Goal: Answer question/provide support: Answer question/provide support

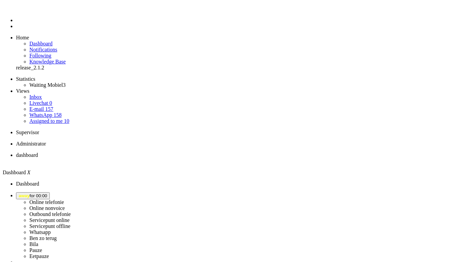
click at [47, 193] on span "away for 00:00" at bounding box center [33, 195] width 28 height 5
click at [65, 205] on label "Online nonvoice" at bounding box center [46, 208] width 35 height 6
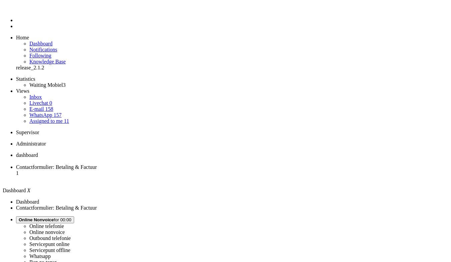
click at [54, 217] on span "Online Nonvoice" at bounding box center [36, 219] width 35 height 5
click at [64, 223] on label "Online telefonie" at bounding box center [46, 226] width 35 height 6
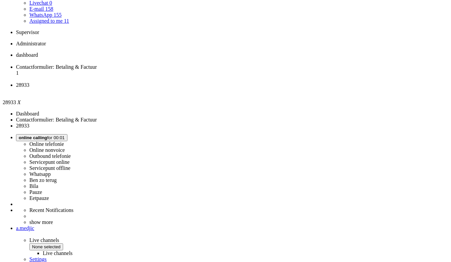
scroll to position [113, 0]
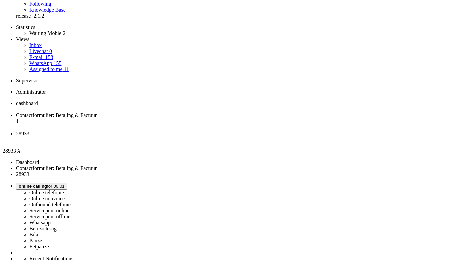
scroll to position [33, 0]
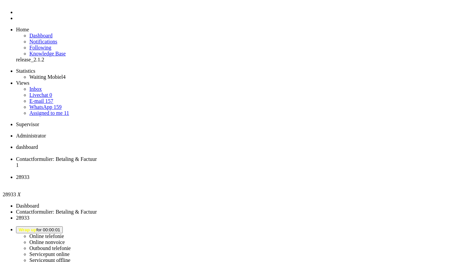
scroll to position [0, 0]
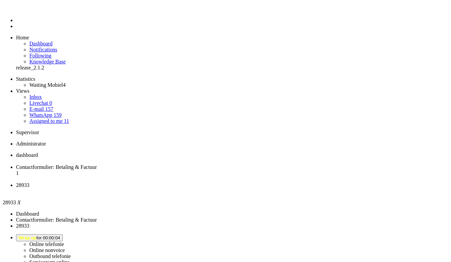
click at [251, 188] on div "Close tab" at bounding box center [232, 191] width 433 height 6
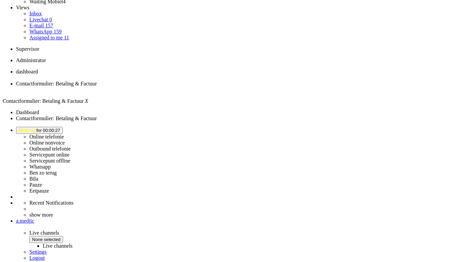
scroll to position [134, 0]
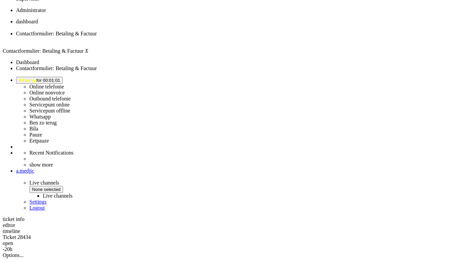
drag, startPoint x: 345, startPoint y: 93, endPoint x: 180, endPoint y: 71, distance: 166.7
copy div "Beste Michael, Vervelend om te horen dat de betaling met iDEAL niet is gelukt. …"
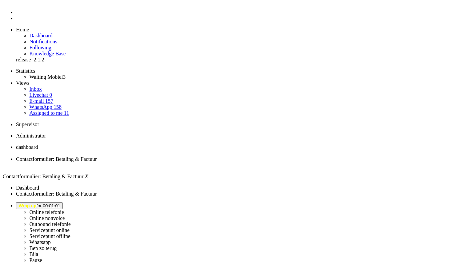
scroll to position [0, 0]
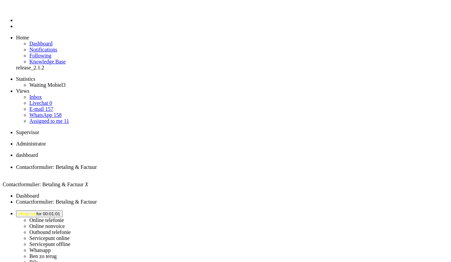
drag, startPoint x: 21, startPoint y: 1180, endPoint x: 106, endPoint y: 1214, distance: 92.0
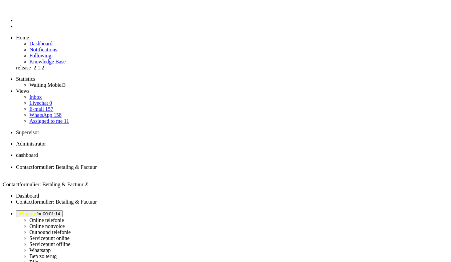
drag, startPoint x: 164, startPoint y: 1205, endPoint x: 140, endPoint y: 1200, distance: 24.5
drag, startPoint x: 140, startPoint y: 1200, endPoint x: 161, endPoint y: 1199, distance: 21.1
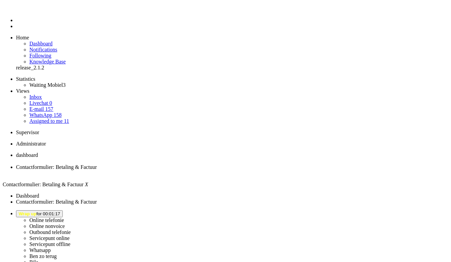
drag, startPoint x: 46, startPoint y: 1208, endPoint x: 30, endPoint y: 1207, distance: 15.4
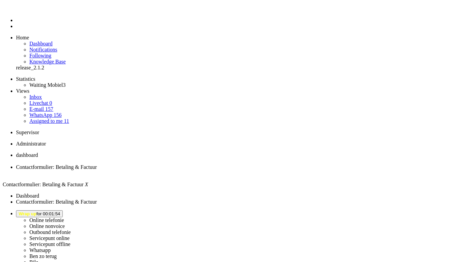
drag, startPoint x: 46, startPoint y: 1213, endPoint x: 179, endPoint y: 1209, distance: 132.7
click at [63, 210] on button "Wrap up for 00:01:57" at bounding box center [39, 213] width 47 height 7
click at [64, 217] on label "Online telefonie" at bounding box center [46, 220] width 35 height 6
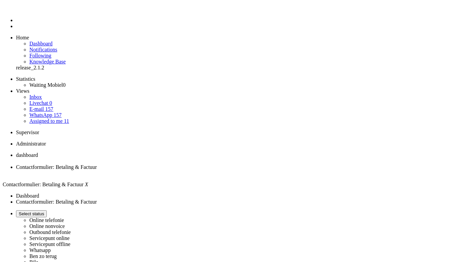
drag, startPoint x: 169, startPoint y: 1203, endPoint x: 9, endPoint y: 1199, distance: 160.4
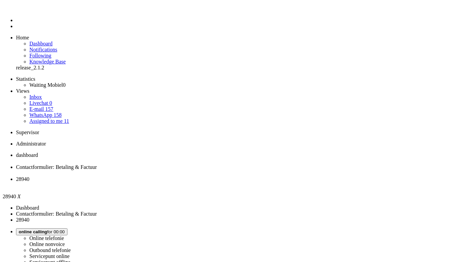
click at [97, 164] on span "Contactformulier: Betaling & Factuur" at bounding box center [56, 167] width 81 height 6
click at [29, 176] on span "28940" at bounding box center [22, 179] width 13 height 6
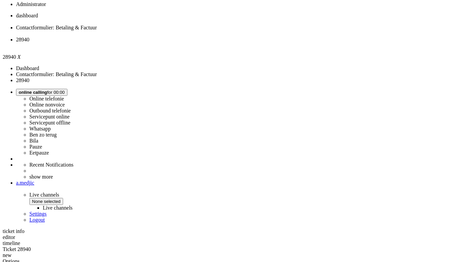
scroll to position [53, 0]
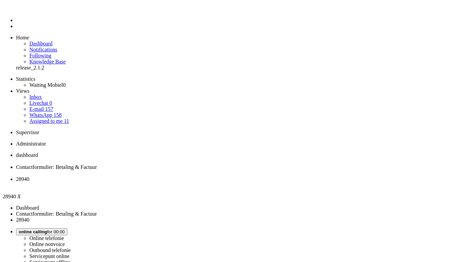
click at [97, 164] on span "Contactformulier: Betaling & Factuur" at bounding box center [56, 167] width 81 height 6
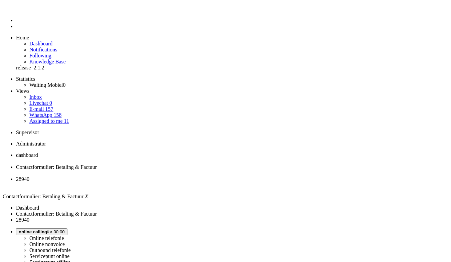
drag, startPoint x: 138, startPoint y: 1219, endPoint x: 3, endPoint y: 1220, distance: 134.9
drag, startPoint x: 39, startPoint y: 1219, endPoint x: 10, endPoint y: 1219, distance: 28.7
click at [29, 176] on span "28940" at bounding box center [22, 179] width 13 height 6
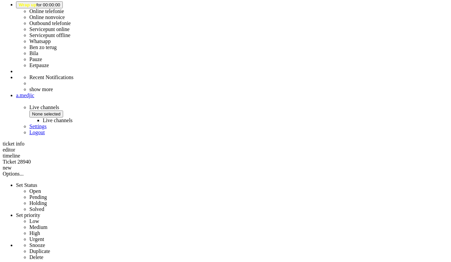
scroll to position [234, 0]
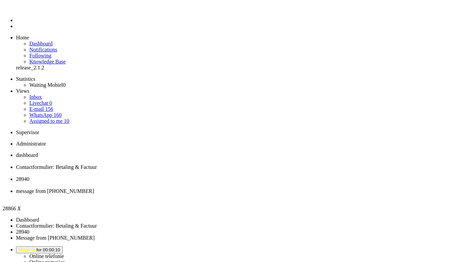
type input "ree"
type input "rec"
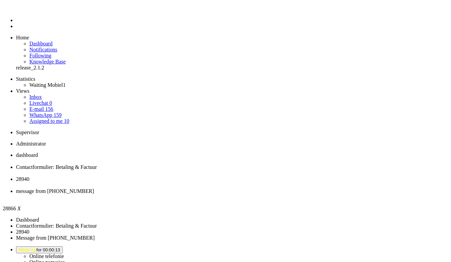
click at [29, 176] on span "28940" at bounding box center [22, 179] width 13 height 6
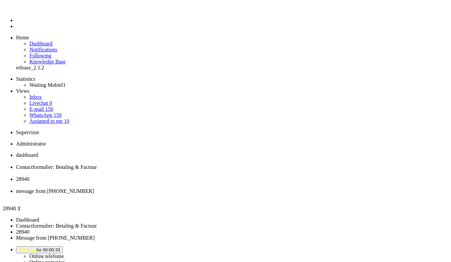
click at [251, 182] on div "Close tab" at bounding box center [232, 185] width 433 height 6
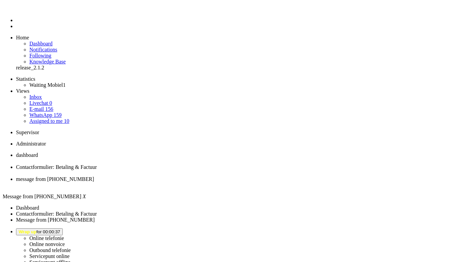
click at [250, 182] on div "Close tab" at bounding box center [232, 185] width 433 height 6
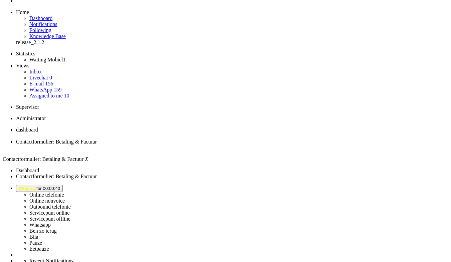
scroll to position [33, 0]
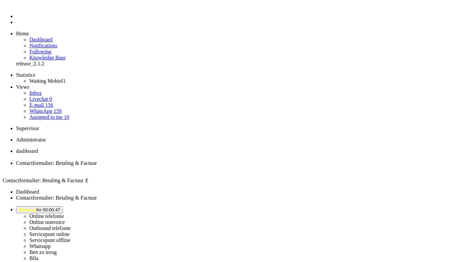
scroll to position [0, 0]
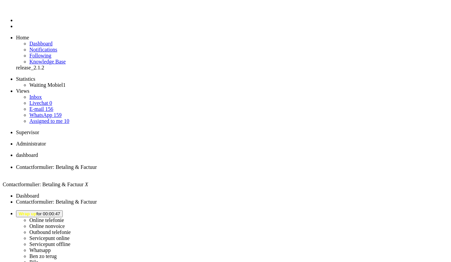
click at [193, 170] on div "Close tab" at bounding box center [232, 173] width 433 height 6
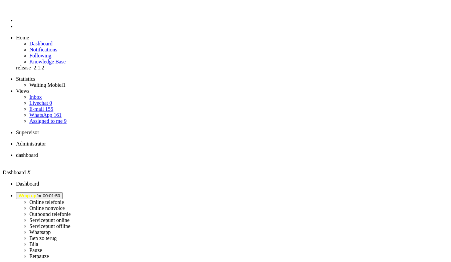
click at [60, 193] on span "Wrap up for 00:01:50" at bounding box center [39, 195] width 41 height 5
click at [64, 199] on label "Online telefonie" at bounding box center [46, 202] width 35 height 6
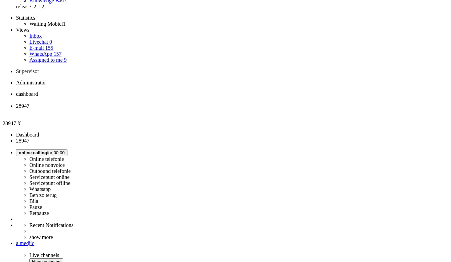
scroll to position [33, 0]
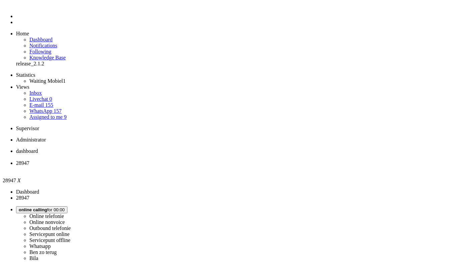
scroll to position [0, 0]
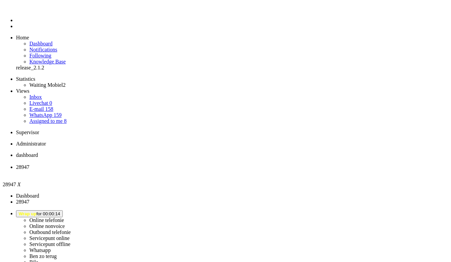
click at [195, 170] on div "Close tab" at bounding box center [232, 173] width 433 height 6
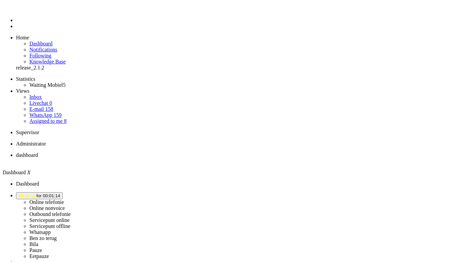
click at [60, 193] on span "Wrap up for 00:02:07" at bounding box center [39, 195] width 41 height 5
click at [64, 199] on label "Online telefonie" at bounding box center [46, 202] width 35 height 6
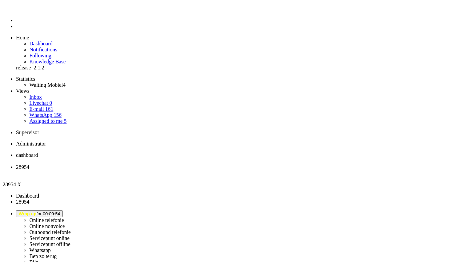
click at [195, 164] on li "28954" at bounding box center [232, 170] width 433 height 12
click at [193, 170] on div "Close tab" at bounding box center [232, 173] width 433 height 6
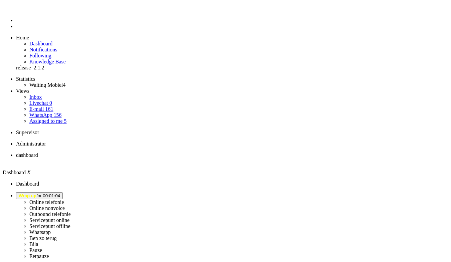
click at [60, 193] on span "Wrap up for 00:02:05" at bounding box center [39, 195] width 41 height 5
click at [64, 199] on label "Online telefonie" at bounding box center [46, 202] width 35 height 6
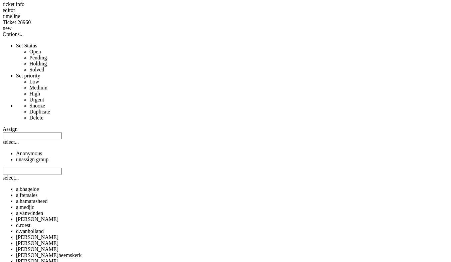
scroll to position [401, 0]
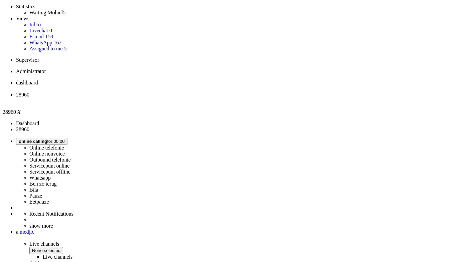
scroll to position [0, 0]
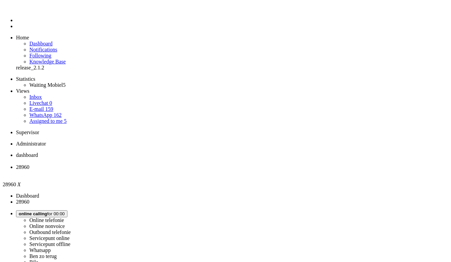
drag, startPoint x: 183, startPoint y: 157, endPoint x: 217, endPoint y: 199, distance: 54.4
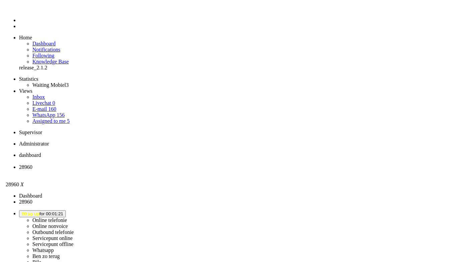
scroll to position [67, 0]
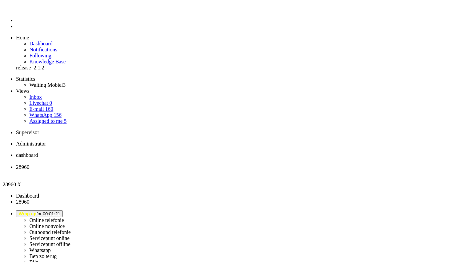
click at [194, 170] on div "Close tab" at bounding box center [232, 173] width 433 height 6
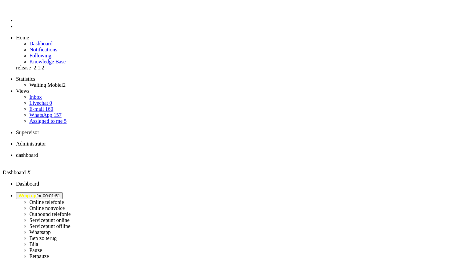
click at [60, 193] on span "Wrap up for 00:02:01" at bounding box center [39, 195] width 41 height 5
click at [64, 199] on label "Online telefonie" at bounding box center [46, 202] width 35 height 6
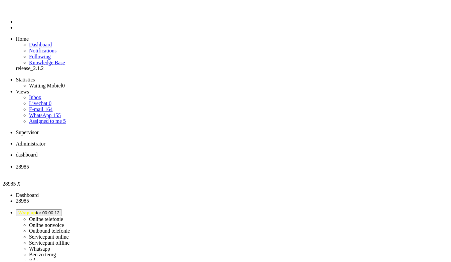
scroll to position [167, 0]
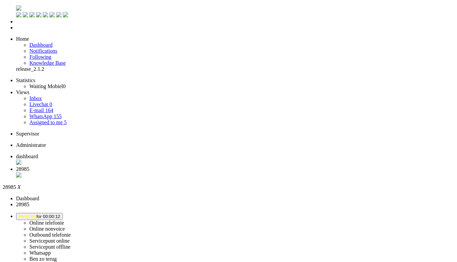
click at [192, 172] on div "Close tab" at bounding box center [235, 175] width 438 height 7
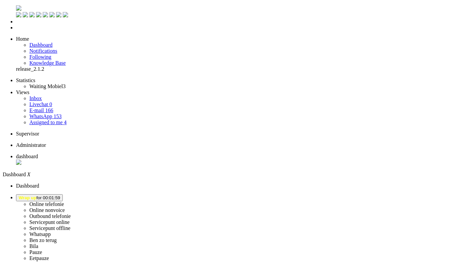
click at [63, 194] on button "Wrap up for 00:01:59" at bounding box center [39, 197] width 47 height 7
click at [64, 201] on label "Online telefonie" at bounding box center [46, 204] width 35 height 6
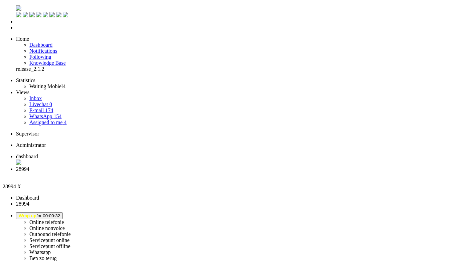
click at [193, 172] on div "Close tab" at bounding box center [232, 175] width 433 height 6
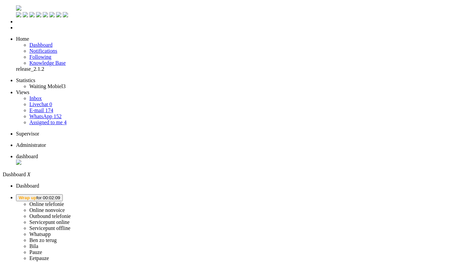
click at [63, 194] on button "Wrap up for 00:02:09" at bounding box center [39, 197] width 47 height 7
click at [64, 201] on label "Online telefonie" at bounding box center [46, 204] width 35 height 6
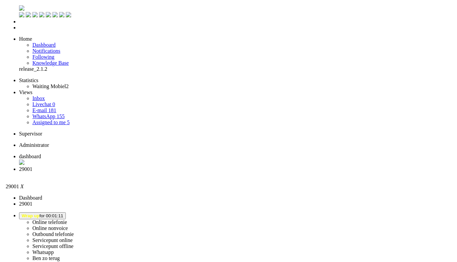
scroll to position [85, 0]
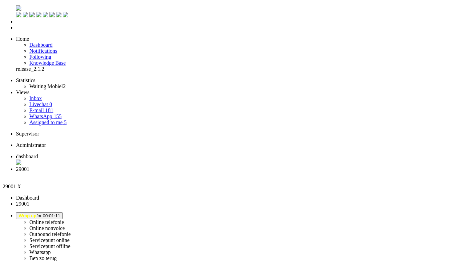
click at [193, 172] on div "Close tab" at bounding box center [232, 175] width 433 height 6
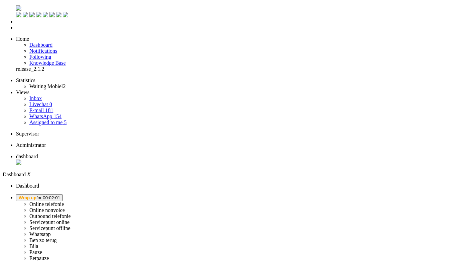
click at [60, 195] on span "Wrap up for 00:02:01" at bounding box center [39, 197] width 41 height 5
click at [64, 201] on label "Online telefonie" at bounding box center [46, 204] width 35 height 6
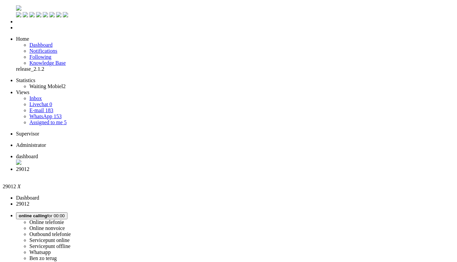
click at [65, 213] on span "online calling for 00:00" at bounding box center [42, 215] width 46 height 5
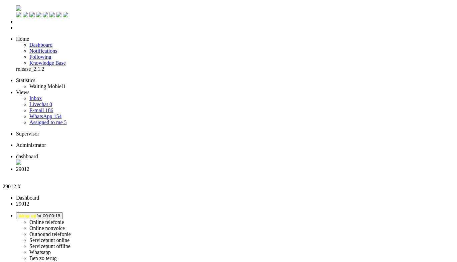
scroll to position [100, 0]
click at [194, 172] on div "Close tab" at bounding box center [235, 175] width 438 height 6
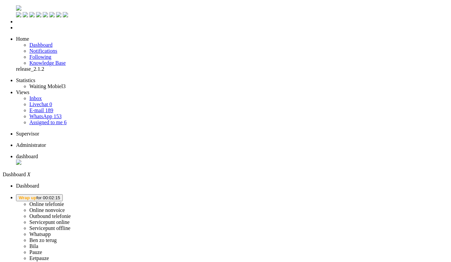
click at [60, 195] on span "Wrap up for 00:02:15" at bounding box center [39, 197] width 41 height 5
click at [57, 237] on label "Ben zo terug" at bounding box center [42, 240] width 27 height 6
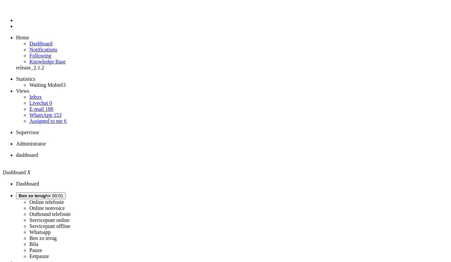
click at [66, 192] on button "[PERSON_NAME] zo terug for 00:01" at bounding box center [41, 195] width 50 height 7
click at [64, 199] on label "Online telefonie" at bounding box center [46, 202] width 35 height 6
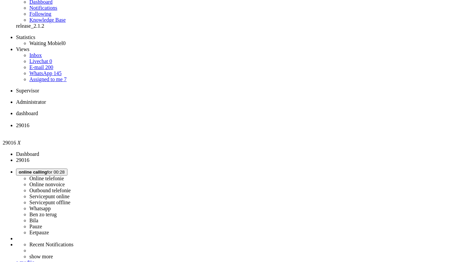
scroll to position [134, 0]
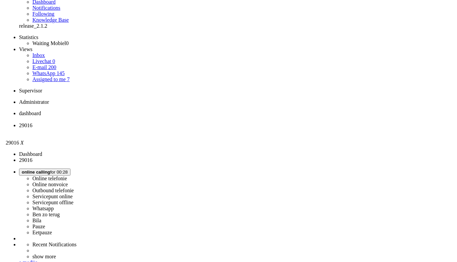
scroll to position [0, 0]
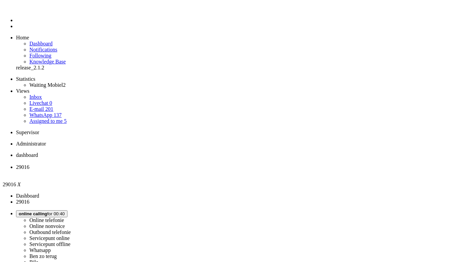
click at [194, 170] on div "Close tab" at bounding box center [235, 173] width 438 height 6
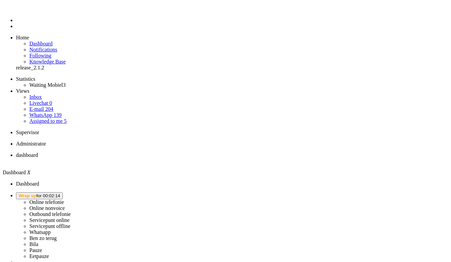
click at [63, 192] on button "Wrap up for 00:02:14" at bounding box center [39, 195] width 47 height 7
click at [64, 199] on label "Online telefonie" at bounding box center [46, 202] width 35 height 6
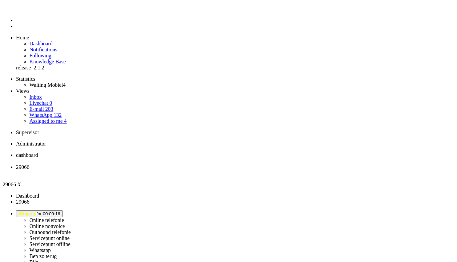
click at [192, 170] on div "Close tab" at bounding box center [235, 173] width 438 height 6
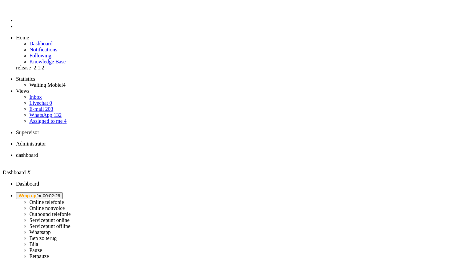
click at [60, 193] on span "Wrap up for 00:02:26" at bounding box center [39, 195] width 41 height 5
click at [57, 235] on label "Ben zo terug" at bounding box center [42, 238] width 27 height 6
click at [66, 192] on button "Ben zo terug for 00:04" at bounding box center [41, 195] width 50 height 7
click at [64, 199] on label "Online telefonie" at bounding box center [46, 202] width 35 height 6
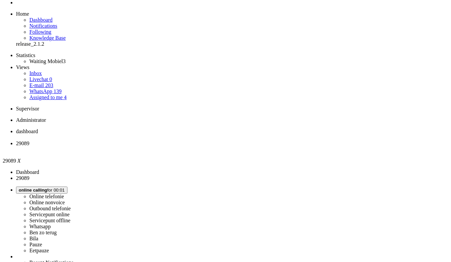
scroll to position [42, 0]
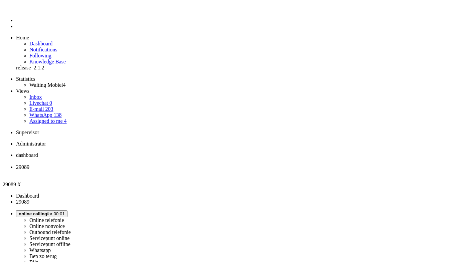
click at [194, 170] on div "Close tab" at bounding box center [235, 173] width 438 height 6
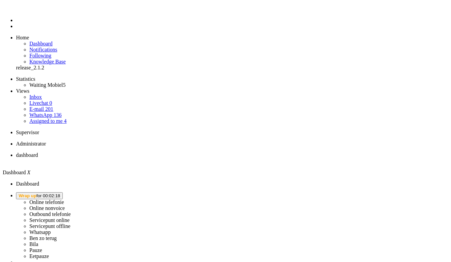
click at [60, 193] on span "Wrap up for 00:02:18" at bounding box center [39, 195] width 41 height 5
click at [64, 199] on label "Online telefonie" at bounding box center [46, 202] width 35 height 6
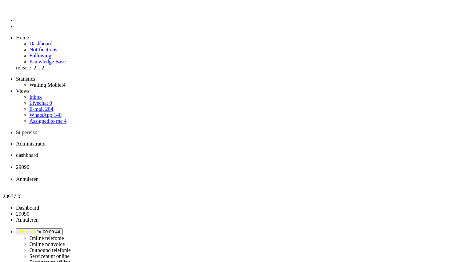
click at [155, 164] on li "29090" at bounding box center [232, 170] width 433 height 12
drag, startPoint x: 133, startPoint y: 215, endPoint x: 135, endPoint y: 208, distance: 7.2
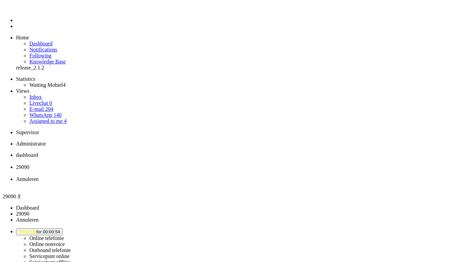
drag, startPoint x: 126, startPoint y: 94, endPoint x: 129, endPoint y: 90, distance: 4.7
paste body "Rich Text Area. Press ALT-0 for help."
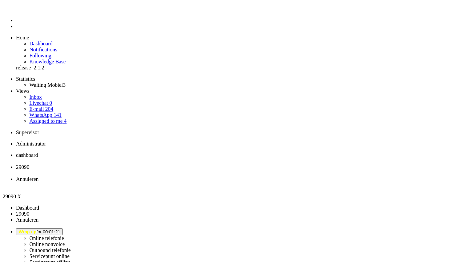
drag, startPoint x: 21, startPoint y: 1115, endPoint x: 62, endPoint y: 1117, distance: 41.5
drag, startPoint x: 117, startPoint y: 1146, endPoint x: 164, endPoint y: 1148, distance: 47.5
click at [39, 176] on span "Annuleren" at bounding box center [27, 179] width 23 height 6
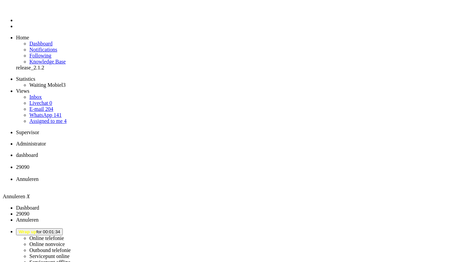
drag, startPoint x: 370, startPoint y: 171, endPoint x: 364, endPoint y: 188, distance: 18.1
click at [29, 164] on span "29090" at bounding box center [22, 167] width 13 height 6
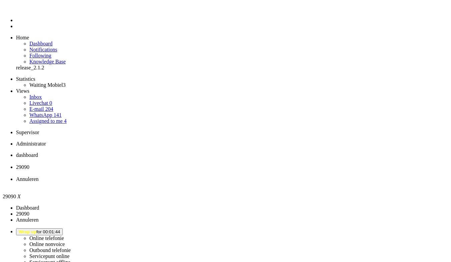
click at [192, 170] on div "Close tab" at bounding box center [232, 173] width 433 height 6
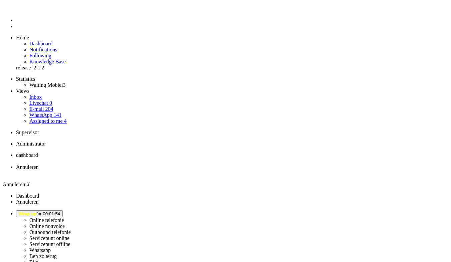
click at [192, 170] on div "Close tab" at bounding box center [232, 173] width 433 height 6
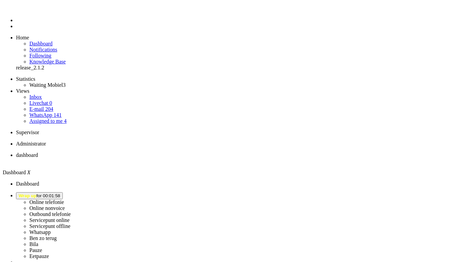
click at [381, 192] on li "Online telefonie Online nonvoice Outbound telefonie Servicepunt online Servicep…" at bounding box center [232, 225] width 433 height 67
click at [60, 193] on span "Wrap up for 00:01:58" at bounding box center [39, 195] width 41 height 5
click at [64, 199] on label "Online telefonie" at bounding box center [46, 202] width 35 height 6
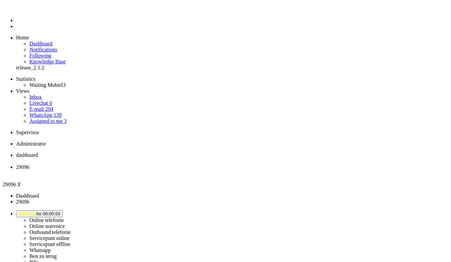
click at [195, 170] on div "Close tab" at bounding box center [232, 173] width 433 height 6
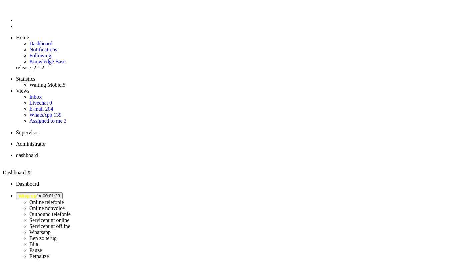
click at [60, 193] on span "Wrap up for 00:01:23" at bounding box center [39, 195] width 41 height 5
click at [64, 199] on label "Online telefonie" at bounding box center [46, 202] width 35 height 6
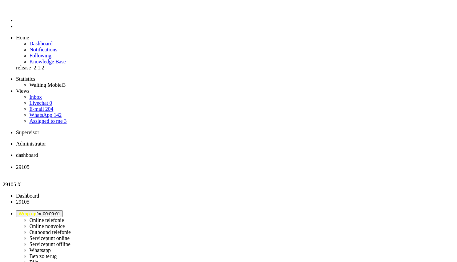
click at [194, 170] on div "Close tab" at bounding box center [235, 173] width 438 height 6
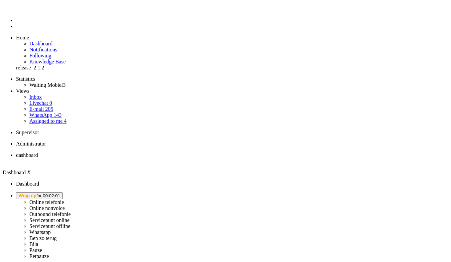
click at [60, 193] on span "Wrap up for 00:02:01" at bounding box center [39, 195] width 41 height 5
click at [64, 199] on label "Online telefonie" at bounding box center [46, 202] width 35 height 6
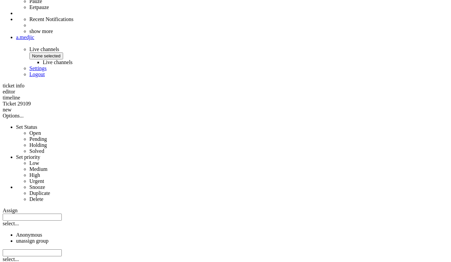
scroll to position [280, 0]
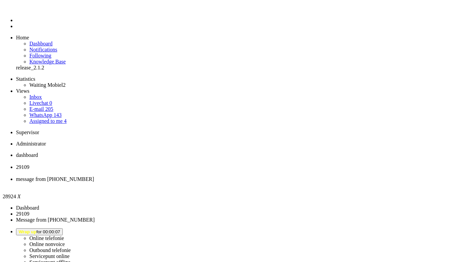
type input "ree"
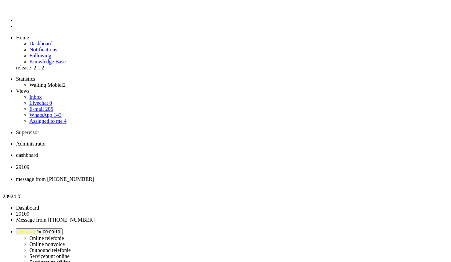
type input "rece"
click at [250, 182] on div "Close tab" at bounding box center [232, 185] width 433 height 6
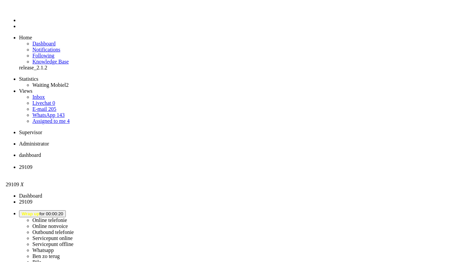
scroll to position [67, 0]
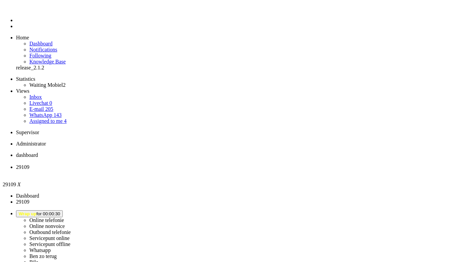
click at [192, 170] on div "Close tab" at bounding box center [232, 173] width 433 height 6
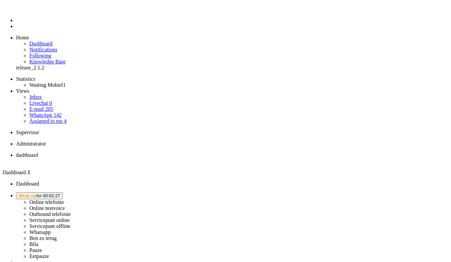
click at [36, 193] on span "Wrap up" at bounding box center [28, 195] width 18 height 5
click at [64, 199] on label "Online telefonie" at bounding box center [46, 202] width 35 height 6
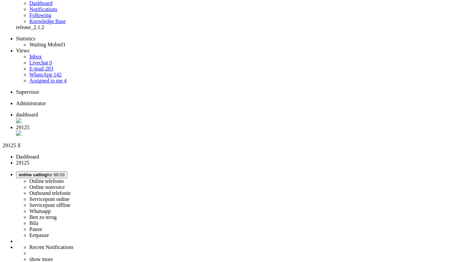
scroll to position [67, 0]
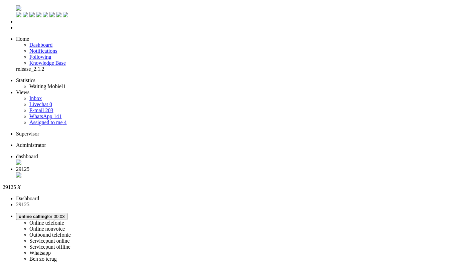
click at [193, 172] on div "Close tab" at bounding box center [235, 175] width 438 height 7
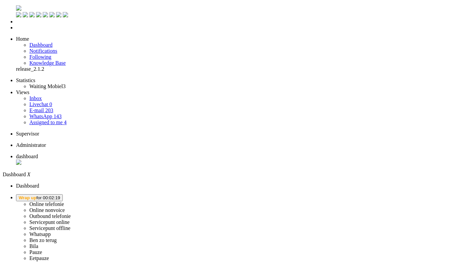
click at [63, 194] on button "Wrap up for 00:02:19" at bounding box center [39, 197] width 47 height 7
click at [64, 201] on label "Online telefonie" at bounding box center [46, 204] width 35 height 6
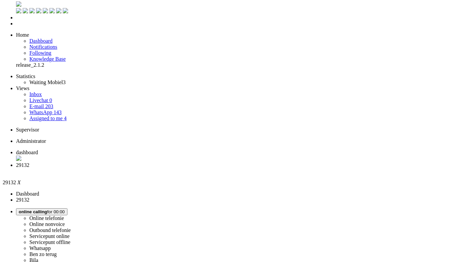
scroll to position [142, 0]
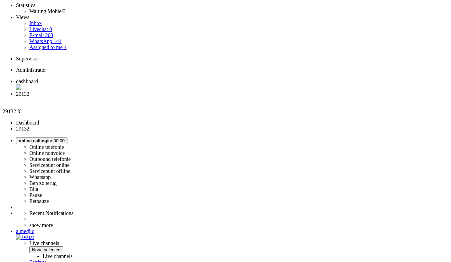
scroll to position [0, 0]
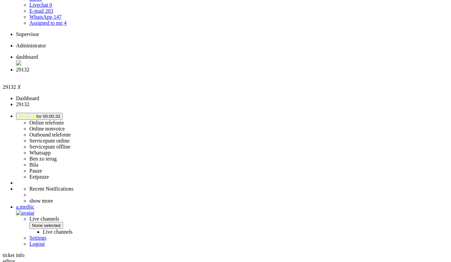
scroll to position [142, 0]
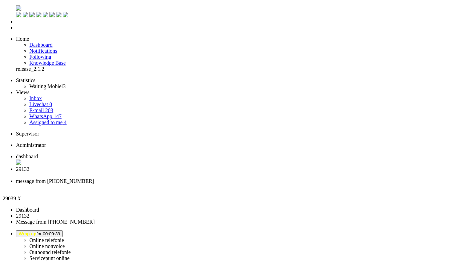
type input "ree"
type input "rece"
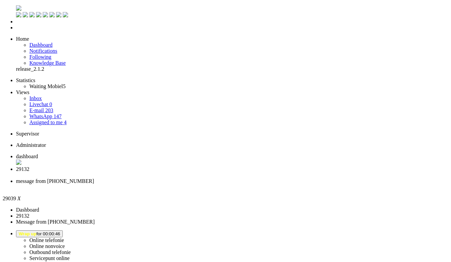
click at [252, 178] on li "message from +31683108091" at bounding box center [232, 184] width 433 height 12
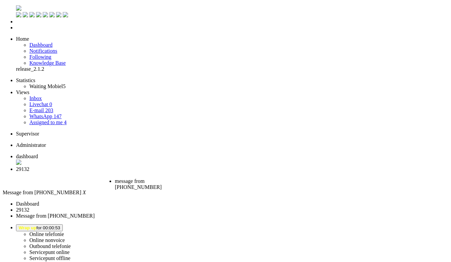
click at [170, 190] on div "Close tab" at bounding box center [142, 193] width 55 height 6
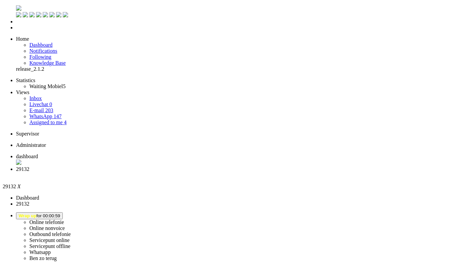
click at [193, 172] on div "Close tab" at bounding box center [232, 175] width 433 height 6
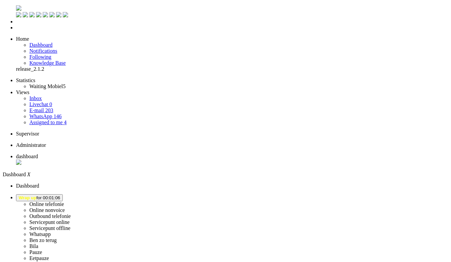
click at [60, 195] on span "Wrap up for 00:01:06" at bounding box center [39, 197] width 41 height 5
click at [49, 256] on label "Eetpauze" at bounding box center [39, 259] width 20 height 6
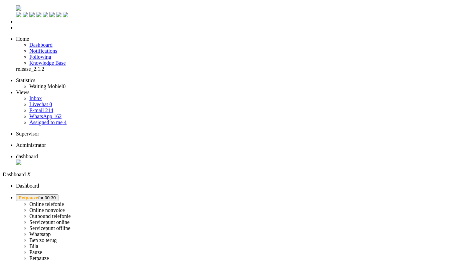
drag, startPoint x: 372, startPoint y: 6, endPoint x: 365, endPoint y: 5, distance: 6.7
click at [58, 194] on button "Eetpauze for 00:30" at bounding box center [37, 197] width 42 height 7
click at [51, 231] on label "Whatsapp" at bounding box center [39, 234] width 21 height 6
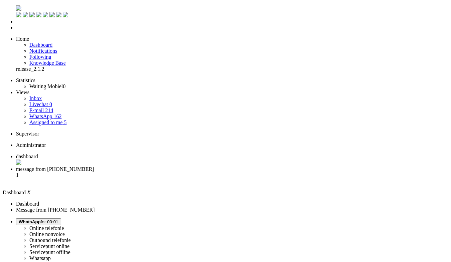
click at [94, 166] on span "message from +31685015944" at bounding box center [55, 169] width 78 height 6
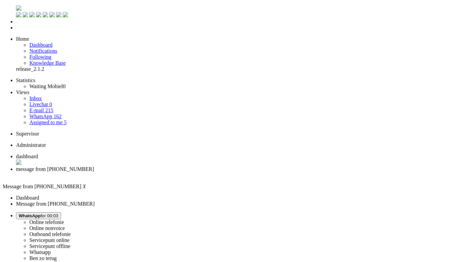
click at [192, 172] on div "Close tab" at bounding box center [232, 175] width 433 height 6
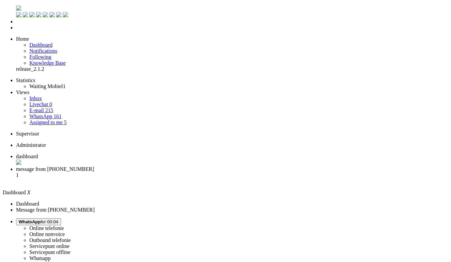
click at [173, 166] on li "message from +31621309814 1" at bounding box center [232, 175] width 433 height 18
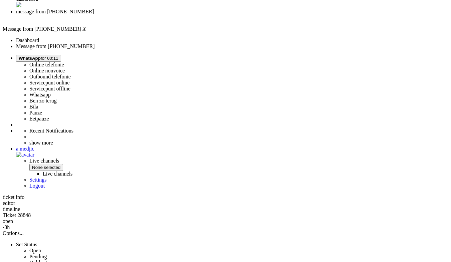
scroll to position [150, 0]
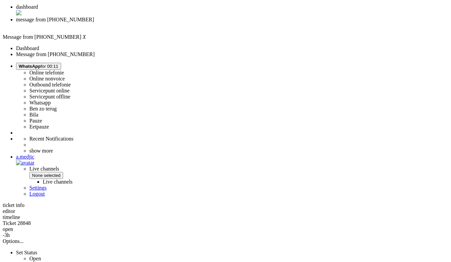
drag, startPoint x: 365, startPoint y: 103, endPoint x: 184, endPoint y: 86, distance: 182.5
copy div "Je vroeg ook naar de prijs van de aanbieding met Odido. De prijzen voor abonnem…"
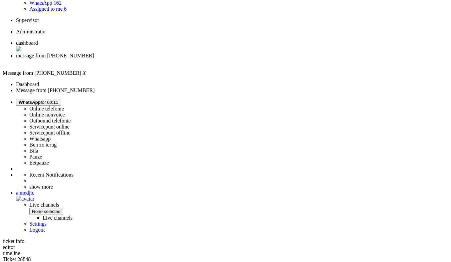
scroll to position [0, 0]
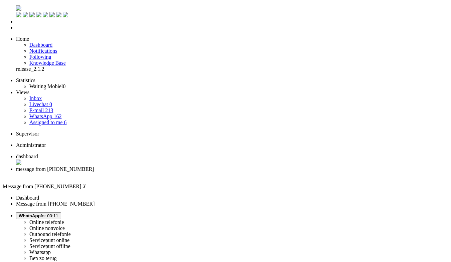
type input "lev"
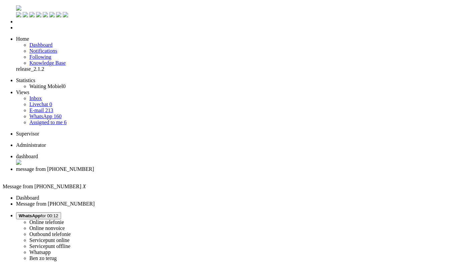
click at [191, 172] on div "Close tab" at bounding box center [232, 175] width 433 height 6
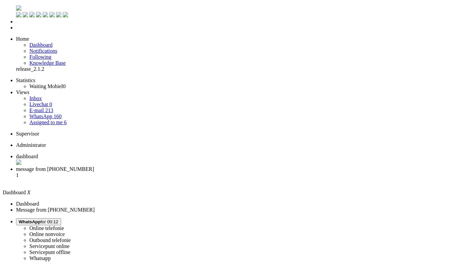
click at [94, 166] on span "message from +31628405883" at bounding box center [55, 169] width 78 height 6
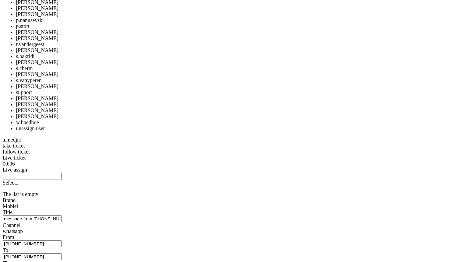
scroll to position [701, 0]
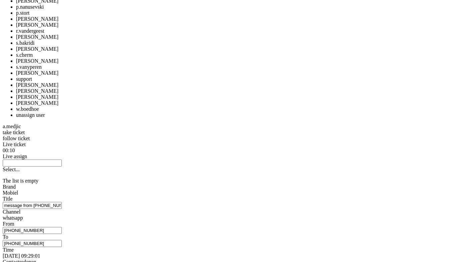
copy div "4680456"
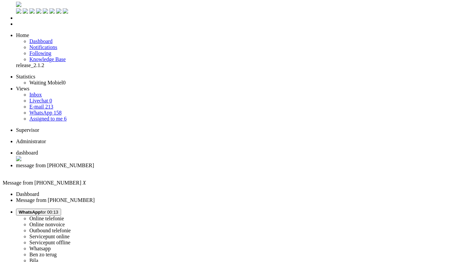
scroll to position [0, 0]
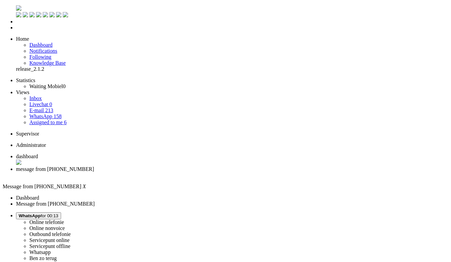
drag, startPoint x: 125, startPoint y: 71, endPoint x: 129, endPoint y: 56, distance: 16.4
type input "lever"
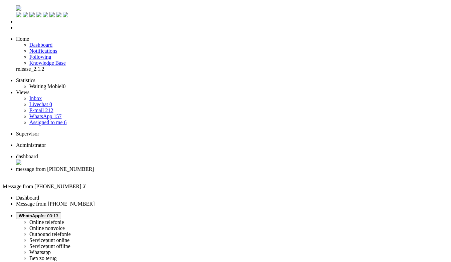
drag, startPoint x: 189, startPoint y: 1148, endPoint x: 175, endPoint y: 1146, distance: 14.1
drag, startPoint x: 75, startPoint y: 1157, endPoint x: 162, endPoint y: 1158, distance: 86.9
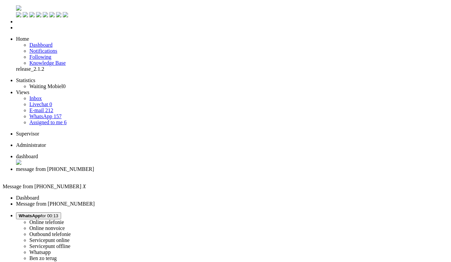
type input "leve"
click at [192, 172] on div "Close tab" at bounding box center [232, 175] width 433 height 6
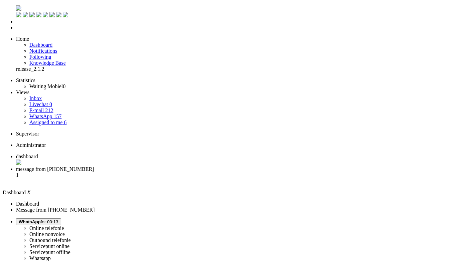
click at [177, 166] on li "message from +31629603476 1" at bounding box center [232, 175] width 433 height 18
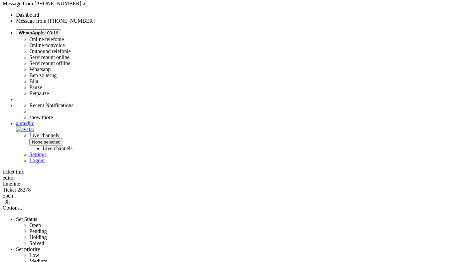
scroll to position [251, 0]
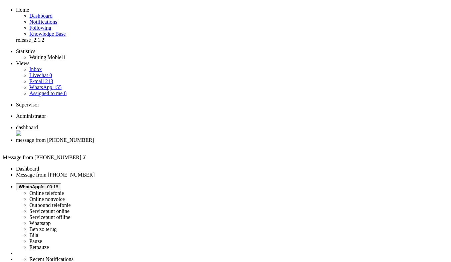
scroll to position [0, 0]
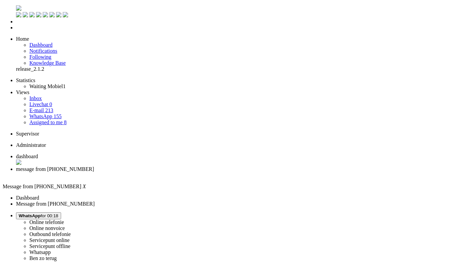
click at [58, 213] on span "WhatsApp for 00:18" at bounding box center [39, 215] width 40 height 5
click at [65, 225] on label "Online nonvoice" at bounding box center [46, 228] width 35 height 6
click at [192, 172] on div "Close tab" at bounding box center [232, 175] width 433 height 6
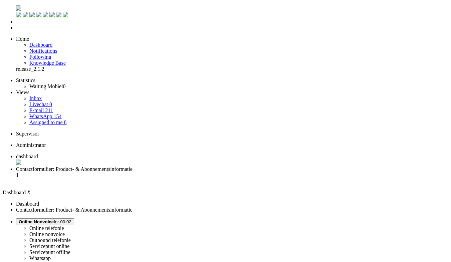
click at [133, 166] on span "Contactformulier: Product- & Abonnementsinformatie" at bounding box center [74, 169] width 117 height 6
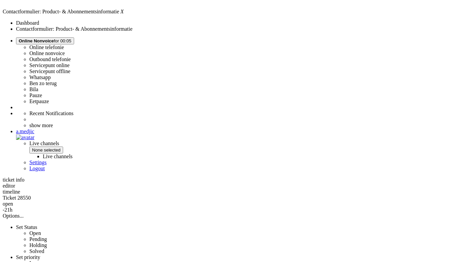
scroll to position [169, 0]
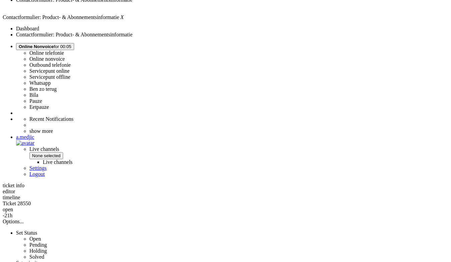
drag, startPoint x: 307, startPoint y: 63, endPoint x: 180, endPoint y: 36, distance: 129.2
copy div "Beste Christian, Bedankt voor je vraag. Bij een nieuw abonnement met een nieuw …"
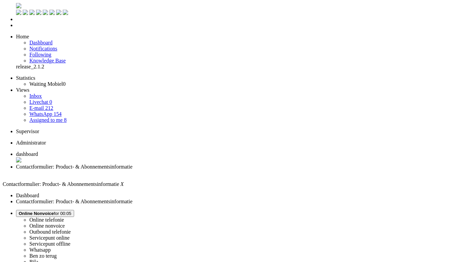
paste body "Rich Text Area. Press ALT-0 for help."
drag, startPoint x: 53, startPoint y: 1189, endPoint x: 43, endPoint y: 1190, distance: 10.7
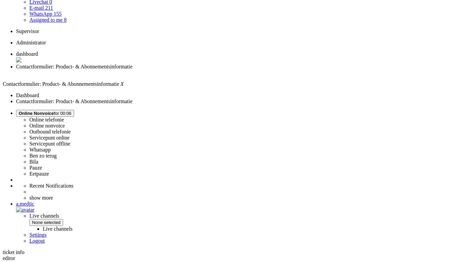
scroll to position [67, 0]
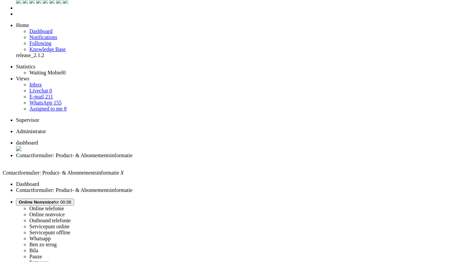
scroll to position [0, 0]
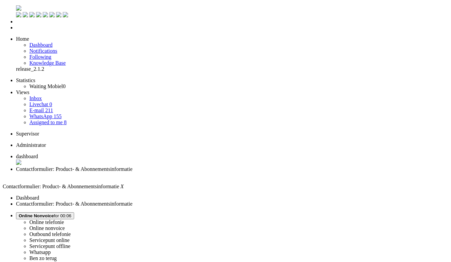
click at [194, 172] on div "Close tab" at bounding box center [232, 175] width 433 height 6
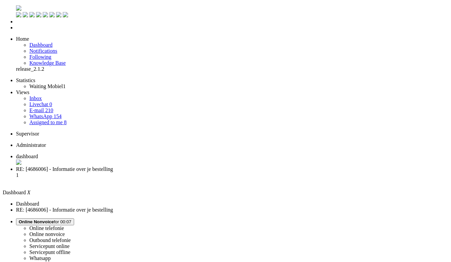
click at [113, 166] on span "RE: [4686006] - Informatie over je bestelling" at bounding box center [64, 169] width 97 height 6
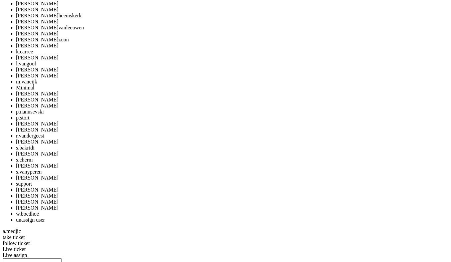
scroll to position [621, 0]
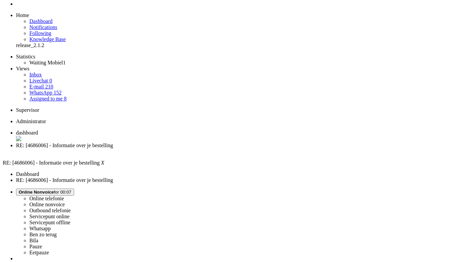
scroll to position [20, 0]
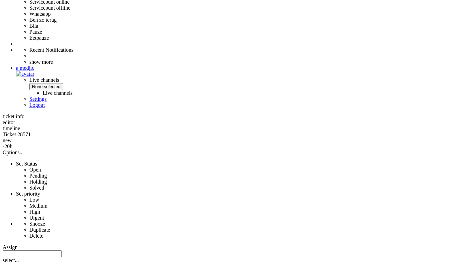
scroll to position [187, 0]
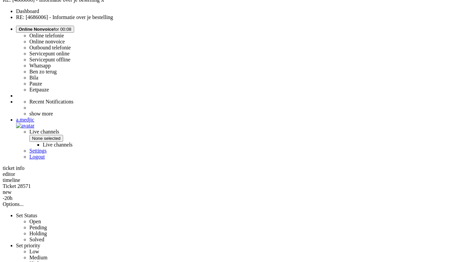
copy div "4686006"
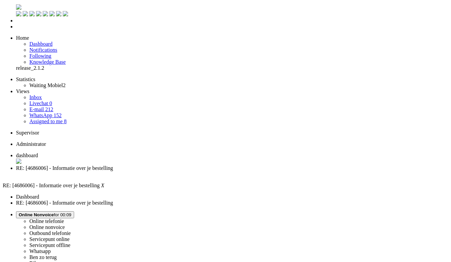
scroll to position [0, 0]
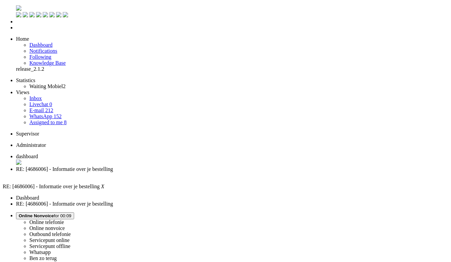
type input "ont"
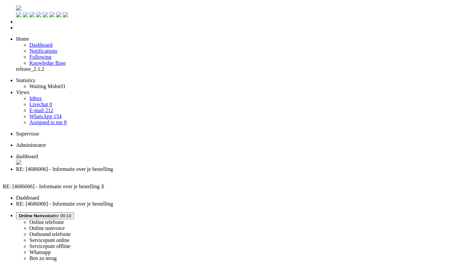
click at [193, 172] on div "Close tab" at bounding box center [232, 175] width 433 height 6
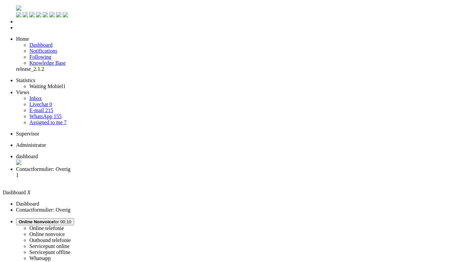
click at [70, 166] on span "Contactformulier: Overig" at bounding box center [43, 169] width 54 height 6
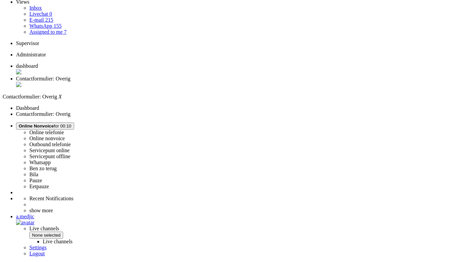
scroll to position [100, 0]
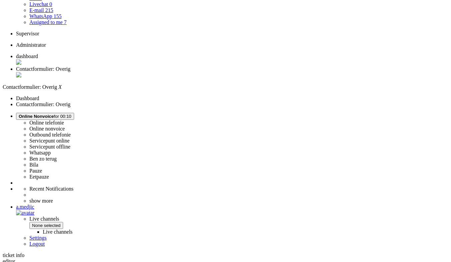
drag, startPoint x: 255, startPoint y: 139, endPoint x: 180, endPoint y: 105, distance: 82.0
copy div "Beste Deeq, Bedankt voor je bericht. Geen probleem, we kunnen de naam op je bes…"
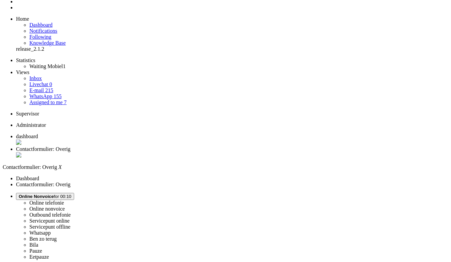
scroll to position [0, 0]
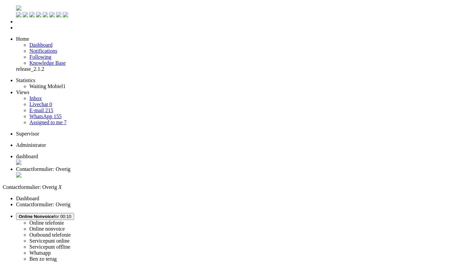
paste body "Rich Text Area. Press ALT-0 for help."
drag, startPoint x: 55, startPoint y: 1191, endPoint x: 41, endPoint y: 1191, distance: 14.0
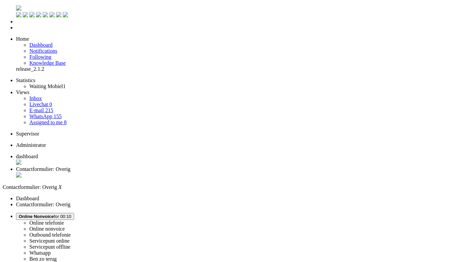
type input "wijzi"
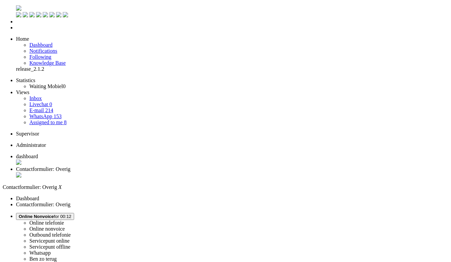
click at [193, 172] on div "Close tab" at bounding box center [232, 175] width 433 height 7
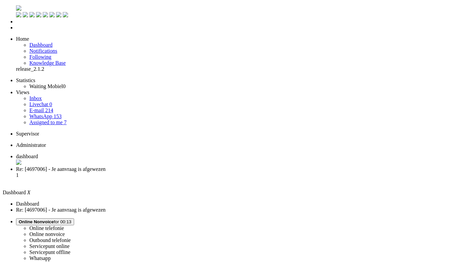
click at [106, 166] on span "Re: [4697006] - Je aanvraag is afgewezen" at bounding box center [61, 169] width 90 height 6
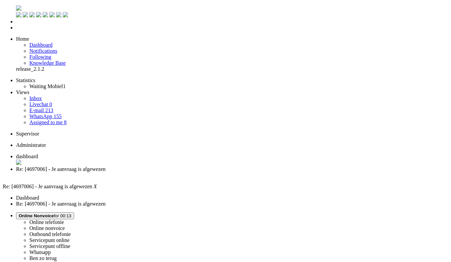
drag, startPoint x: 120, startPoint y: 208, endPoint x: 149, endPoint y: 53, distance: 157.7
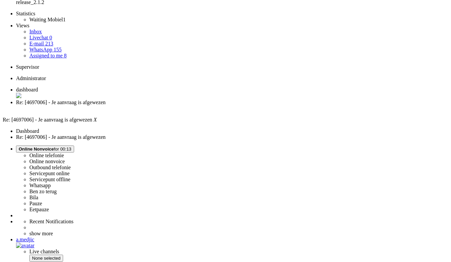
scroll to position [100, 0]
drag, startPoint x: 260, startPoint y: 232, endPoint x: 222, endPoint y: 226, distance: 38.3
drag, startPoint x: 201, startPoint y: 223, endPoint x: 240, endPoint y: 229, distance: 39.4
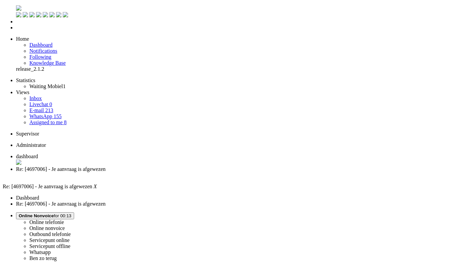
scroll to position [0, 0]
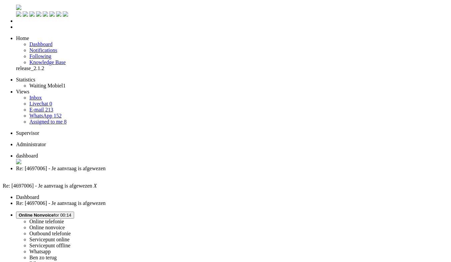
scroll to position [33, 0]
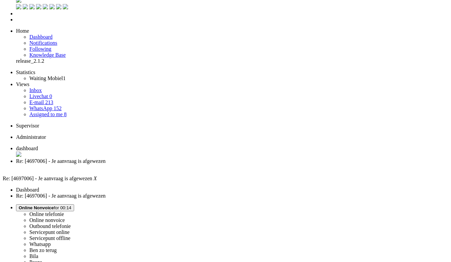
scroll to position [0, 0]
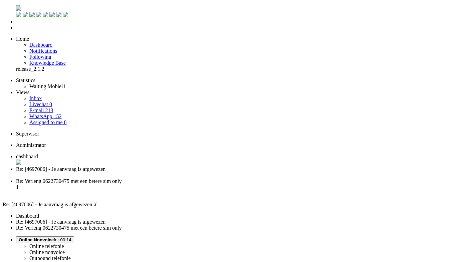
click at [191, 172] on div "Close tab" at bounding box center [232, 175] width 433 height 6
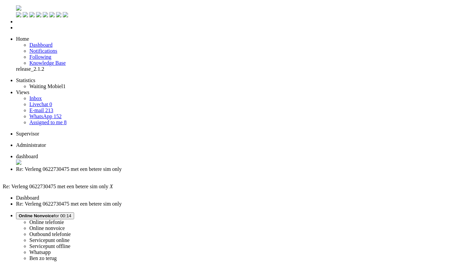
click at [74, 212] on button "Online Nonvoice for 00:14" at bounding box center [45, 215] width 58 height 7
click at [51, 250] on label "Whatsapp" at bounding box center [39, 253] width 21 height 6
click at [190, 166] on li "Re: Verleng 0622730475 met een betere sim only" at bounding box center [232, 172] width 433 height 12
click at [192, 172] on div "Close tab" at bounding box center [232, 175] width 433 height 6
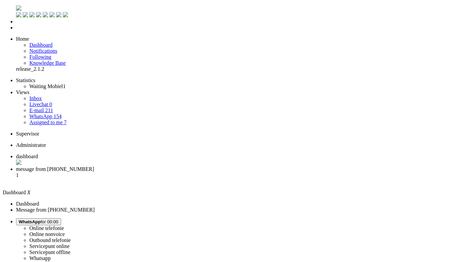
click at [179, 166] on li "message from +31653406266 1" at bounding box center [232, 175] width 433 height 18
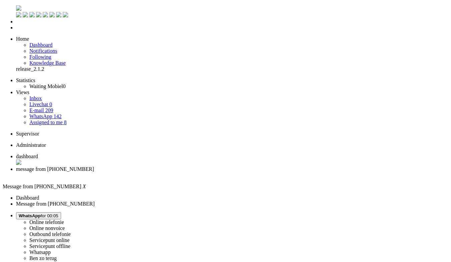
drag, startPoint x: 36, startPoint y: 1150, endPoint x: 9, endPoint y: 1150, distance: 27.4
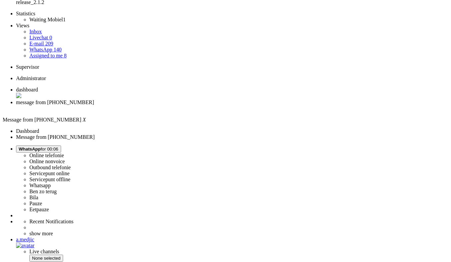
scroll to position [33, 0]
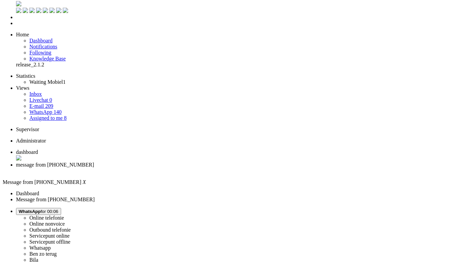
scroll to position [0, 0]
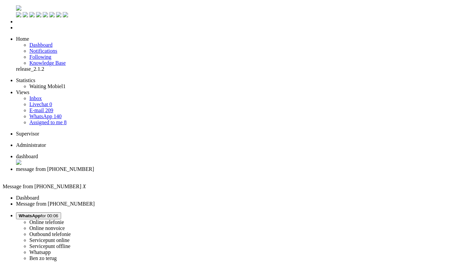
click at [191, 172] on div "Close tab" at bounding box center [232, 175] width 433 height 6
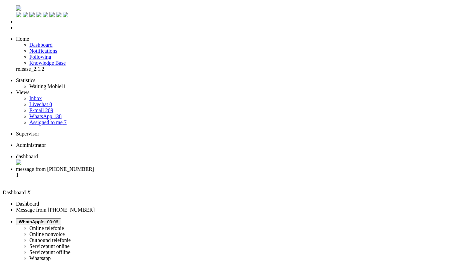
click at [94, 166] on span "message from +31612223124" at bounding box center [55, 169] width 78 height 6
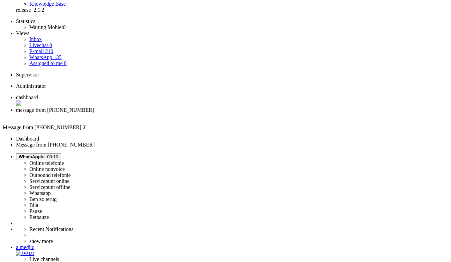
scroll to position [33, 0]
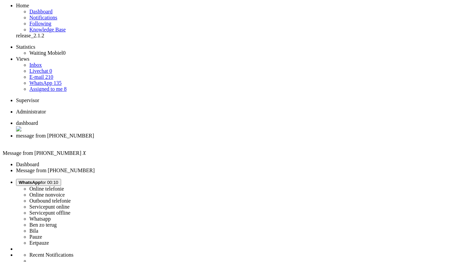
copy div "4697940"
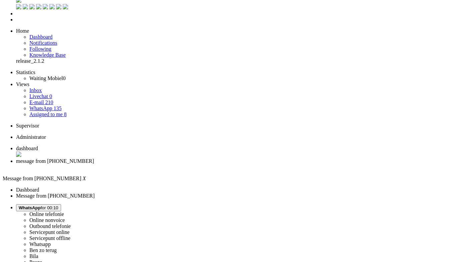
scroll to position [0, 0]
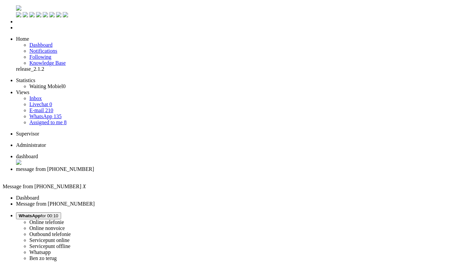
click at [192, 172] on div "Close tab" at bounding box center [232, 175] width 433 height 6
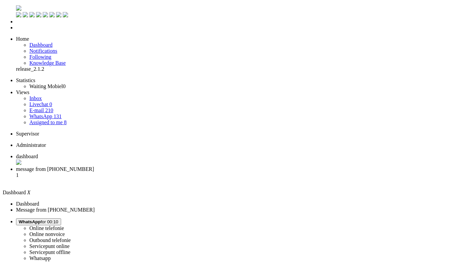
click at [94, 166] on span "message from +31631092426" at bounding box center [55, 169] width 78 height 6
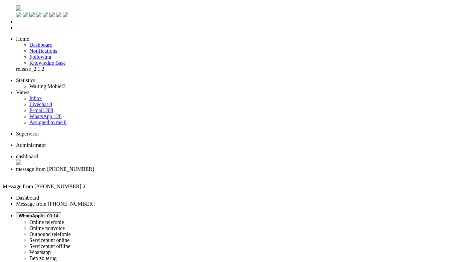
click at [58, 213] on span "WhatsApp for 00:14" at bounding box center [39, 215] width 40 height 5
drag, startPoint x: 367, startPoint y: 30, endPoint x: 87, endPoint y: 40, distance: 280.1
click at [65, 225] on label "Online nonvoice" at bounding box center [46, 228] width 35 height 6
click at [193, 172] on div "Close tab" at bounding box center [232, 175] width 433 height 6
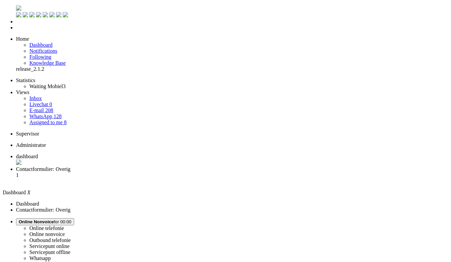
click at [70, 166] on span "Contactformulier: Overig" at bounding box center [43, 169] width 54 height 6
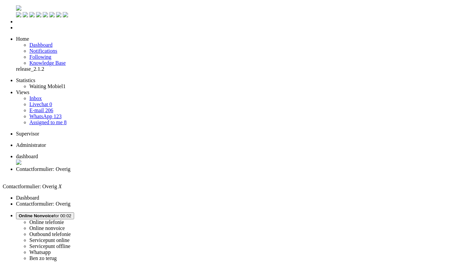
drag, startPoint x: 190, startPoint y: 1202, endPoint x: 17, endPoint y: 1203, distance: 173.0
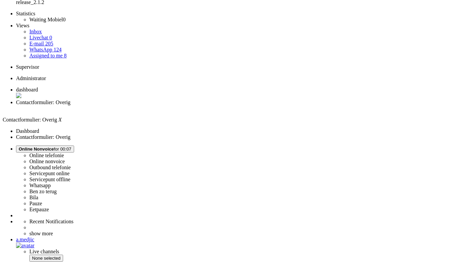
scroll to position [100, 0]
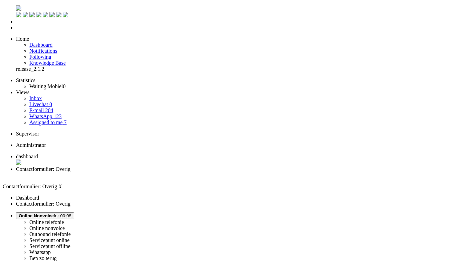
click at [193, 172] on div "Close tab" at bounding box center [232, 175] width 433 height 6
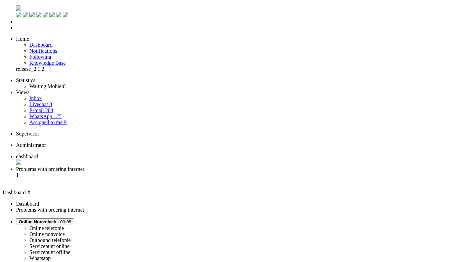
click at [84, 166] on span "Problems with ordering internet" at bounding box center [50, 169] width 68 height 6
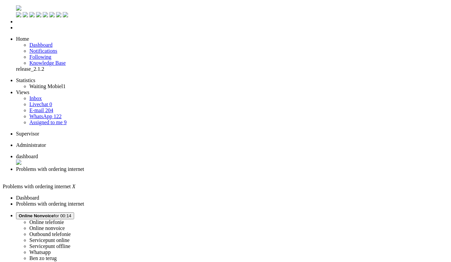
click at [358, 212] on li "Online telefonie Online nonvoice Outbound telefonie Servicepunt online Servicep…" at bounding box center [232, 245] width 433 height 67
click at [54, 213] on span "Online Nonvoice" at bounding box center [36, 215] width 35 height 5
click at [51, 250] on label "Whatsapp" at bounding box center [39, 253] width 21 height 6
click at [195, 172] on div "Close tab" at bounding box center [232, 175] width 433 height 6
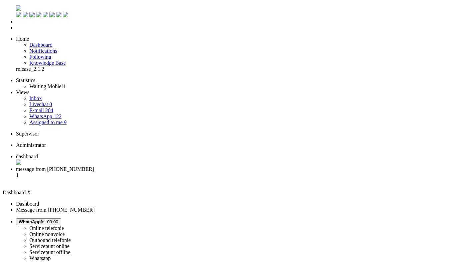
click at [94, 166] on span "message from +32460952296" at bounding box center [55, 169] width 78 height 6
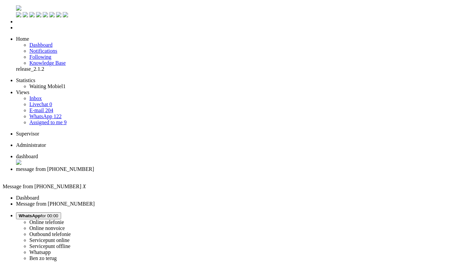
scroll to position [95, 0]
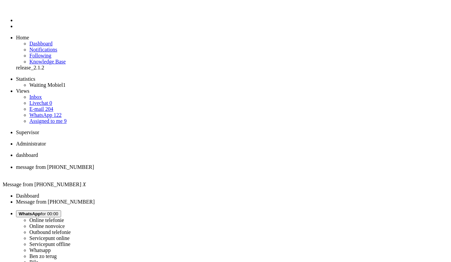
click at [40, 92] on ul "Statistics Waiting Mobiel 1 Views Inbox Livechat 0 E-mail 204 WhatsApp 122 Assi…" at bounding box center [226, 100] width 446 height 48
click at [45, 118] on span "Assigned to me" at bounding box center [45, 121] width 33 height 6
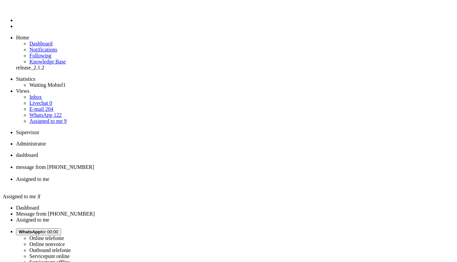
click at [40, 106] on link "E-mail 204" at bounding box center [41, 109] width 24 height 6
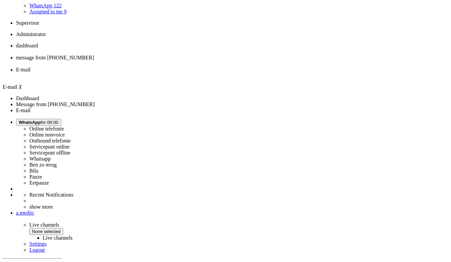
scroll to position [140, 0]
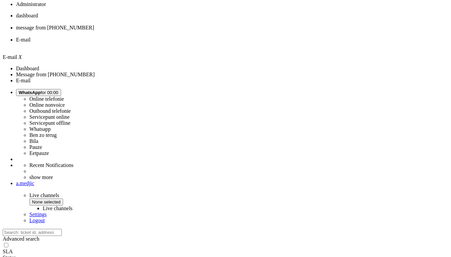
type input "2"
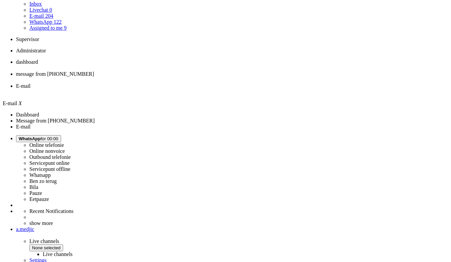
scroll to position [157, 0]
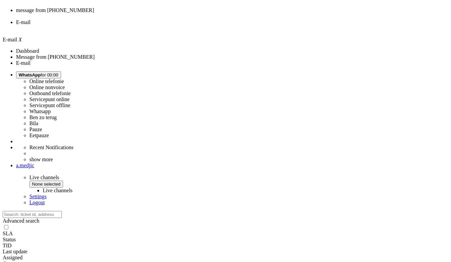
type input "3"
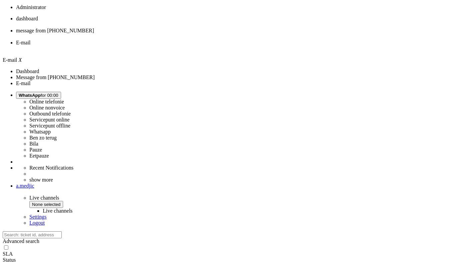
scroll to position [174, 0]
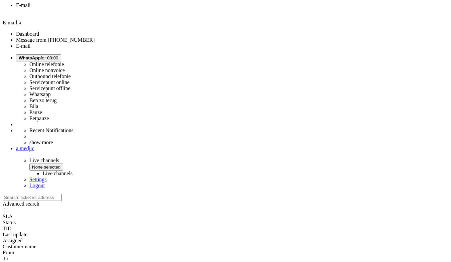
type input "4"
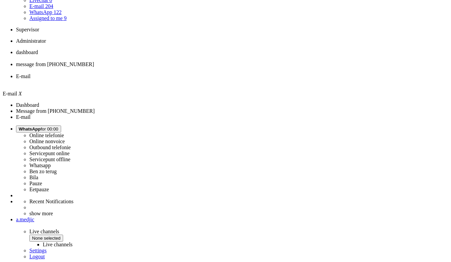
scroll to position [191, 0]
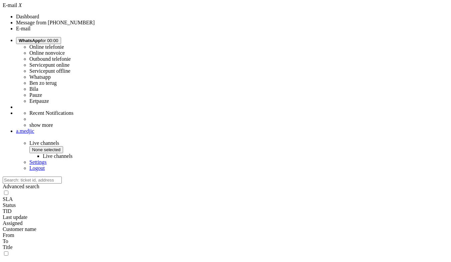
type input "5"
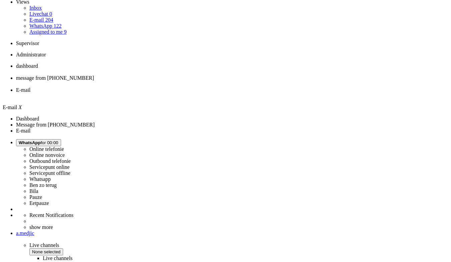
scroll to position [128, 0]
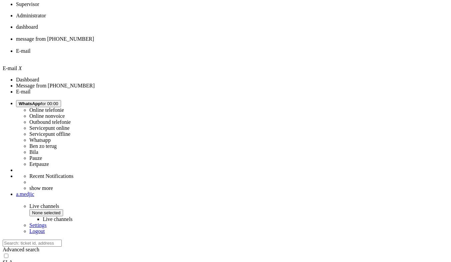
type input "6"
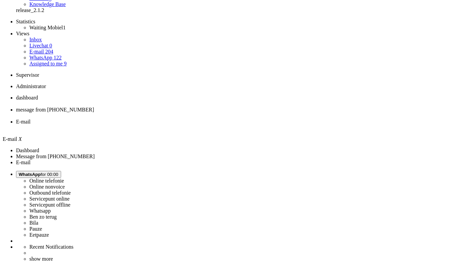
scroll to position [0, 0]
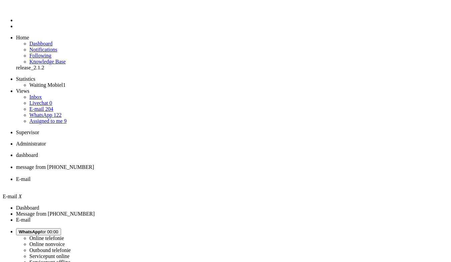
click at [61, 118] on link "Assigned to me 9" at bounding box center [47, 121] width 37 height 6
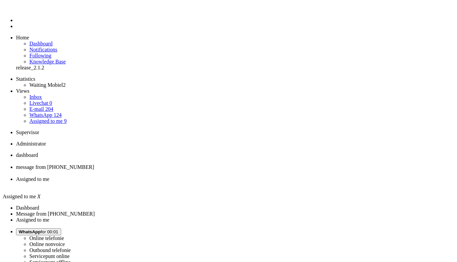
click at [252, 176] on li "Assigned to me" at bounding box center [235, 182] width 438 height 12
click at [247, 182] on div "Close tab" at bounding box center [235, 185] width 438 height 6
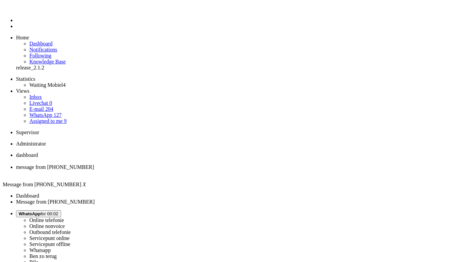
click at [61, 210] on button "WhatsApp for 00:02" at bounding box center [38, 213] width 45 height 7
click at [65, 223] on label "Online nonvoice" at bounding box center [46, 226] width 35 height 6
click at [194, 170] on div "Close tab" at bounding box center [232, 173] width 433 height 6
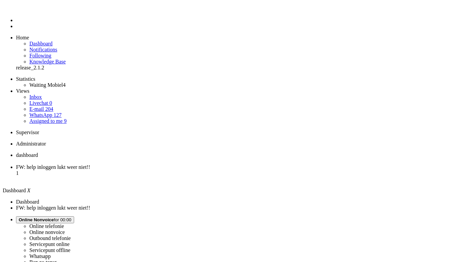
click at [168, 164] on li "FW: help inloggen lukt weer niet!! 1" at bounding box center [232, 173] width 433 height 18
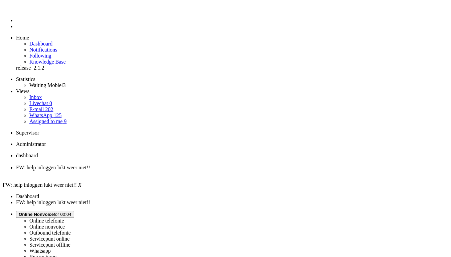
click at [54, 211] on span "Online Nonvoice" at bounding box center [36, 213] width 35 height 5
click at [51, 248] on label "Whatsapp" at bounding box center [39, 251] width 21 height 6
click at [192, 170] on div "Close tab" at bounding box center [232, 173] width 433 height 6
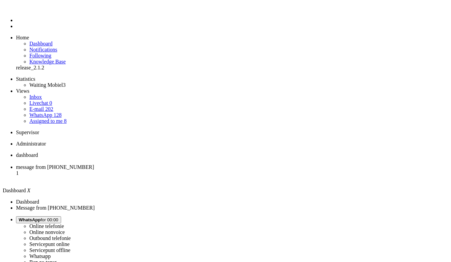
click at [170, 164] on li "message from +31624612170 1" at bounding box center [232, 173] width 433 height 18
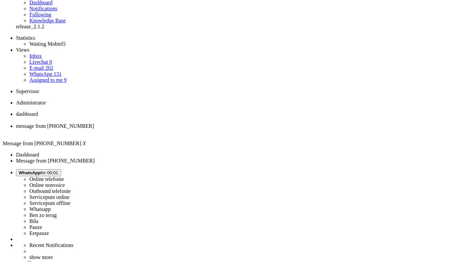
scroll to position [33, 0]
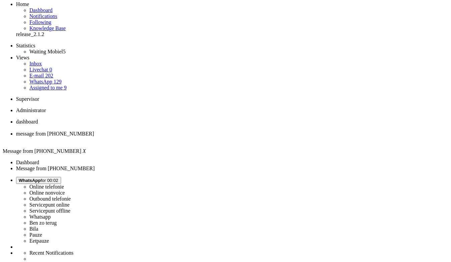
drag, startPoint x: 306, startPoint y: 148, endPoint x: 183, endPoint y: 103, distance: 130.8
copy div "Goedemiddag, Bedankt voor je bericht. We begrijpen dat je wacht op een update o…"
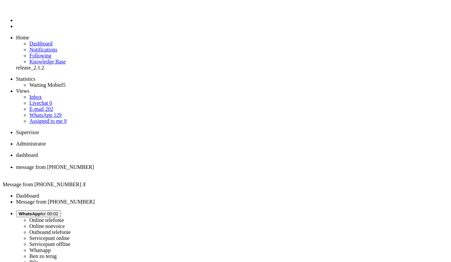
paste body "Rich Text Area. Press ALT-0 for help."
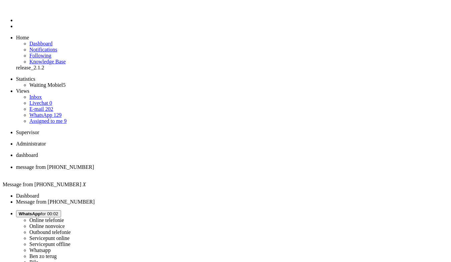
click at [194, 170] on div "Close tab" at bounding box center [232, 173] width 433 height 6
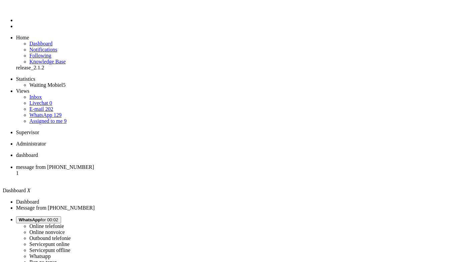
click at [170, 152] on ul "dashboard message from +31633027555 1" at bounding box center [226, 167] width 446 height 30
click at [94, 164] on span "message from [PHONE_NUMBER]" at bounding box center [55, 167] width 78 height 6
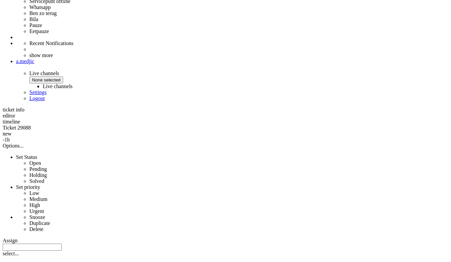
scroll to position [301, 0]
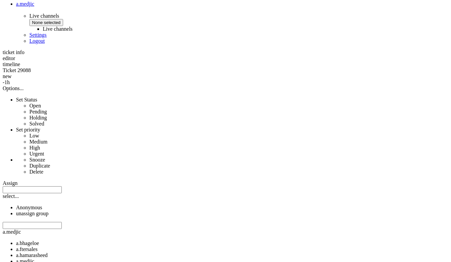
copy div "4690252"
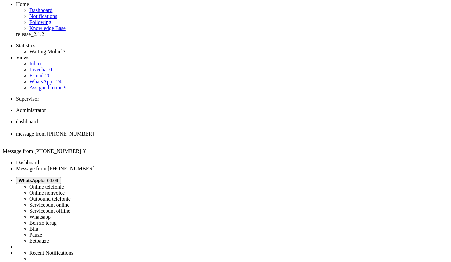
scroll to position [0, 0]
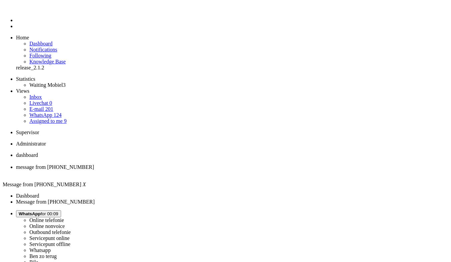
click at [192, 170] on div "Close tab" at bounding box center [232, 173] width 433 height 6
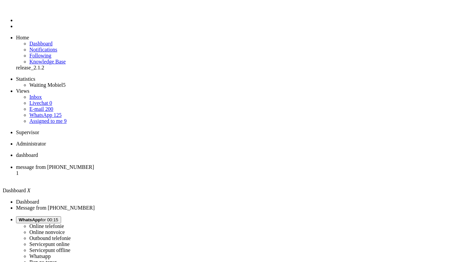
click at [94, 164] on span "message from +31653192983" at bounding box center [55, 167] width 78 height 6
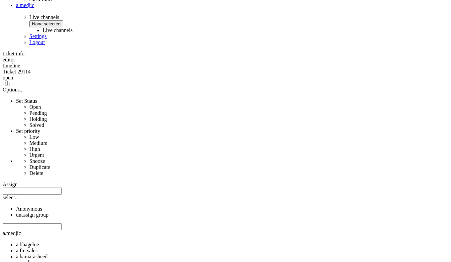
scroll to position [301, 0]
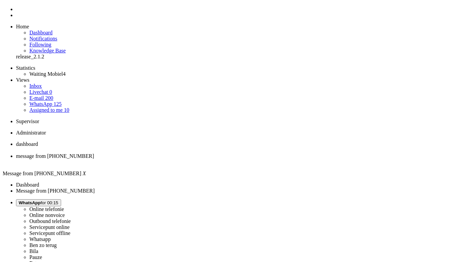
scroll to position [0, 0]
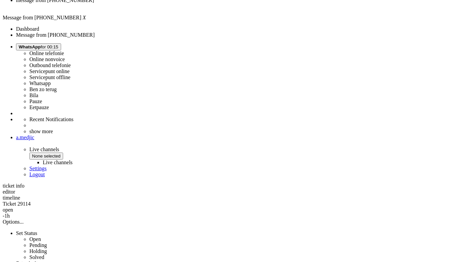
scroll to position [33, 0]
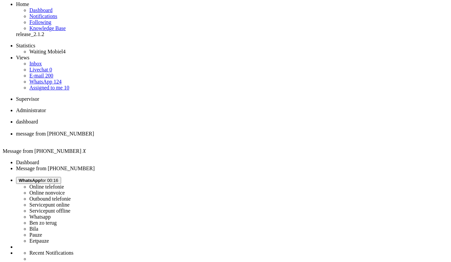
drag, startPoint x: 183, startPoint y: 103, endPoint x: 278, endPoint y: 175, distance: 118.9
copy div "Goedemiddag, We snappen dat je graag wilt weten wanneer je jouw nieuwe iPhone 1…"
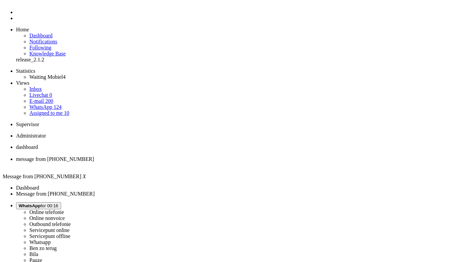
scroll to position [0, 0]
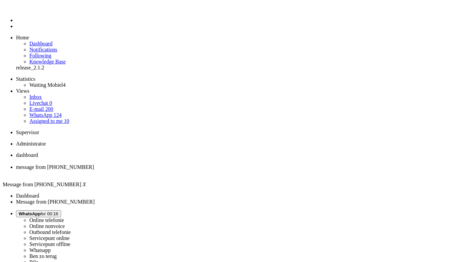
type input "voor"
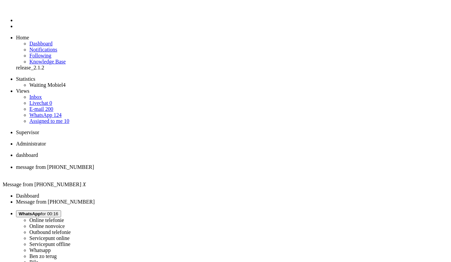
click at [192, 170] on div "Close tab" at bounding box center [232, 173] width 433 height 6
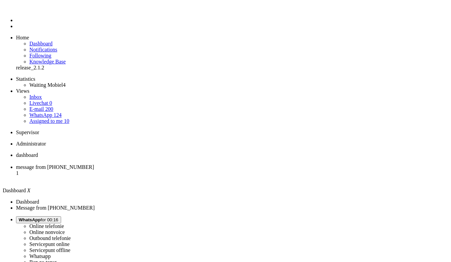
click at [94, 164] on span "message from +31631097186" at bounding box center [55, 167] width 78 height 6
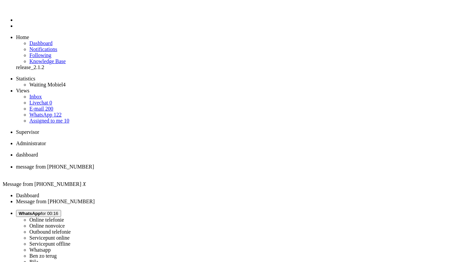
drag, startPoint x: 384, startPoint y: 1292, endPoint x: 370, endPoint y: 1181, distance: 111.8
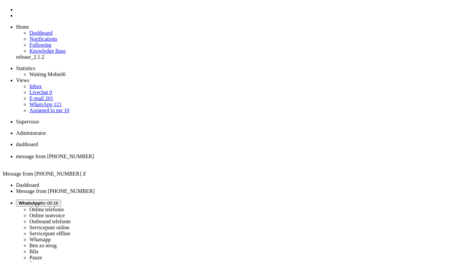
scroll to position [0, 0]
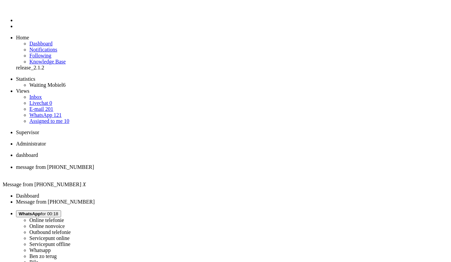
click at [192, 164] on li "message from +31631097186" at bounding box center [232, 170] width 433 height 12
click at [192, 170] on div "Close tab" at bounding box center [232, 173] width 433 height 6
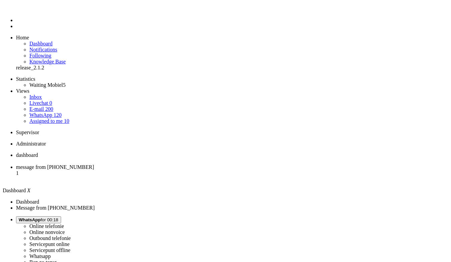
click at [94, 164] on span "message from [PHONE_NUMBER]" at bounding box center [55, 167] width 78 height 6
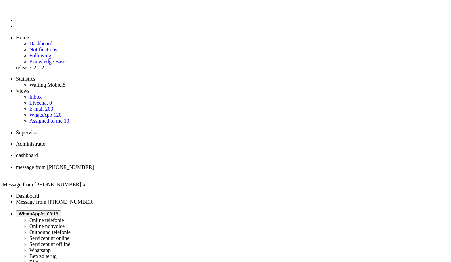
drag, startPoint x: 233, startPoint y: 228, endPoint x: 267, endPoint y: 231, distance: 34.2
copy div "iPhone 17 pro Max"
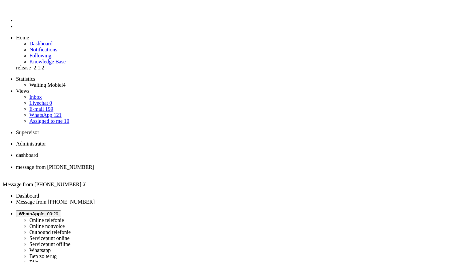
type input "voor"
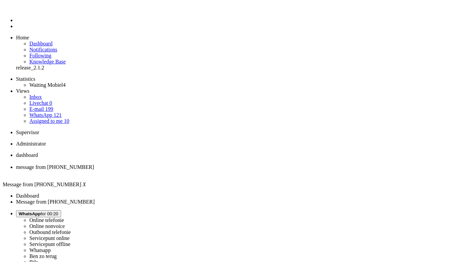
click at [194, 170] on div "Close tab" at bounding box center [232, 173] width 433 height 6
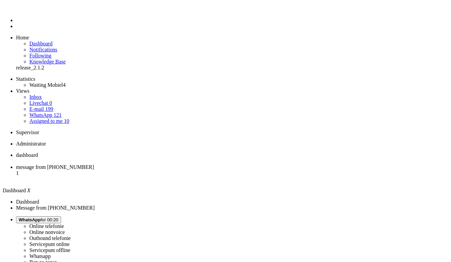
click at [94, 164] on span "message from +31612135668" at bounding box center [55, 167] width 78 height 6
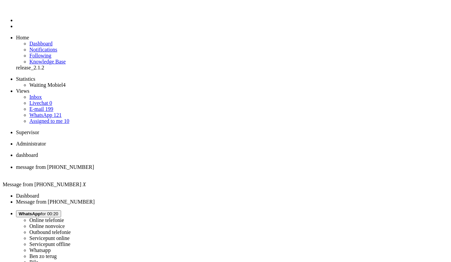
click at [61, 210] on button "WhatsApp for 00:20" at bounding box center [38, 213] width 45 height 7
click at [193, 170] on div "Close tab" at bounding box center [232, 173] width 433 height 6
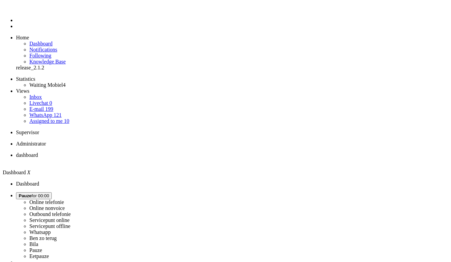
drag, startPoint x: 115, startPoint y: 49, endPoint x: 122, endPoint y: 55, distance: 10.0
click at [49, 193] on span "Pauze for 00:14" at bounding box center [34, 195] width 30 height 5
click at [51, 229] on label "Whatsapp" at bounding box center [39, 232] width 21 height 6
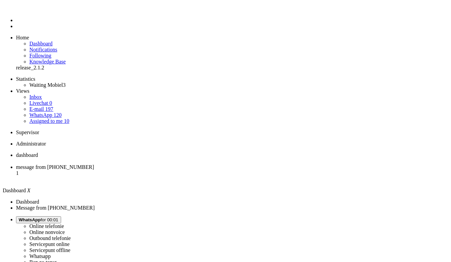
click at [94, 164] on span "message from [PHONE_NUMBER]" at bounding box center [55, 167] width 78 height 6
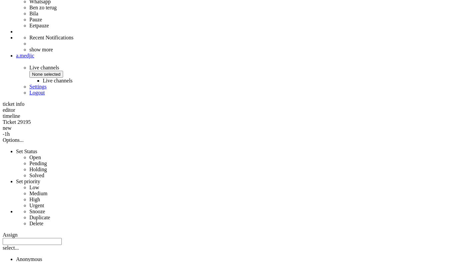
scroll to position [241, 0]
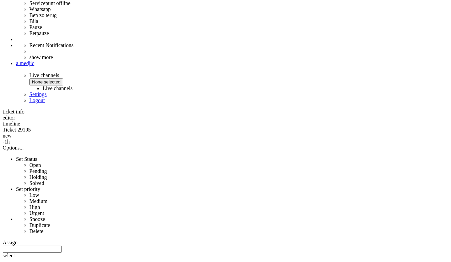
copy div "4660044"
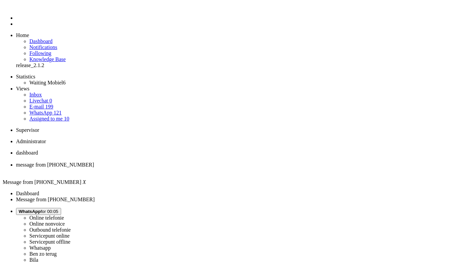
scroll to position [0, 0]
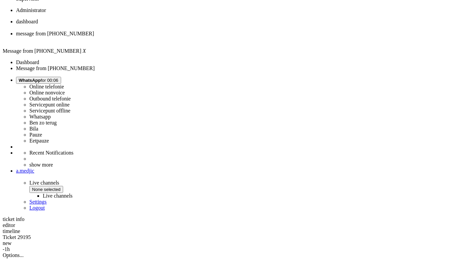
scroll to position [100, 0]
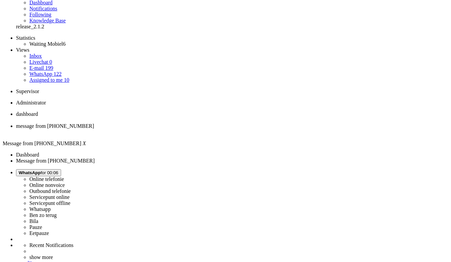
scroll to position [33, 0]
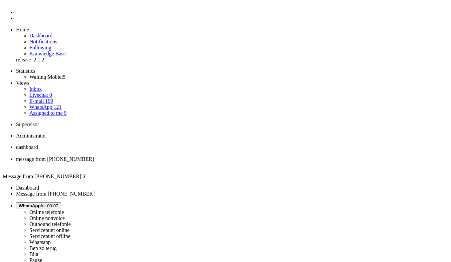
scroll to position [0, 0]
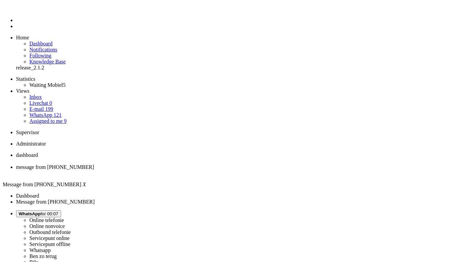
click at [190, 170] on div "Close tab" at bounding box center [232, 173] width 433 height 6
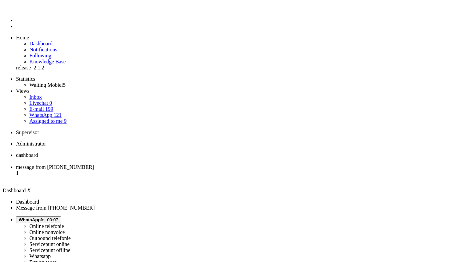
click at [178, 164] on li "message from [PHONE_NUMBER] 1" at bounding box center [232, 173] width 433 height 18
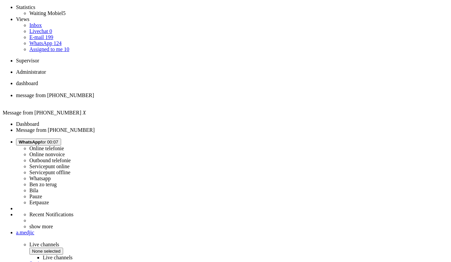
scroll to position [167, 0]
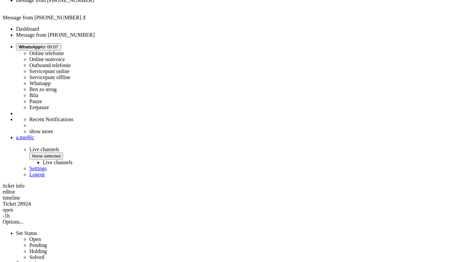
drag, startPoint x: 272, startPoint y: 175, endPoint x: 221, endPoint y: 184, distance: 52.0
copy div "nummerbehoud maar ook met voorzetting oud abonnement"
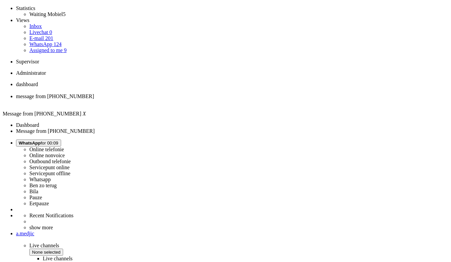
scroll to position [0, 0]
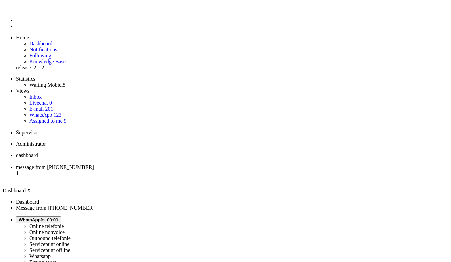
click at [160, 164] on li "message from [PHONE_NUMBER] 1" at bounding box center [232, 173] width 433 height 18
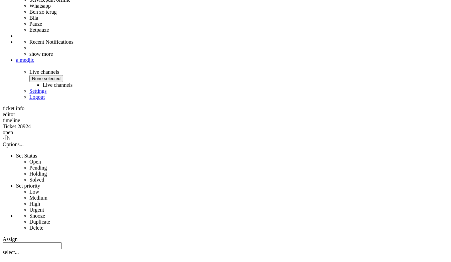
scroll to position [334, 0]
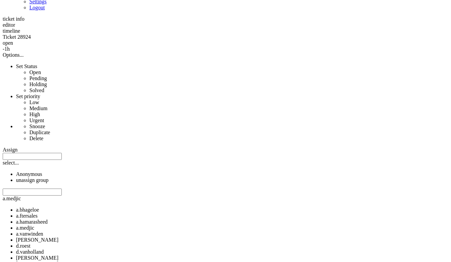
drag, startPoint x: 184, startPoint y: 124, endPoint x: 270, endPoint y: 171, distance: 98.1
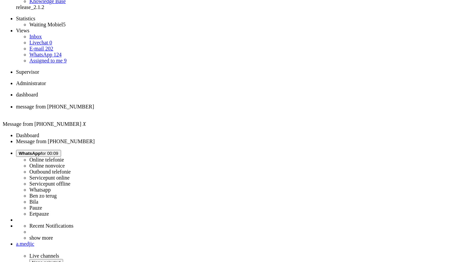
scroll to position [33, 0]
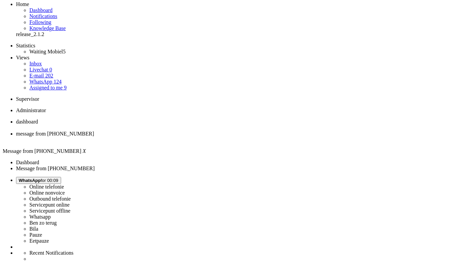
drag, startPoint x: 184, startPoint y: 126, endPoint x: 289, endPoint y: 191, distance: 123.2
copy div "De optie 'nummerbehoud met voortzetting oud abonnement' is inderdaad een mogeli…"
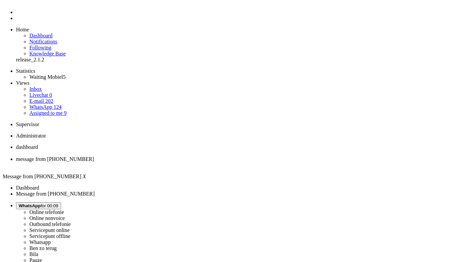
scroll to position [0, 0]
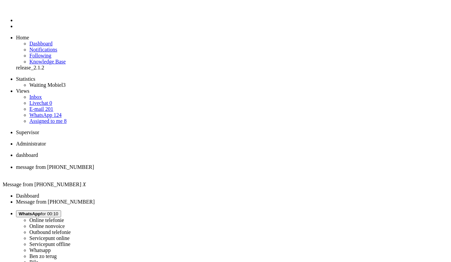
click at [193, 170] on div "Close tab" at bounding box center [232, 173] width 433 height 6
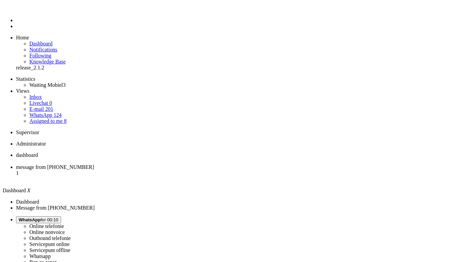
click at [94, 164] on span "message from [PHONE_NUMBER]" at bounding box center [55, 167] width 78 height 6
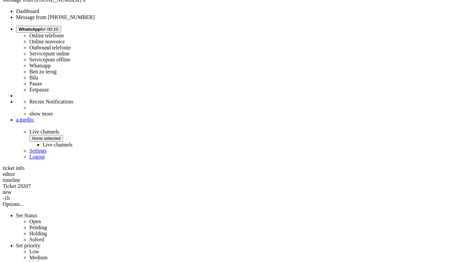
scroll to position [267, 0]
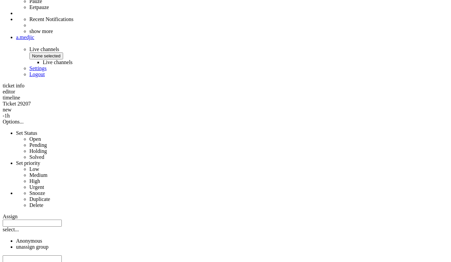
copy div "4694870"
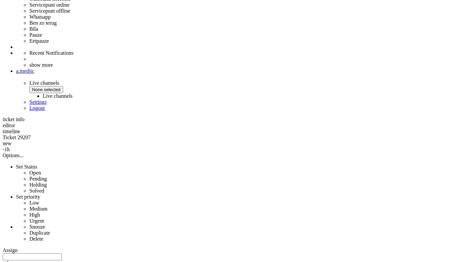
scroll to position [0, 0]
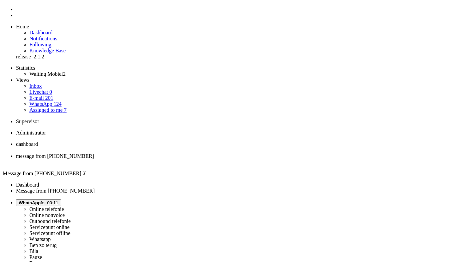
drag, startPoint x: 290, startPoint y: 189, endPoint x: 286, endPoint y: 26, distance: 162.7
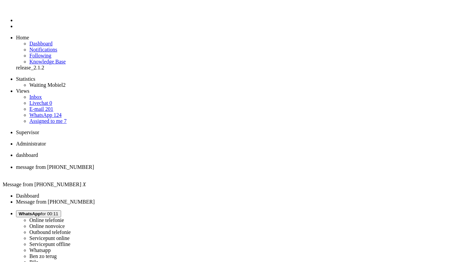
drag, startPoint x: 300, startPoint y: 170, endPoint x: 323, endPoint y: 158, distance: 25.9
drag, startPoint x: 123, startPoint y: 1149, endPoint x: 93, endPoint y: 1148, distance: 30.7
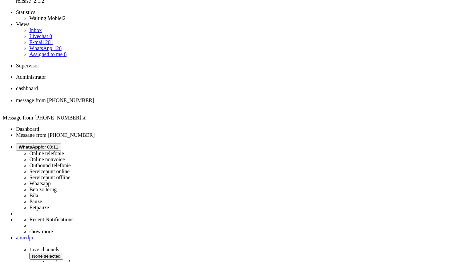
scroll to position [100, 0]
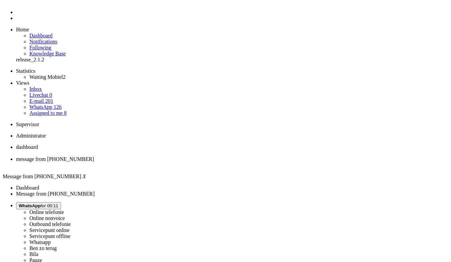
scroll to position [0, 0]
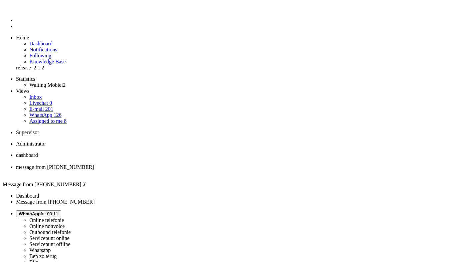
click at [193, 170] on div "Close tab" at bounding box center [232, 173] width 433 height 6
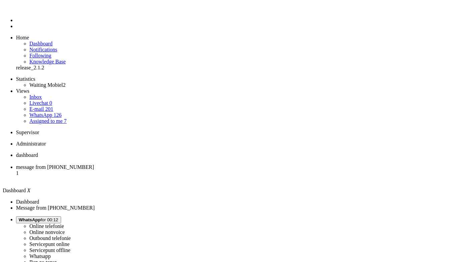
click at [161, 164] on li "message from [PHONE_NUMBER] 1" at bounding box center [232, 173] width 433 height 18
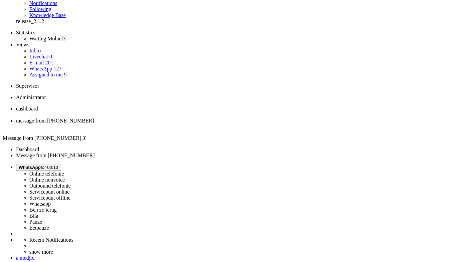
scroll to position [67, 0]
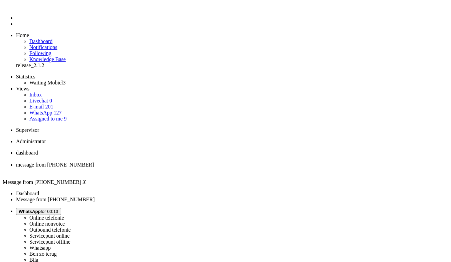
scroll to position [0, 0]
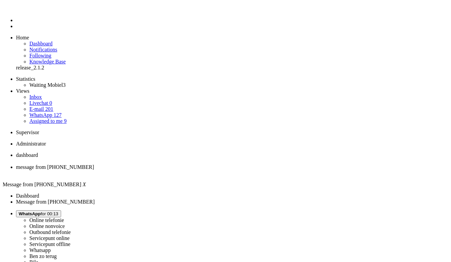
click at [193, 170] on div "Close tab" at bounding box center [232, 173] width 433 height 6
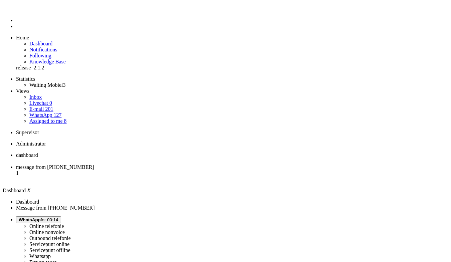
click at [173, 164] on li "message from [PHONE_NUMBER] 1" at bounding box center [232, 173] width 433 height 18
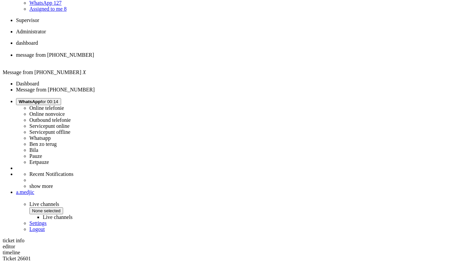
scroll to position [134, 0]
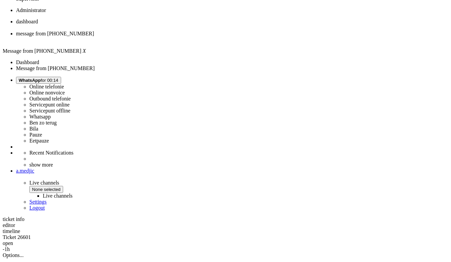
copy div "4692698"
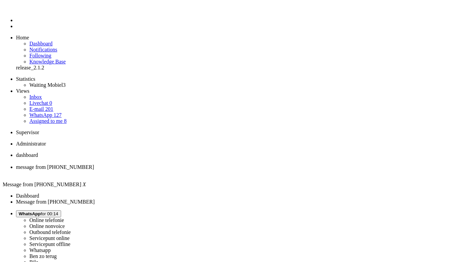
scroll to position [0, 0]
drag, startPoint x: 182, startPoint y: 156, endPoint x: 207, endPoint y: 166, distance: 27.4
copy div "Je verzoek om een nieuw nummer te ontvangen in plaats van nummerbehoud is nog i…"
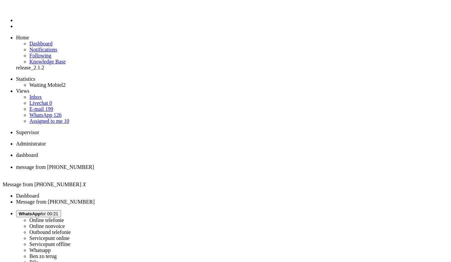
drag, startPoint x: 405, startPoint y: 180, endPoint x: 388, endPoint y: 32, distance: 148.9
drag, startPoint x: 112, startPoint y: 1157, endPoint x: 109, endPoint y: 1156, distance: 3.4
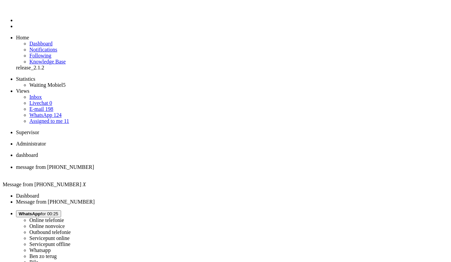
click at [48, 93] on ul "Statistics Waiting Mobiel 4 Views Inbox Livechat 0 E-mail 196 WhatsApp 124 Assi…" at bounding box center [226, 100] width 446 height 48
click at [53, 118] on link "Assigned to me 11" at bounding box center [49, 121] width 40 height 6
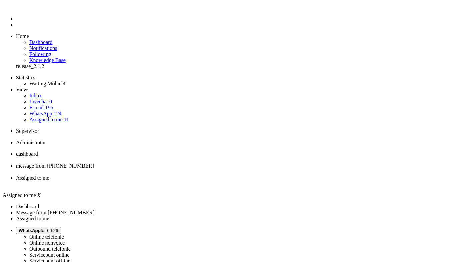
scroll to position [2, 0]
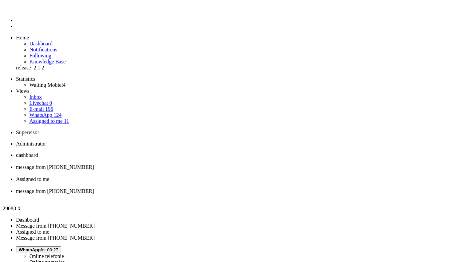
paste body "Rich Text Area. Press ALT-0 for help."
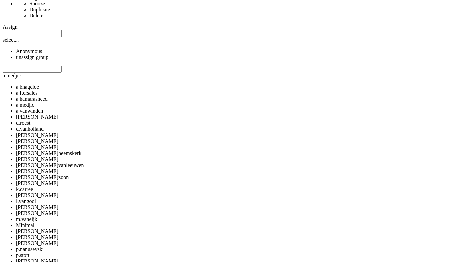
scroll to position [501, 0]
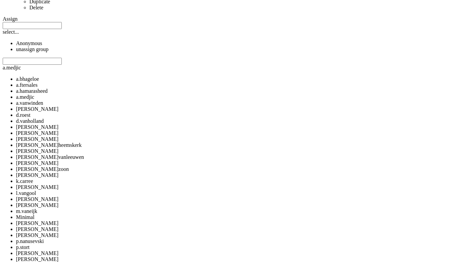
copy div "[PERSON_NAME]"
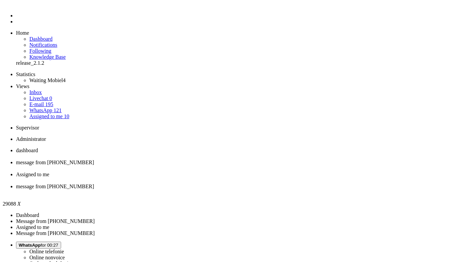
scroll to position [0, 0]
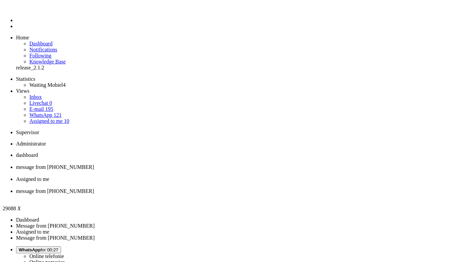
drag, startPoint x: 21, startPoint y: 1140, endPoint x: 63, endPoint y: 1140, distance: 41.4
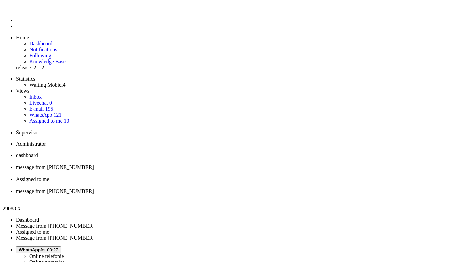
drag, startPoint x: 371, startPoint y: 105, endPoint x: 363, endPoint y: 126, distance: 22.8
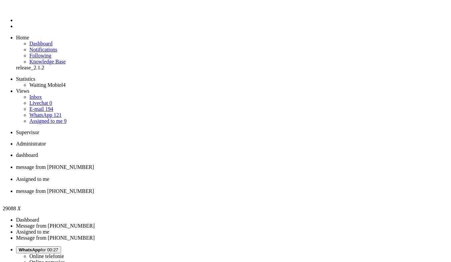
click at [306, 194] on div "Close tab" at bounding box center [232, 197] width 433 height 6
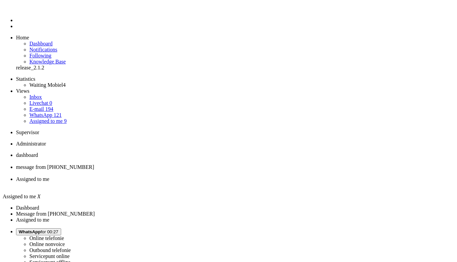
click at [94, 164] on span "message from [PHONE_NUMBER]" at bounding box center [55, 167] width 78 height 6
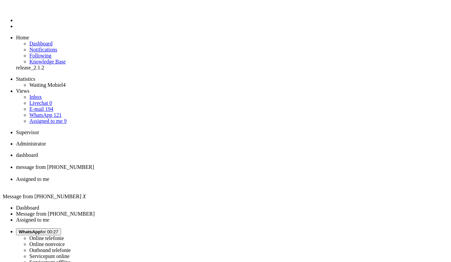
click at [49, 176] on span "Assigned to me" at bounding box center [32, 179] width 33 height 6
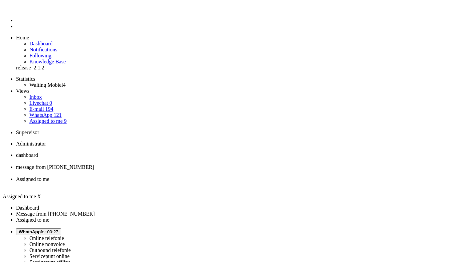
click at [250, 182] on div "Close tab" at bounding box center [235, 185] width 438 height 6
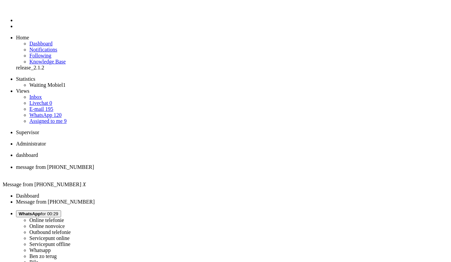
click at [194, 170] on div "Close tab" at bounding box center [232, 173] width 433 height 6
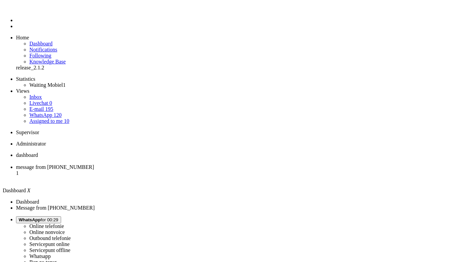
click at [94, 164] on span "message from [PHONE_NUMBER]" at bounding box center [55, 167] width 78 height 6
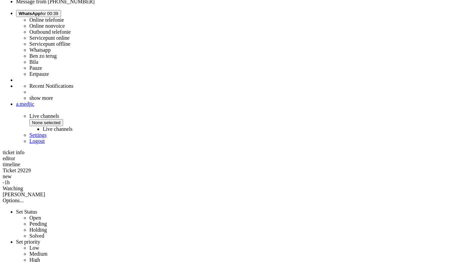
scroll to position [234, 0]
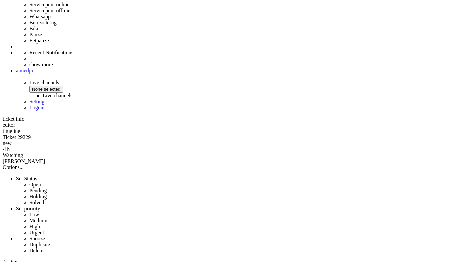
drag, startPoint x: 309, startPoint y: 70, endPoint x: 183, endPoint y: 38, distance: 129.6
copy div "Het is helaas niet mogelijk om je bestelling aan te passen naar een ander toest…"
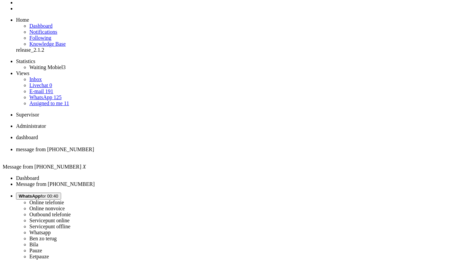
scroll to position [0, 0]
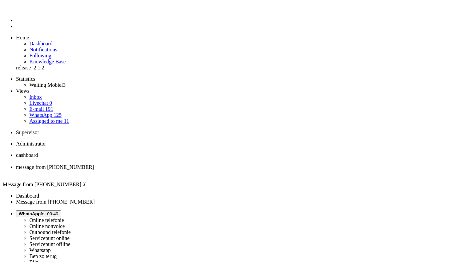
drag, startPoint x: 196, startPoint y: 1163, endPoint x: 59, endPoint y: 1162, distance: 136.6
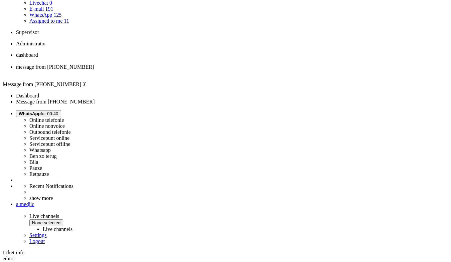
scroll to position [180, 0]
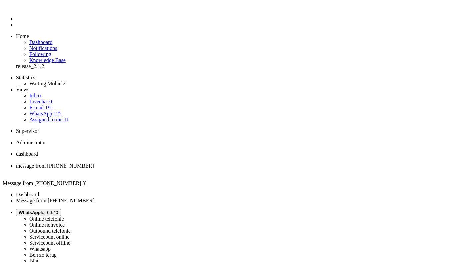
scroll to position [0, 0]
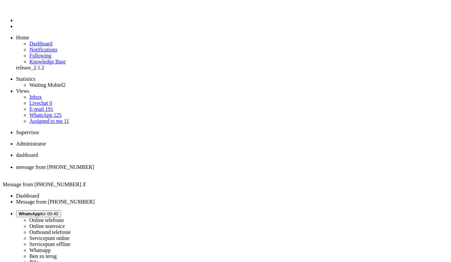
click at [195, 164] on li "message from [PHONE_NUMBER]" at bounding box center [232, 170] width 433 height 12
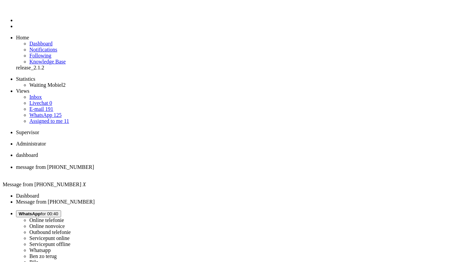
click at [194, 170] on div "Close tab" at bounding box center [232, 173] width 433 height 6
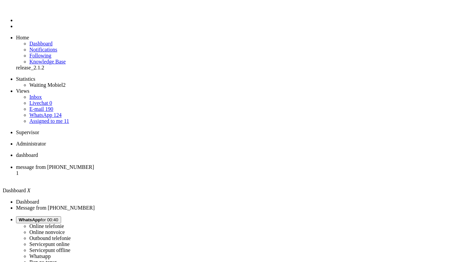
click at [94, 164] on span "message from [PHONE_NUMBER]" at bounding box center [55, 167] width 78 height 6
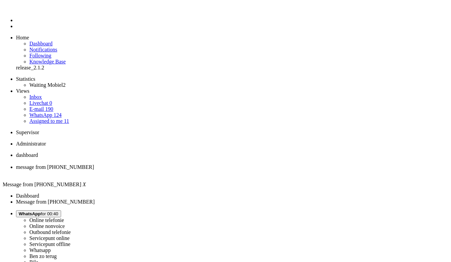
click at [51, 118] on span "Assigned to me" at bounding box center [45, 121] width 33 height 6
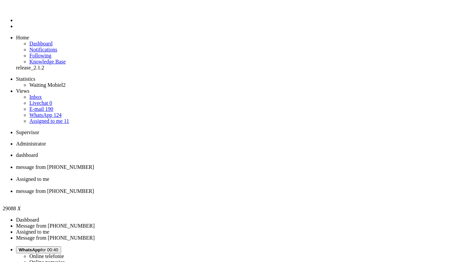
click at [308, 194] on div "Close tab" at bounding box center [232, 197] width 433 height 6
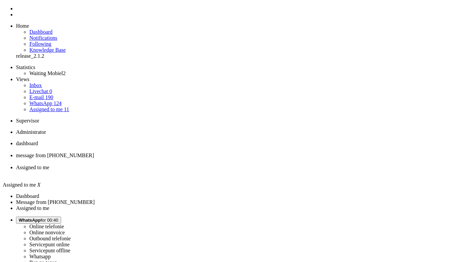
scroll to position [2, 0]
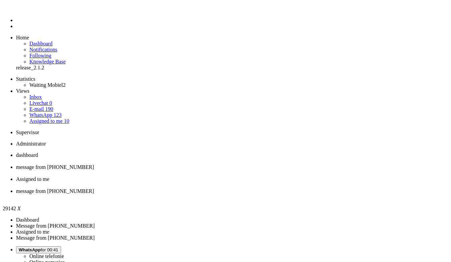
click at [305, 194] on div "Close tab" at bounding box center [232, 197] width 433 height 6
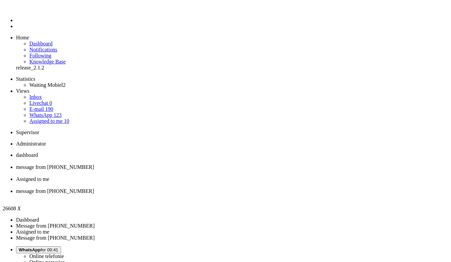
click at [306, 194] on div "Close tab" at bounding box center [232, 197] width 433 height 6
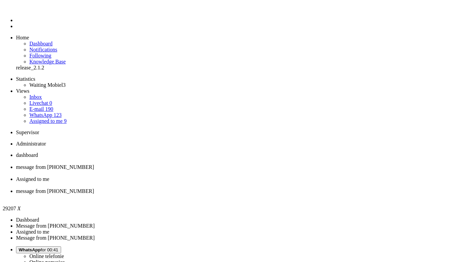
click at [307, 194] on div "Close tab" at bounding box center [232, 197] width 433 height 6
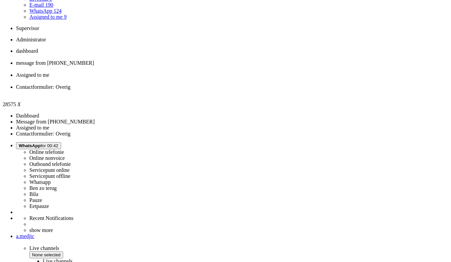
scroll to position [100, 0]
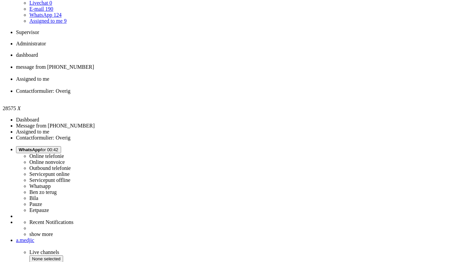
drag, startPoint x: 184, startPoint y: 105, endPoint x: 341, endPoint y: 127, distance: 158.8
copy div "Beste Deeq, Bedankt voor het doorgeven van de juiste naam. We gaan de naam voor…"
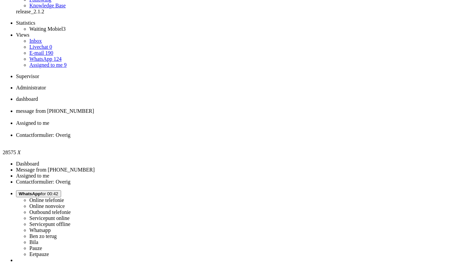
scroll to position [0, 0]
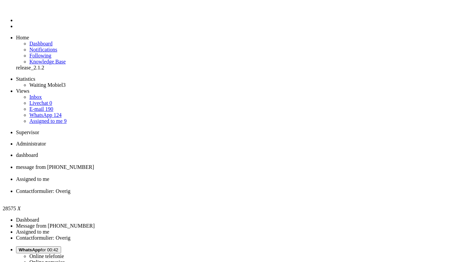
paste body "Rich Text Area. Press ALT-0 for help."
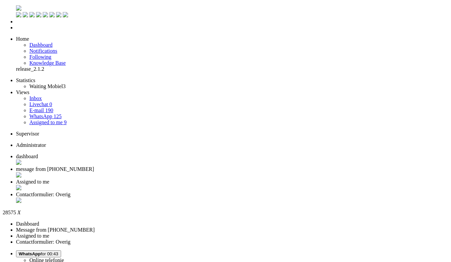
click at [307, 198] on div "Close tab" at bounding box center [232, 201] width 433 height 7
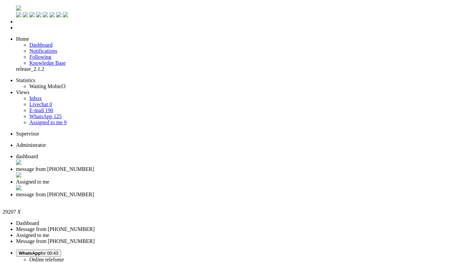
click at [307, 198] on div "Close tab" at bounding box center [232, 201] width 433 height 6
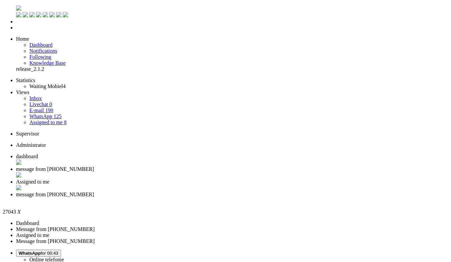
click at [305, 198] on div "Close tab" at bounding box center [232, 201] width 433 height 6
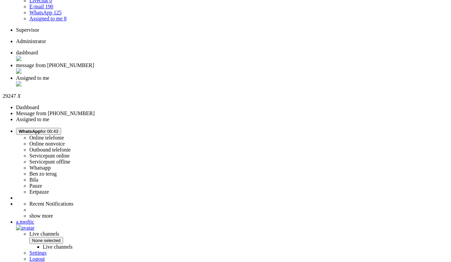
scroll to position [105, 0]
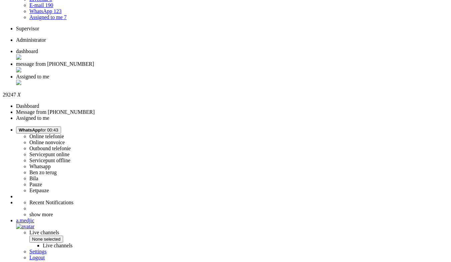
copy div "4698282"
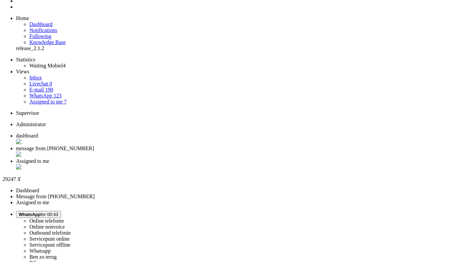
scroll to position [0, 0]
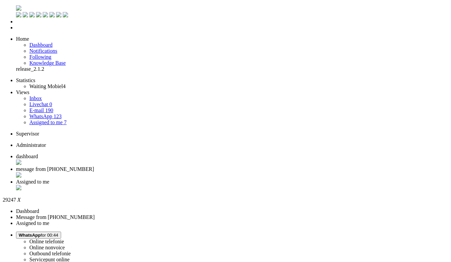
drag, startPoint x: 181, startPoint y: 1165, endPoint x: 26, endPoint y: 1172, distance: 155.2
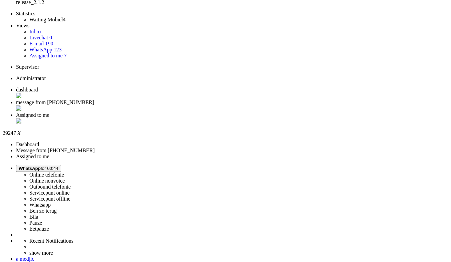
scroll to position [100, 0]
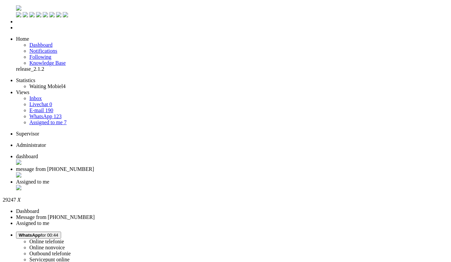
click at [193, 172] on div "Close tab" at bounding box center [232, 175] width 433 height 7
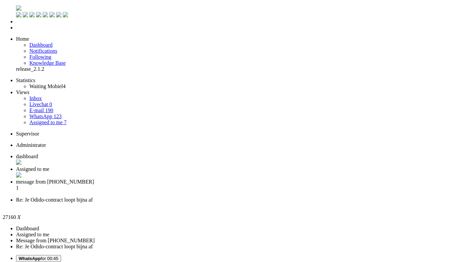
click at [305, 203] on div "Close tab" at bounding box center [232, 206] width 433 height 6
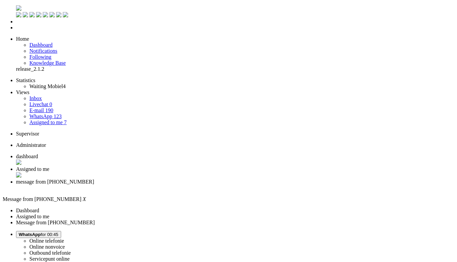
click at [181, 166] on li "Assigned to me" at bounding box center [235, 172] width 438 height 13
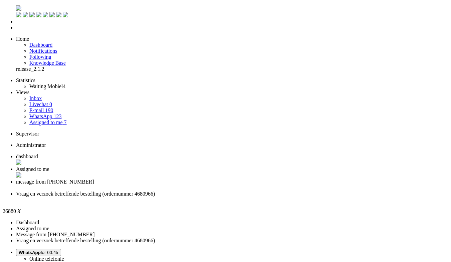
click at [308, 197] on div "Close tab" at bounding box center [232, 200] width 433 height 6
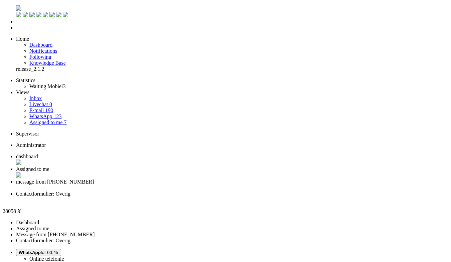
click at [307, 197] on div "Close tab" at bounding box center [232, 200] width 433 height 6
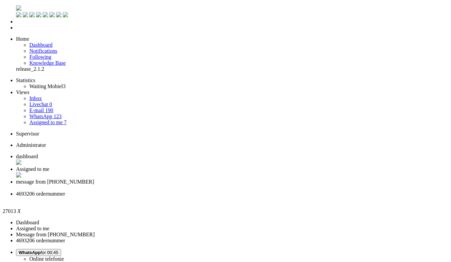
click at [306, 191] on li "4693206 ordernummer" at bounding box center [232, 197] width 433 height 12
click at [307, 191] on li "4693206 ordernummer" at bounding box center [232, 197] width 433 height 12
click at [308, 197] on div "Close tab" at bounding box center [232, 200] width 433 height 6
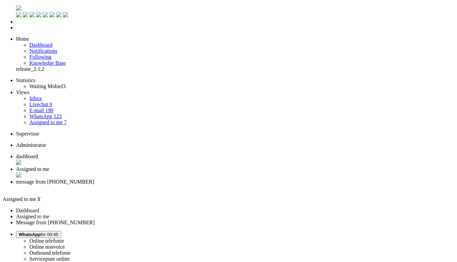
click at [227, 179] on li "message from +31627114485" at bounding box center [235, 185] width 438 height 12
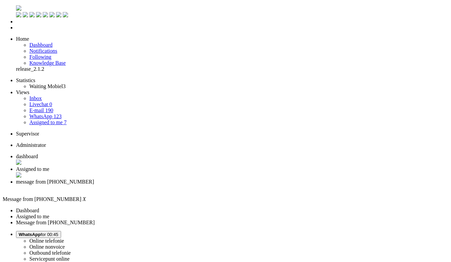
scroll to position [134, 0]
drag, startPoint x: 210, startPoint y: 124, endPoint x: 213, endPoint y: 121, distance: 4.4
drag, startPoint x: 171, startPoint y: 1166, endPoint x: 88, endPoint y: 1167, distance: 82.5
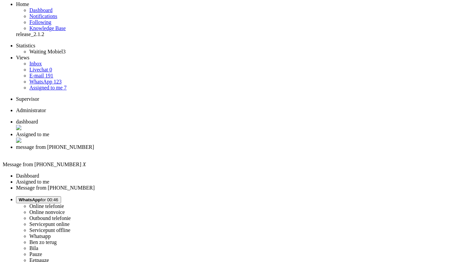
scroll to position [100, 0]
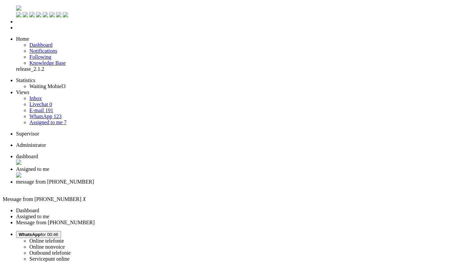
click at [252, 185] on div "Close tab" at bounding box center [232, 188] width 433 height 6
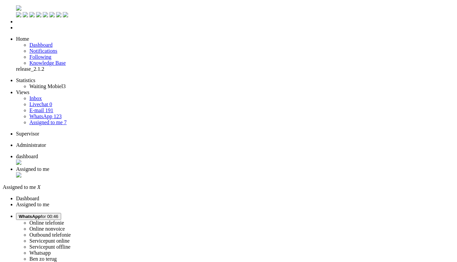
click at [38, 154] on span "dashboard" at bounding box center [27, 157] width 22 height 6
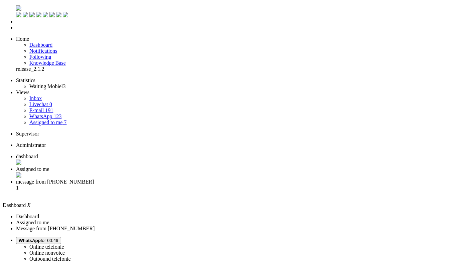
click at [94, 179] on span "message from +31687518916" at bounding box center [55, 182] width 78 height 6
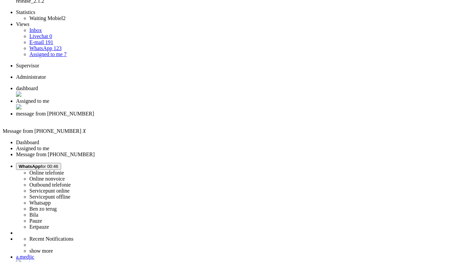
scroll to position [100, 0]
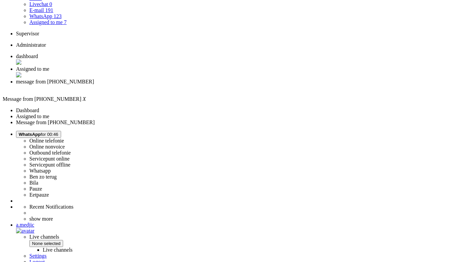
copy div "4687568"
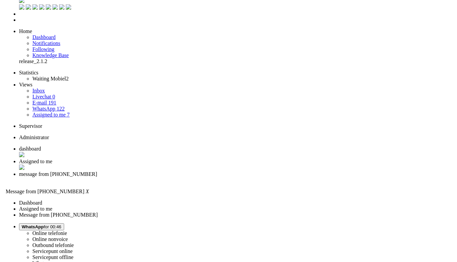
scroll to position [0, 0]
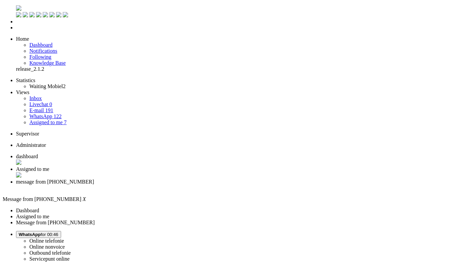
drag, startPoint x: 24, startPoint y: 1176, endPoint x: 186, endPoint y: 1171, distance: 162.4
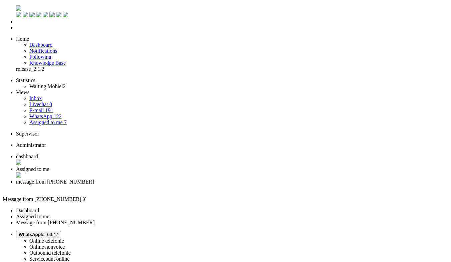
click at [251, 185] on div "Close tab" at bounding box center [232, 188] width 433 height 6
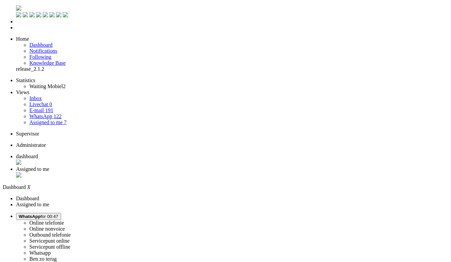
click at [49, 166] on span "Assigned to me" at bounding box center [32, 169] width 33 height 6
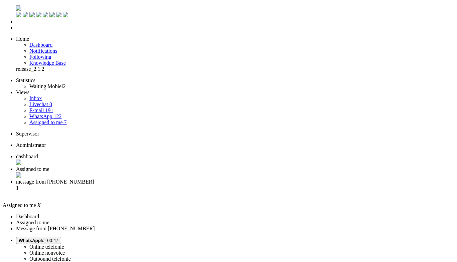
click at [210, 179] on li "message from +31628197786 1" at bounding box center [235, 188] width 438 height 18
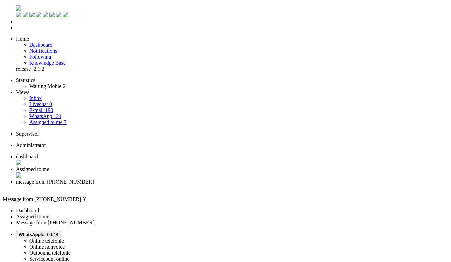
click at [252, 179] on li "message from +31628197786" at bounding box center [232, 185] width 433 height 12
click at [248, 185] on div "Close tab" at bounding box center [232, 188] width 433 height 6
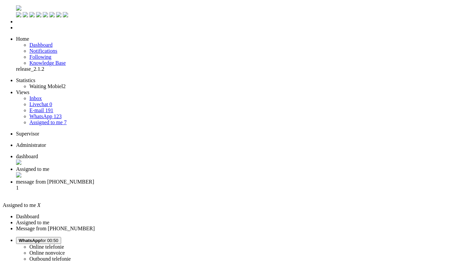
click at [233, 179] on li "message from +31636504787 1" at bounding box center [235, 188] width 438 height 18
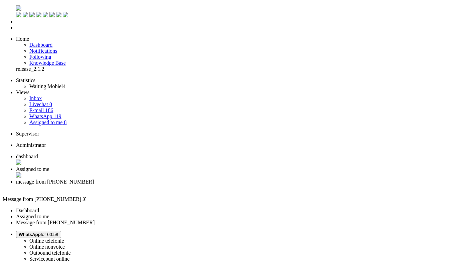
drag, startPoint x: 204, startPoint y: 1172, endPoint x: 131, endPoint y: 1172, distance: 73.1
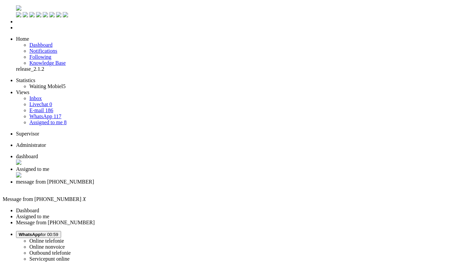
click at [251, 185] on div "Close tab" at bounding box center [232, 188] width 433 height 6
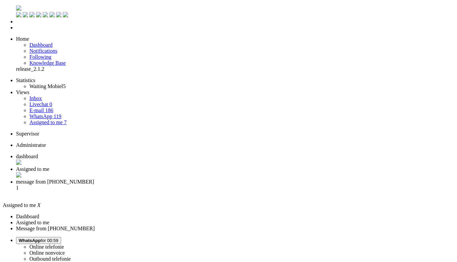
click at [94, 179] on span "message from +31615577848" at bounding box center [55, 182] width 78 height 6
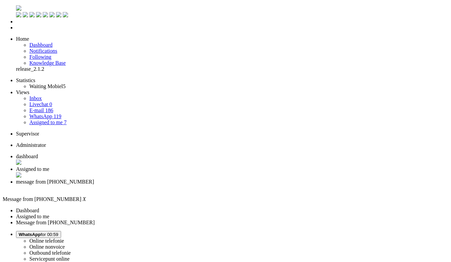
click at [165, 166] on li "Assigned to me" at bounding box center [232, 172] width 433 height 13
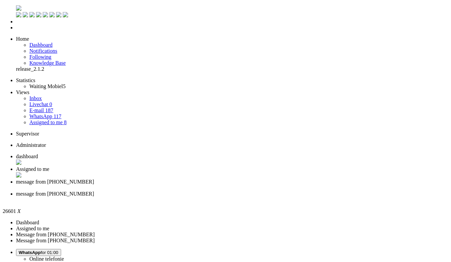
click at [304, 197] on div "Close tab" at bounding box center [232, 200] width 433 height 6
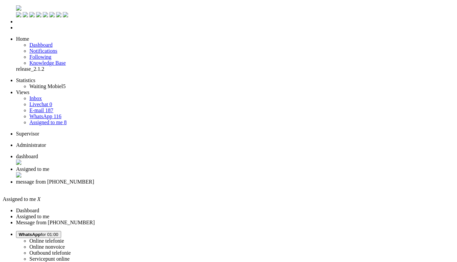
click at [94, 179] on span "message from +31615577848" at bounding box center [55, 182] width 78 height 6
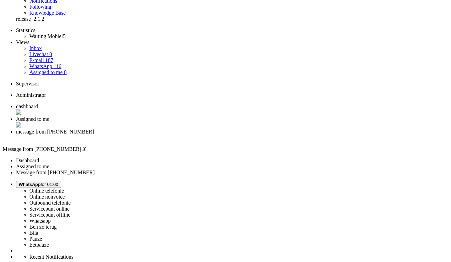
scroll to position [33, 0]
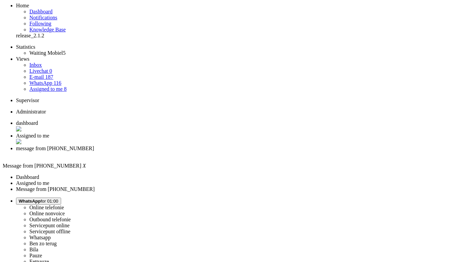
drag, startPoint x: 225, startPoint y: 118, endPoint x: 184, endPoint y: 115, distance: 41.2
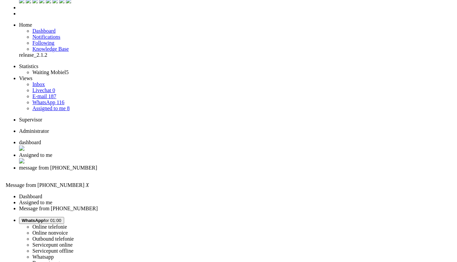
scroll to position [0, 0]
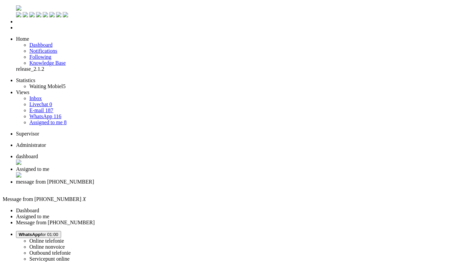
drag, startPoint x: 127, startPoint y: 1173, endPoint x: -58, endPoint y: 1166, distance: 184.5
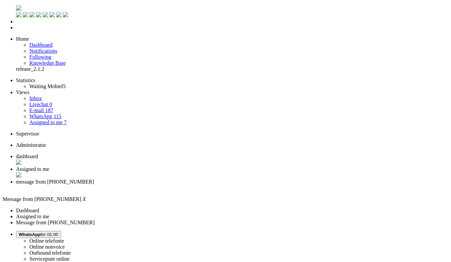
click at [250, 185] on div "Close tab" at bounding box center [232, 188] width 433 height 7
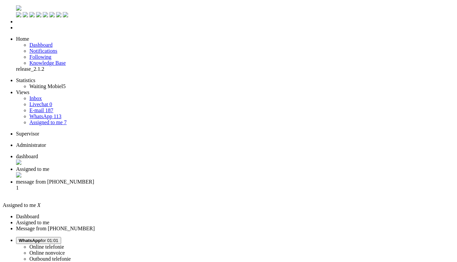
click at [94, 179] on span "message from +31681059765" at bounding box center [55, 182] width 78 height 6
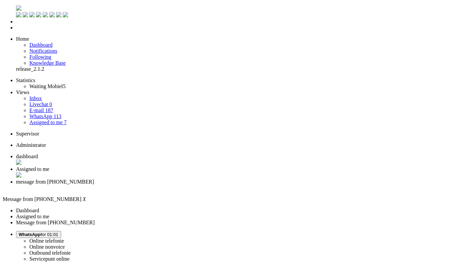
click at [250, 185] on div "Close tab" at bounding box center [232, 188] width 433 height 6
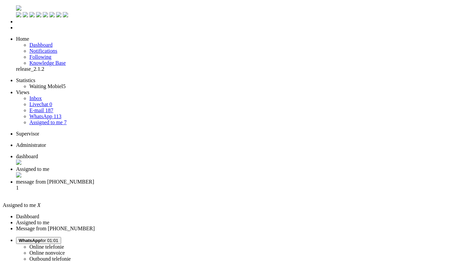
click at [228, 179] on li "message from +31622174445 1" at bounding box center [235, 188] width 438 height 18
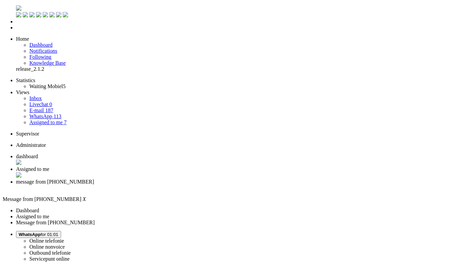
click at [118, 154] on ul "dashboard Assigned to me" at bounding box center [226, 172] width 446 height 37
click at [38, 154] on span "dashboard" at bounding box center [27, 157] width 22 height 6
drag, startPoint x: 110, startPoint y: 47, endPoint x: 113, endPoint y: 51, distance: 5.5
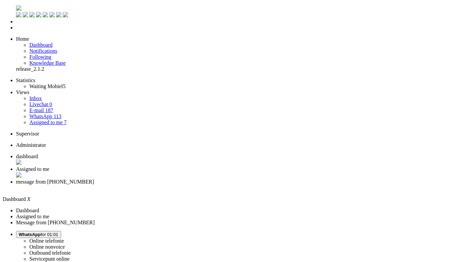
click at [94, 179] on span "message from +31622174445" at bounding box center [55, 182] width 78 height 6
click at [58, 232] on span "WhatsApp for 01:02" at bounding box center [39, 234] width 40 height 5
click at [65, 244] on label "Online nonvoice" at bounding box center [46, 247] width 35 height 6
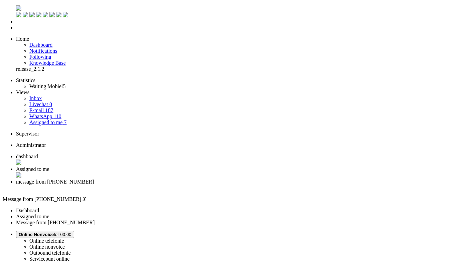
click at [247, 185] on div "Close tab" at bounding box center [232, 188] width 433 height 6
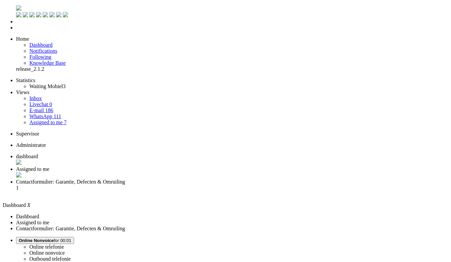
click at [230, 179] on li "Contactformulier: Garantie, Defecten & Omruiling 1" at bounding box center [232, 188] width 433 height 18
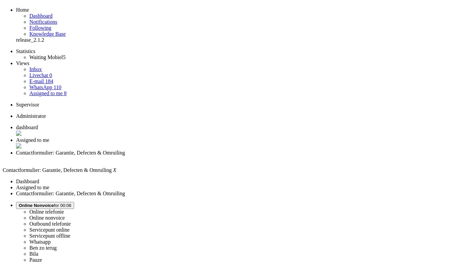
scroll to position [33, 0]
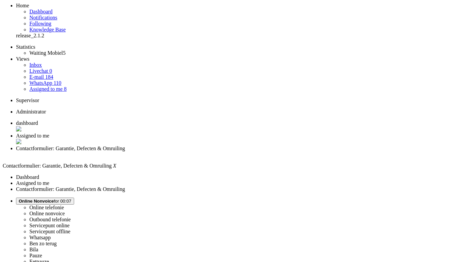
scroll to position [0, 0]
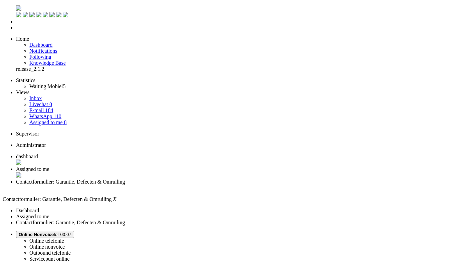
click at [248, 185] on div "Close tab" at bounding box center [232, 188] width 433 height 6
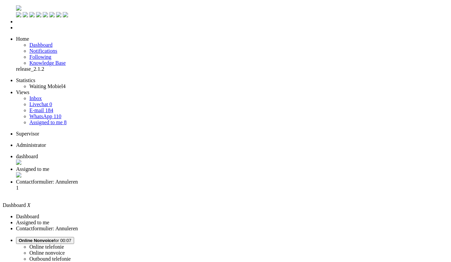
click at [49, 166] on span "Assigned to me" at bounding box center [32, 169] width 33 height 6
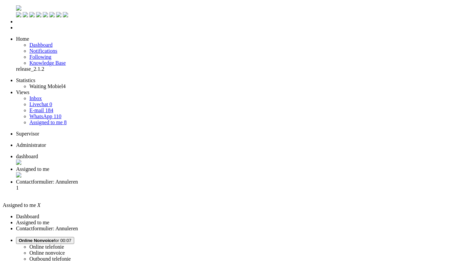
click at [194, 172] on div "Close tab" at bounding box center [235, 175] width 438 height 7
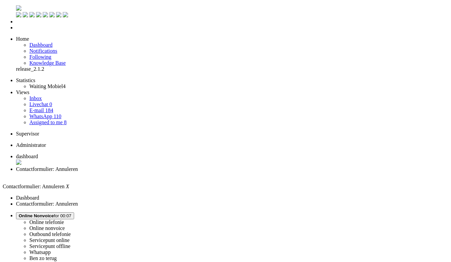
click at [38, 154] on span "dashboard" at bounding box center [27, 157] width 22 height 6
click at [78, 166] on span "Contactformulier: Annuleren" at bounding box center [47, 169] width 62 height 6
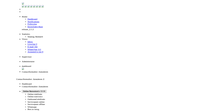
paste body "Rich Text Area. Press ALT-0 for help."
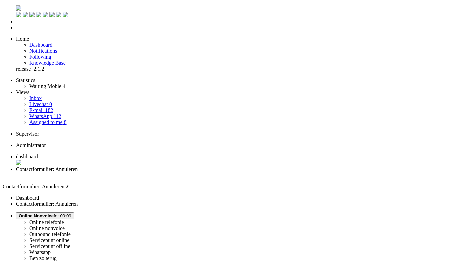
scroll to position [11, 0]
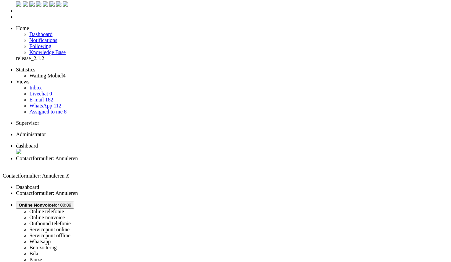
drag, startPoint x: 21, startPoint y: 1171, endPoint x: 70, endPoint y: 1171, distance: 49.1
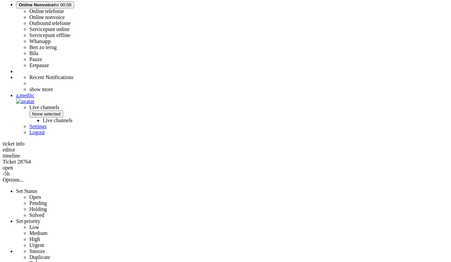
scroll to position [0, 0]
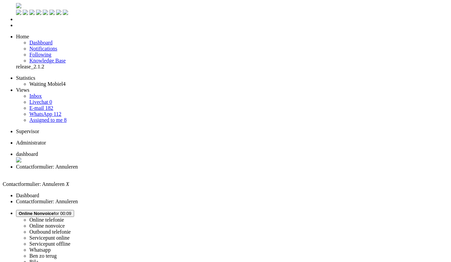
scroll to position [33, 0]
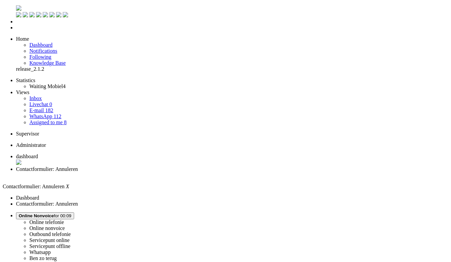
click at [192, 172] on div "Close tab" at bounding box center [232, 175] width 433 height 6
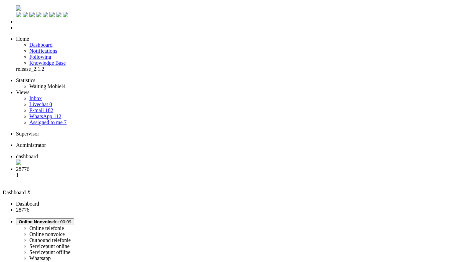
click at [163, 166] on li "28776 1" at bounding box center [232, 175] width 433 height 18
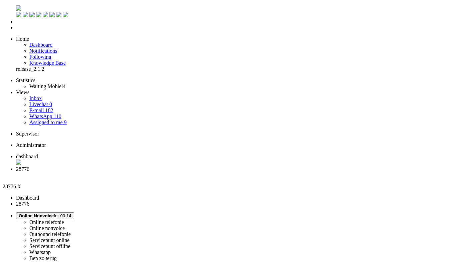
copy div "Predreag"
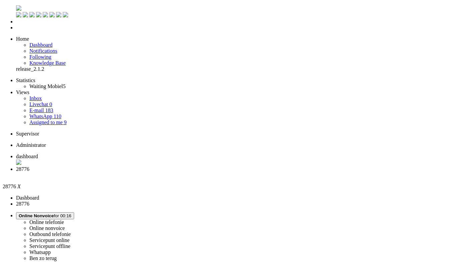
drag, startPoint x: 192, startPoint y: 1207, endPoint x: 80, endPoint y: 1213, distance: 112.4
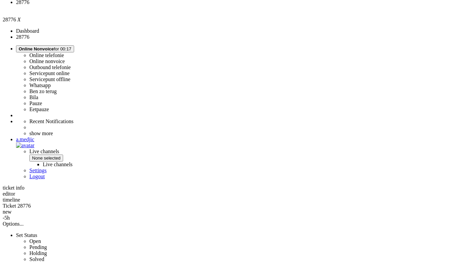
scroll to position [180, 0]
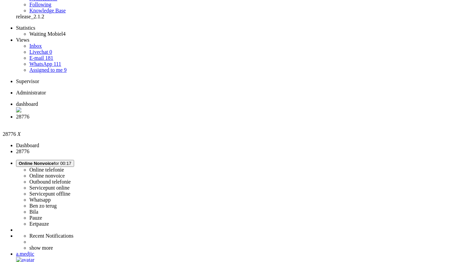
scroll to position [0, 0]
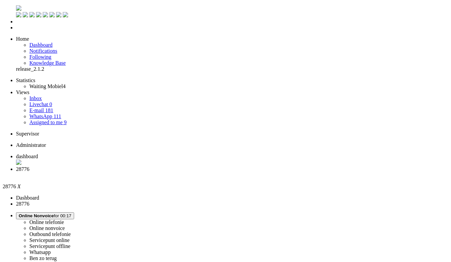
click at [191, 172] on div "Close tab" at bounding box center [232, 175] width 433 height 6
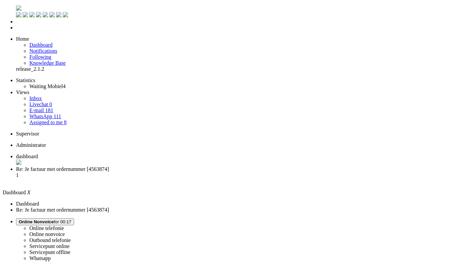
click at [109, 166] on span "Re: Je factuur met ordernummer [4563874]" at bounding box center [62, 169] width 93 height 6
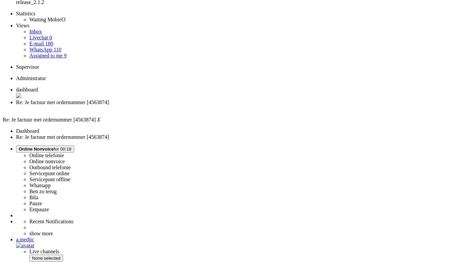
scroll to position [100, 0]
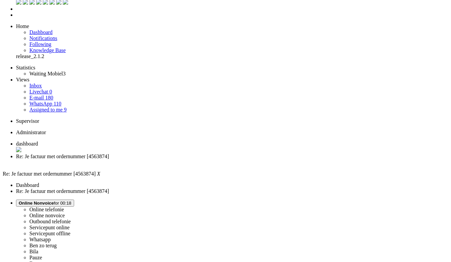
scroll to position [0, 0]
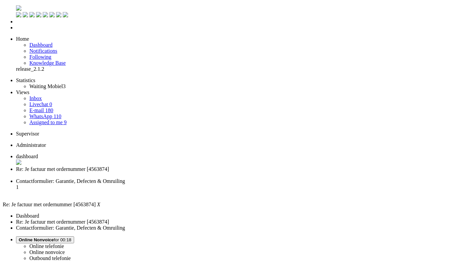
click at [192, 172] on div "Close tab" at bounding box center [232, 175] width 433 height 6
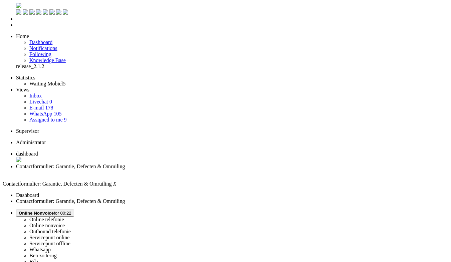
scroll to position [112, 0]
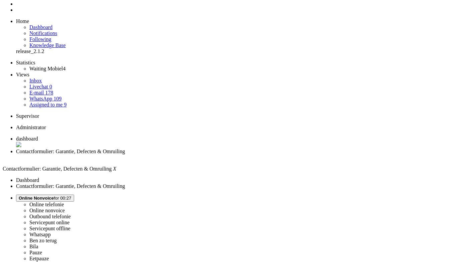
scroll to position [0, 0]
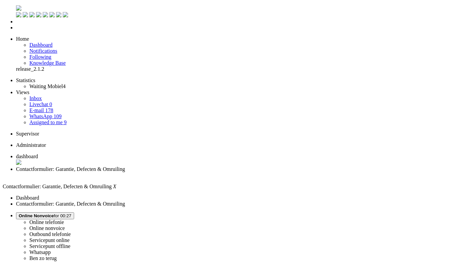
drag, startPoint x: 19, startPoint y: 1181, endPoint x: -10, endPoint y: 1179, distance: 28.8
drag, startPoint x: 20, startPoint y: 1181, endPoint x: 72, endPoint y: 1182, distance: 52.1
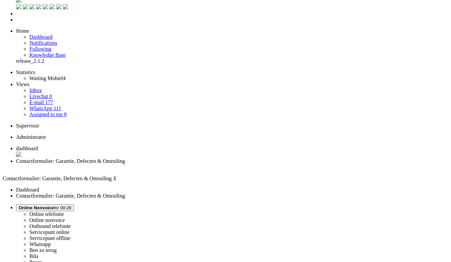
scroll to position [0, 0]
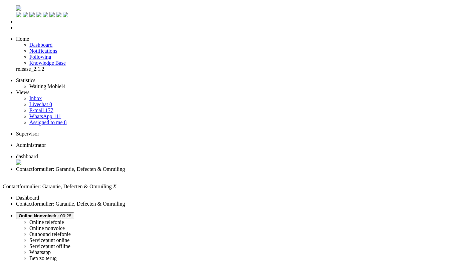
click at [193, 172] on div "Close tab" at bounding box center [232, 175] width 433 height 6
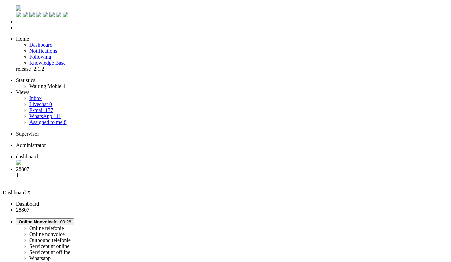
click at [178, 166] on li "Re: [4685925] - Informatie over je bestelling 1" at bounding box center [232, 175] width 433 height 18
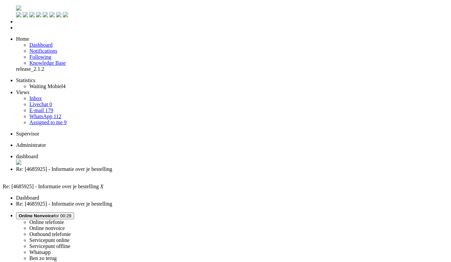
type input "lever"
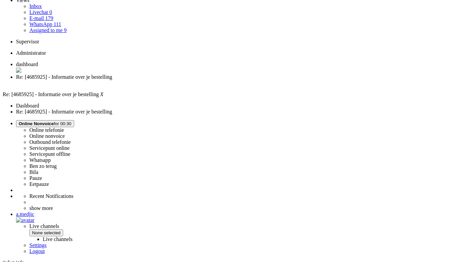
scroll to position [100, 0]
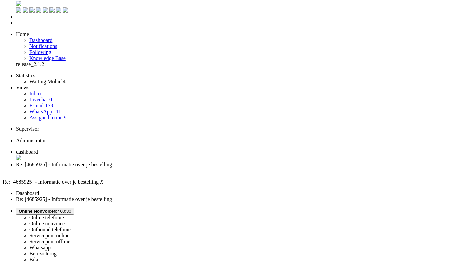
scroll to position [0, 0]
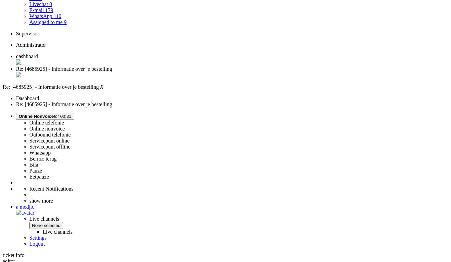
scroll to position [180, 0]
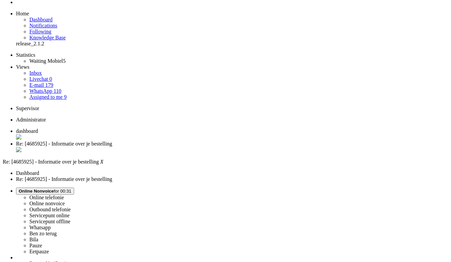
scroll to position [0, 0]
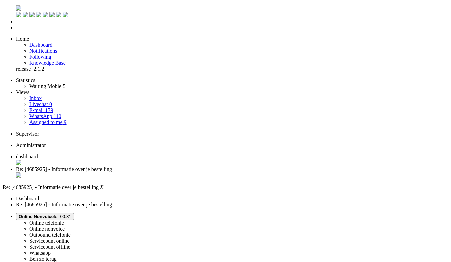
click at [192, 172] on div "Close tab" at bounding box center [232, 175] width 433 height 7
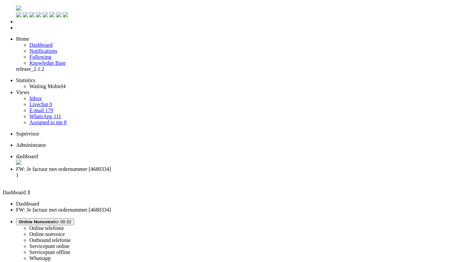
click at [111, 166] on span "FW: Je factuur met ordernummer [4680334]" at bounding box center [63, 169] width 95 height 6
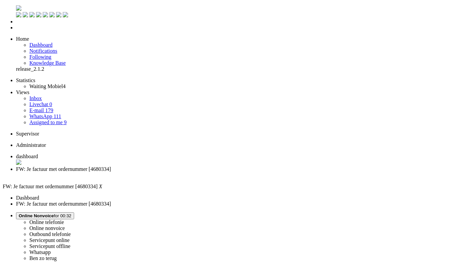
click at [71, 213] on span "Online Nonvoice for 00:32" at bounding box center [45, 215] width 53 height 5
click at [51, 250] on label "Whatsapp" at bounding box center [39, 253] width 21 height 6
click at [194, 172] on div "Close tab" at bounding box center [232, 175] width 433 height 6
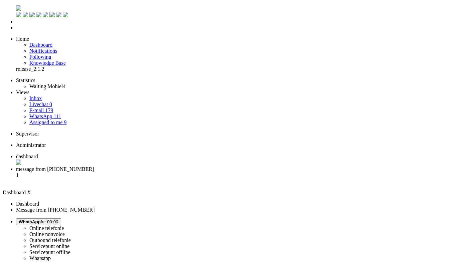
click at [94, 166] on span "message from +31636553680" at bounding box center [55, 169] width 78 height 6
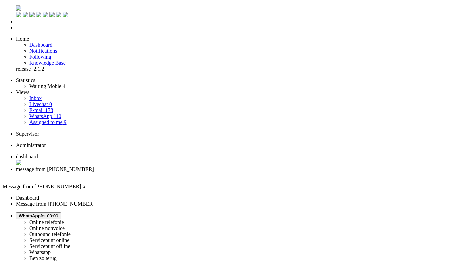
drag, startPoint x: 44, startPoint y: 1157, endPoint x: 89, endPoint y: 1145, distance: 47.0
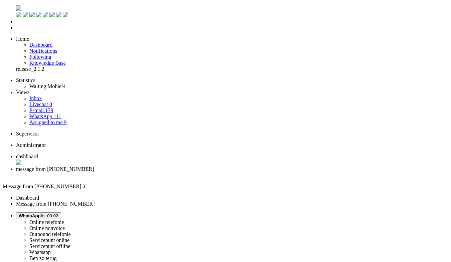
scroll to position [4, 0]
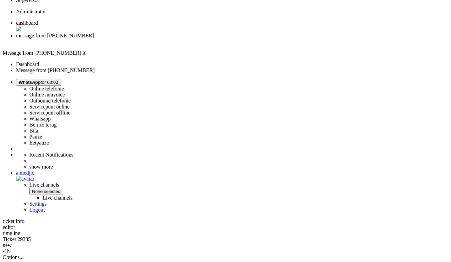
scroll to position [180, 0]
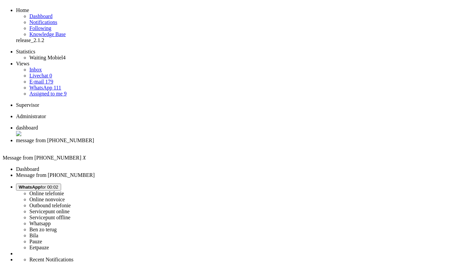
scroll to position [0, 0]
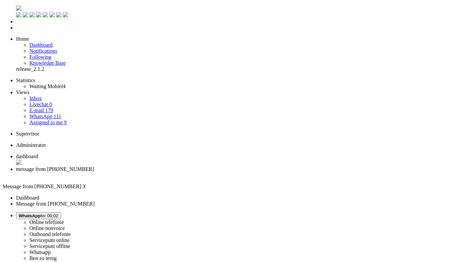
click at [193, 172] on div "Close tab" at bounding box center [232, 175] width 433 height 6
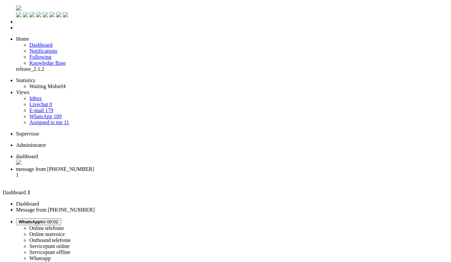
click at [94, 166] on span "message from +905338104292" at bounding box center [55, 169] width 78 height 6
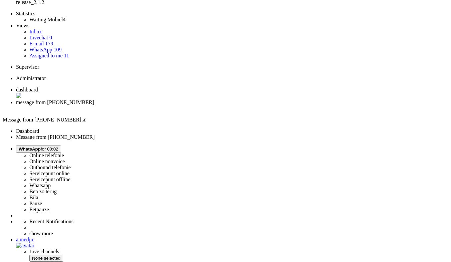
scroll to position [113, 0]
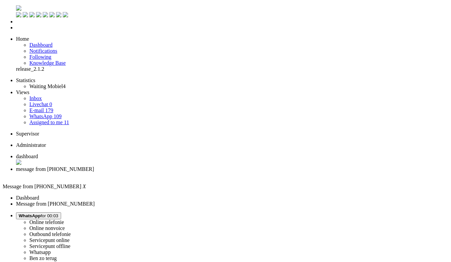
click at [192, 172] on div "Close tab" at bounding box center [232, 175] width 433 height 6
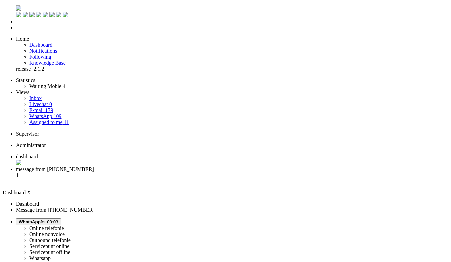
click at [195, 172] on div "1" at bounding box center [232, 175] width 433 height 6
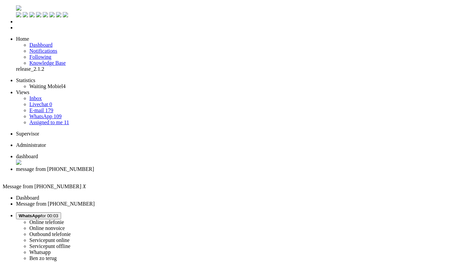
click at [38, 154] on span "dashboard" at bounding box center [27, 157] width 22 height 6
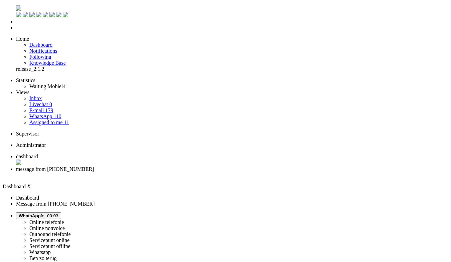
click at [166, 166] on li "message from +31646022870" at bounding box center [232, 172] width 433 height 12
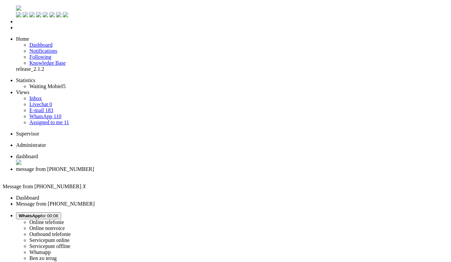
type input "ree"
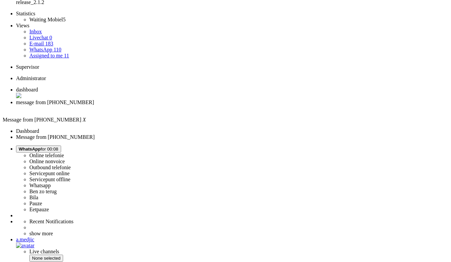
scroll to position [100, 0]
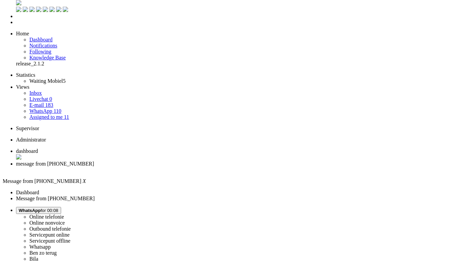
scroll to position [0, 0]
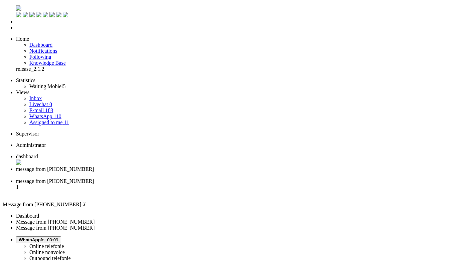
click at [192, 172] on div "Close tab" at bounding box center [232, 175] width 433 height 6
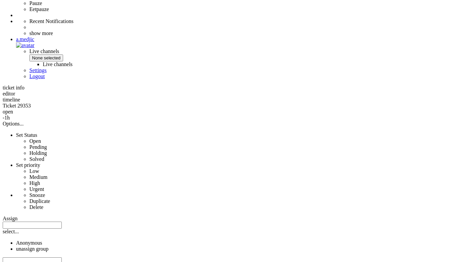
scroll to position [276, 0]
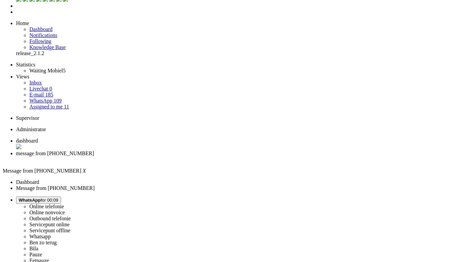
scroll to position [0, 0]
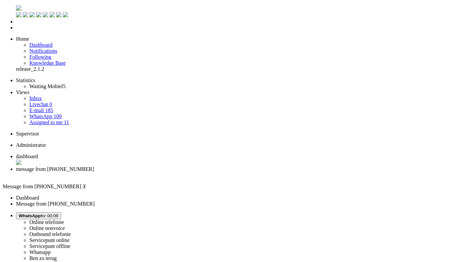
click at [61, 212] on button "WhatsApp for 00:09" at bounding box center [38, 215] width 45 height 7
click at [193, 172] on div "Close tab" at bounding box center [232, 175] width 433 height 6
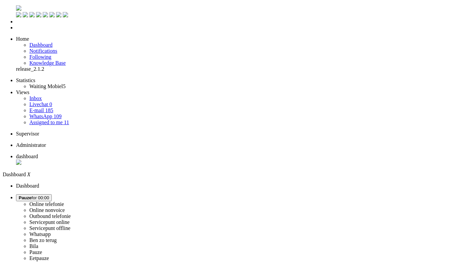
click at [39, 120] on span "Assigned to me" at bounding box center [45, 123] width 33 height 6
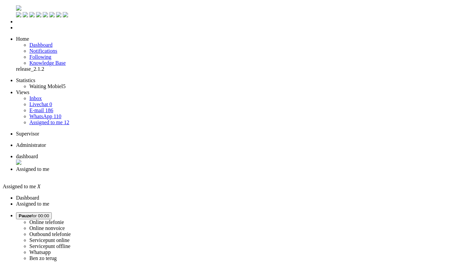
click at [38, 154] on span "dashboard" at bounding box center [27, 157] width 22 height 6
drag, startPoint x: 269, startPoint y: 45, endPoint x: 253, endPoint y: 40, distance: 16.6
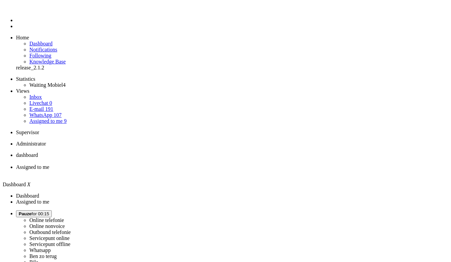
click at [49, 211] on span "Pauze for 00:15" at bounding box center [34, 213] width 30 height 5
click at [64, 217] on label "Online telefonie" at bounding box center [46, 220] width 35 height 6
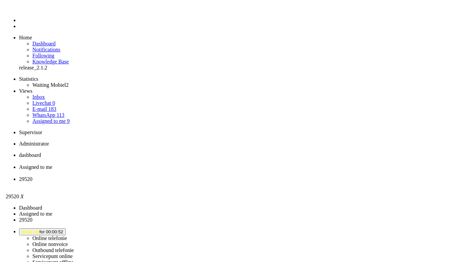
scroll to position [100, 0]
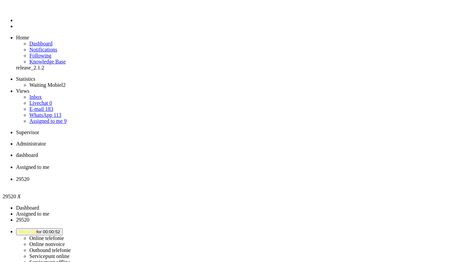
drag, startPoint x: 128, startPoint y: 51, endPoint x: 129, endPoint y: 66, distance: 15.1
click at [250, 182] on div "Close tab" at bounding box center [232, 185] width 433 height 6
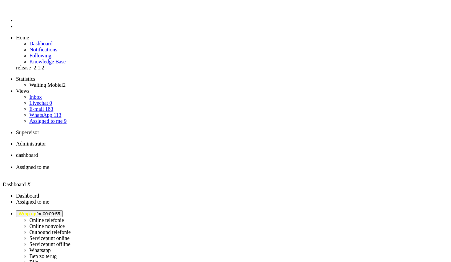
click at [49, 164] on span "Assigned to me" at bounding box center [32, 167] width 33 height 6
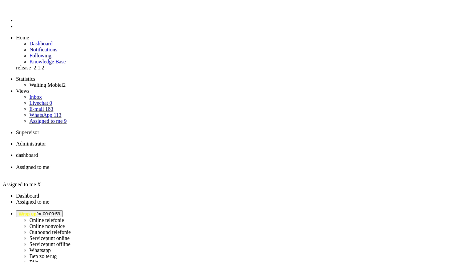
click at [38, 152] on span "dashboard" at bounding box center [27, 155] width 22 height 6
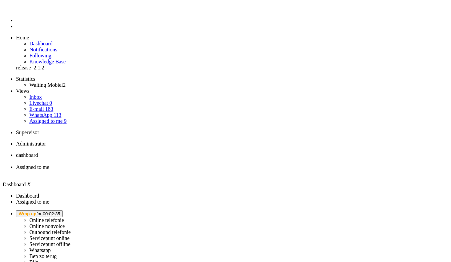
click at [49, 164] on span "Assigned to me" at bounding box center [32, 167] width 33 height 6
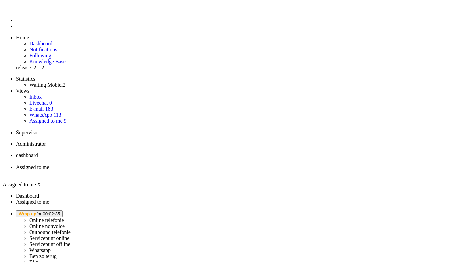
click at [63, 210] on button "Wrap up for 00:02:35" at bounding box center [39, 213] width 47 height 7
click at [64, 217] on label "Online telefonie" at bounding box center [46, 220] width 35 height 6
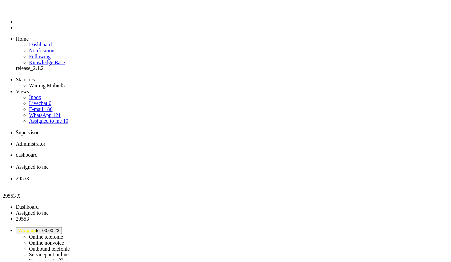
scroll to position [167, 0]
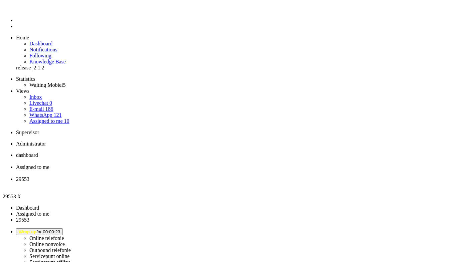
click at [250, 182] on div "Close tab" at bounding box center [235, 185] width 438 height 6
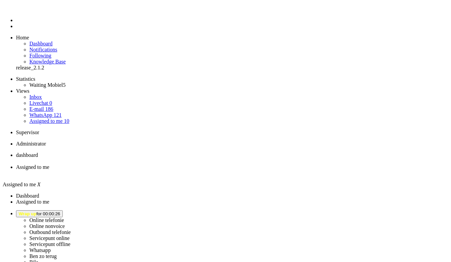
click at [115, 152] on li "dashboard" at bounding box center [232, 158] width 433 height 12
click at [49, 164] on span "Assigned to me" at bounding box center [32, 167] width 33 height 6
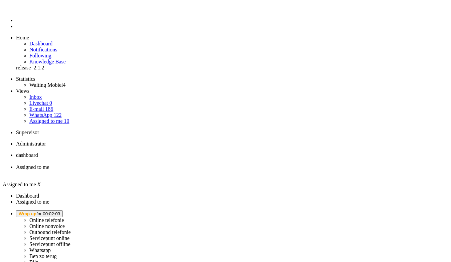
click at [60, 211] on span "Wrap up for 00:02:03" at bounding box center [39, 213] width 41 height 5
click at [57, 254] on label "Ben zo terug" at bounding box center [42, 257] width 27 height 6
click at [63, 211] on span "Ben zo terug for 00:02" at bounding box center [41, 213] width 44 height 5
click at [64, 217] on label "Online telefonie" at bounding box center [46, 220] width 35 height 6
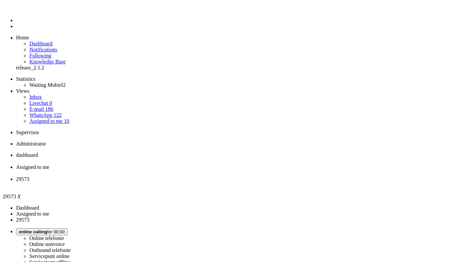
type input "lever"
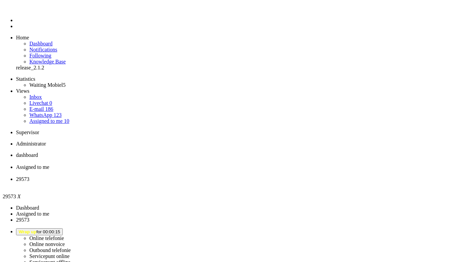
click at [250, 176] on li "29573" at bounding box center [232, 182] width 433 height 12
click at [247, 182] on div "Close tab" at bounding box center [232, 185] width 433 height 6
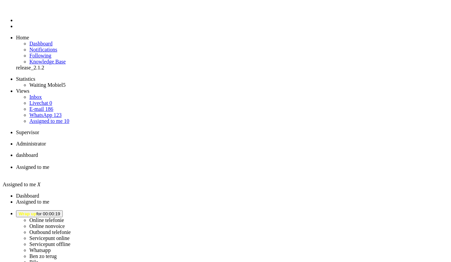
click at [124, 152] on li "dashboard" at bounding box center [232, 158] width 433 height 12
click at [358, 210] on li "Online telefonie Online nonvoice Outbound telefonie Servicepunt online Servicep…" at bounding box center [232, 243] width 433 height 67
click at [60, 211] on span "Wrap up for 00:02:32" at bounding box center [39, 213] width 41 height 5
click at [64, 217] on label "Online telefonie" at bounding box center [46, 220] width 35 height 6
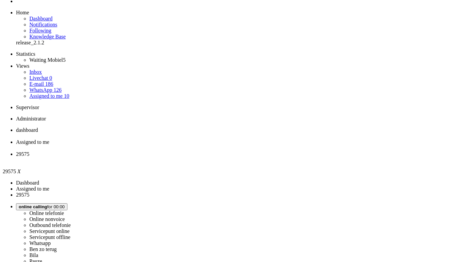
scroll to position [33, 0]
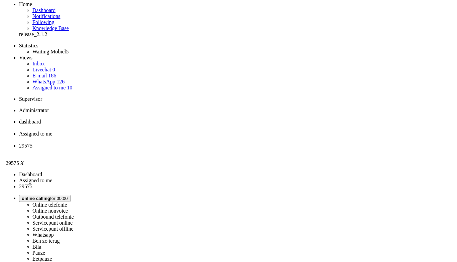
scroll to position [0, 0]
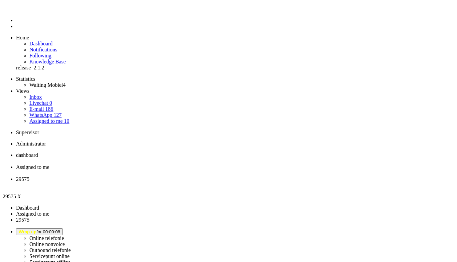
click at [248, 182] on div "Close tab" at bounding box center [235, 185] width 438 height 6
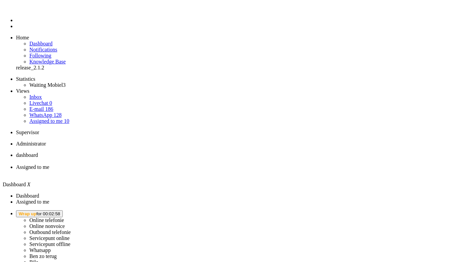
click at [60, 211] on span "Wrap up for 00:02:58" at bounding box center [39, 213] width 41 height 5
click at [64, 217] on label "Online telefonie" at bounding box center [46, 220] width 35 height 6
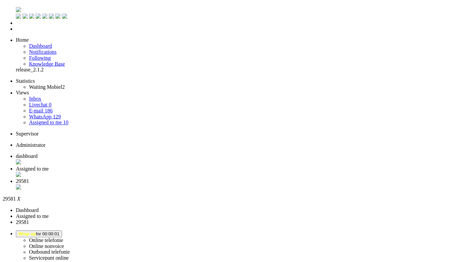
scroll to position [67, 0]
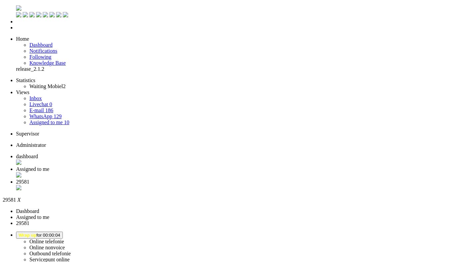
click at [251, 185] on div "Close tab" at bounding box center [235, 188] width 438 height 7
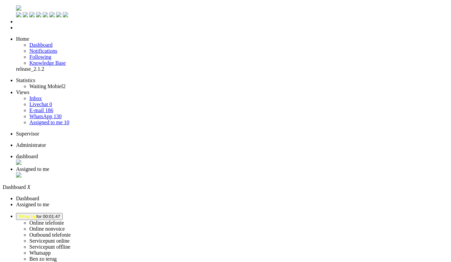
click at [373, 213] on li "Online telefonie Online nonvoice Outbound telefonie Servicepunt online Servicep…" at bounding box center [232, 246] width 433 height 67
click at [60, 214] on span "Wrap up for 00:01:47" at bounding box center [39, 216] width 41 height 5
click at [64, 220] on label "Online telefonie" at bounding box center [46, 223] width 35 height 6
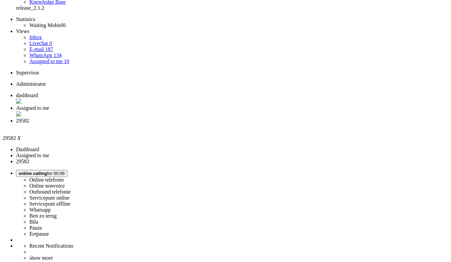
scroll to position [67, 0]
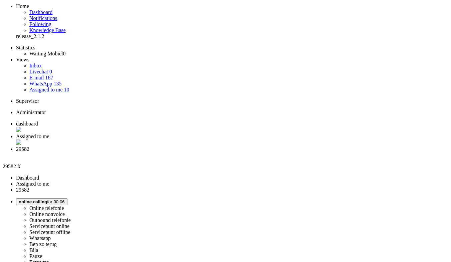
scroll to position [0, 0]
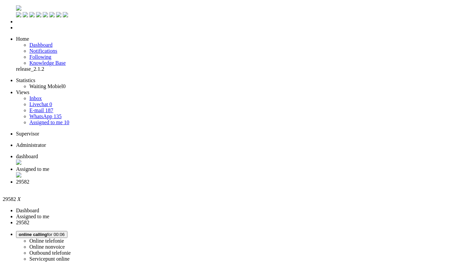
click at [250, 185] on div "Close tab" at bounding box center [232, 188] width 433 height 6
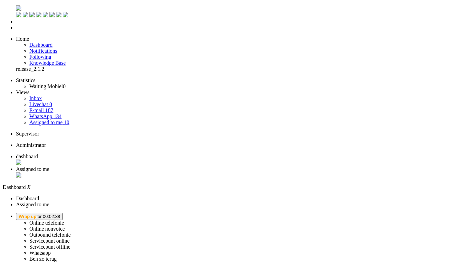
click at [60, 214] on span "Wrap up for 00:02:38" at bounding box center [39, 216] width 41 height 5
click at [64, 220] on link "Online telefonie" at bounding box center [46, 223] width 35 height 6
click at [64, 220] on label "Online telefonie" at bounding box center [46, 223] width 35 height 6
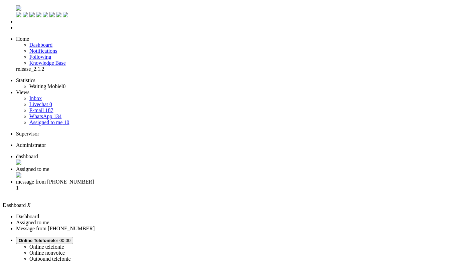
click at [94, 179] on span "message from [PHONE_NUMBER]" at bounding box center [55, 182] width 78 height 6
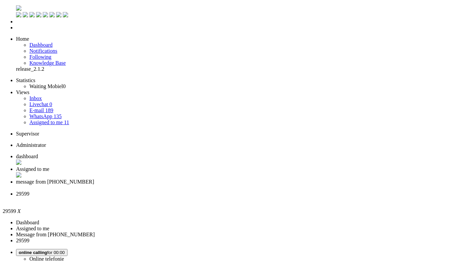
click at [38, 154] on span "dashboard" at bounding box center [27, 157] width 22 height 6
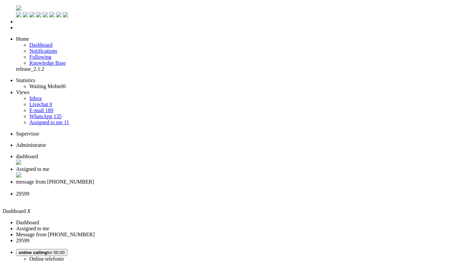
click at [226, 179] on li "message from [PHONE_NUMBER]" at bounding box center [232, 185] width 433 height 12
click at [29, 191] on span "29599" at bounding box center [22, 194] width 13 height 6
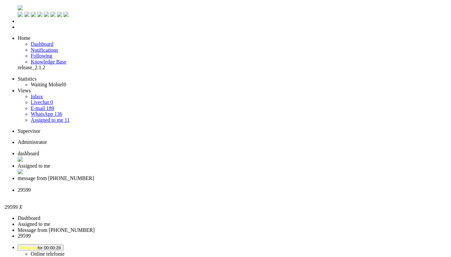
scroll to position [100, 0]
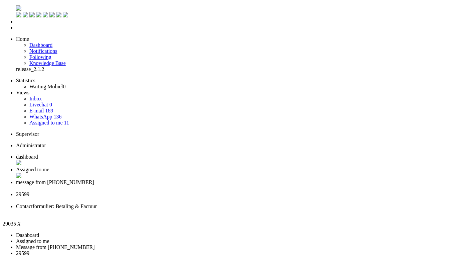
click at [29, 191] on span "29599" at bounding box center [22, 194] width 13 height 6
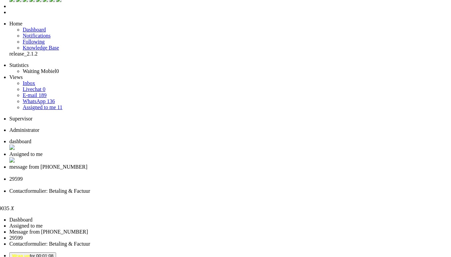
scroll to position [0, 9]
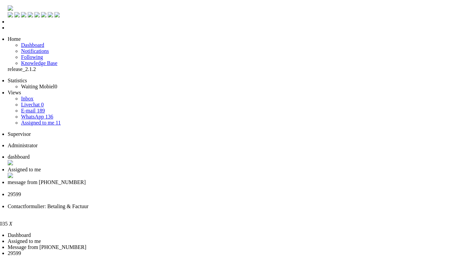
drag, startPoint x: 136, startPoint y: 171, endPoint x: 149, endPoint y: 29, distance: 142.6
drag, startPoint x: 13, startPoint y: 1194, endPoint x: 53, endPoint y: 1191, distance: 40.9
type input "re"
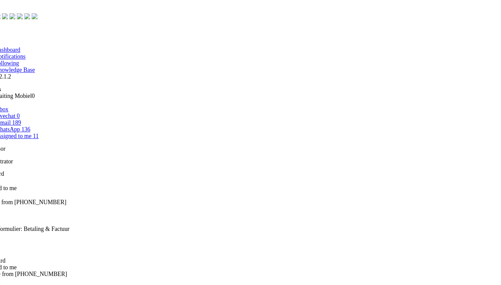
scroll to position [0, 34]
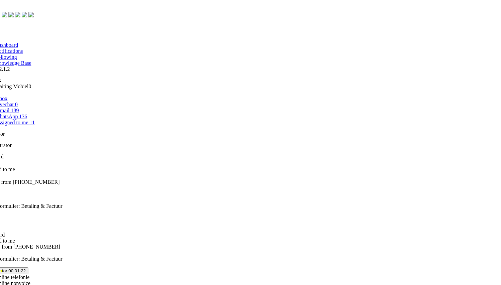
click at [60, 179] on span "message from [PHONE_NUMBER]" at bounding box center [21, 182] width 78 height 6
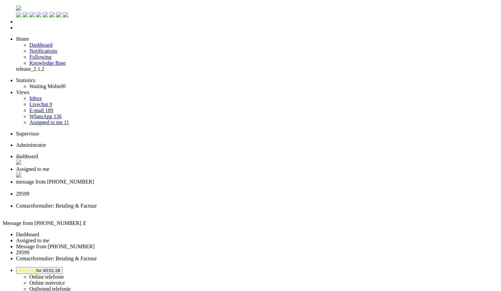
click at [278, 191] on li "29599" at bounding box center [257, 197] width 483 height 12
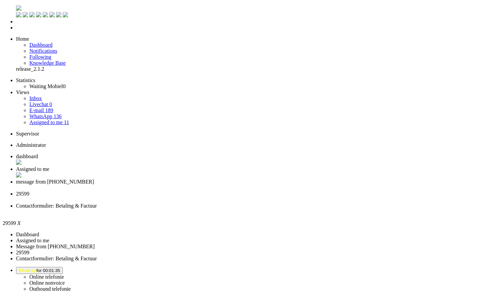
click at [307, 197] on div "Close tab" at bounding box center [257, 200] width 483 height 6
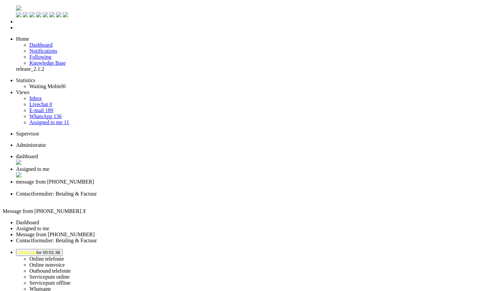
click at [307, 197] on div "Close tab" at bounding box center [257, 200] width 483 height 6
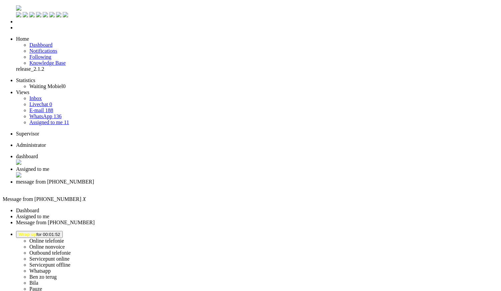
click at [60, 232] on span "Wrap up for 00:01:52" at bounding box center [39, 234] width 41 height 5
click at [64, 238] on label "Online telefonie" at bounding box center [46, 241] width 35 height 6
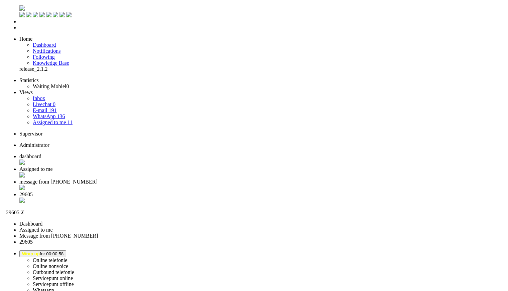
scroll to position [74, 0]
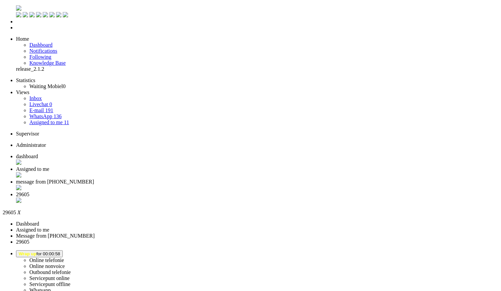
drag, startPoint x: 133, startPoint y: 96, endPoint x: 34, endPoint y: 33, distance: 117.4
click at [307, 198] on div "Close tab" at bounding box center [257, 201] width 483 height 7
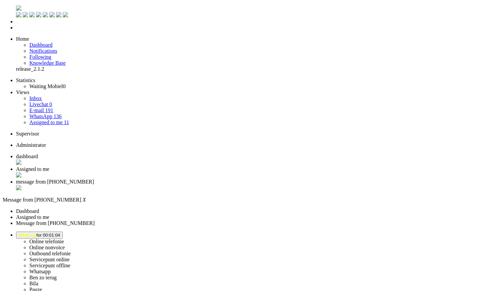
click at [38, 154] on span "dashboard" at bounding box center [27, 157] width 22 height 6
click at [49, 166] on span "Assigned to me" at bounding box center [32, 169] width 33 height 6
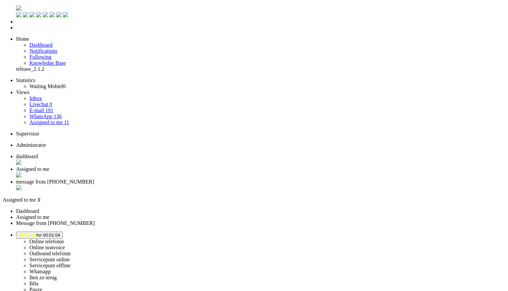
click at [115, 154] on li "dashboard" at bounding box center [260, 160] width 489 height 13
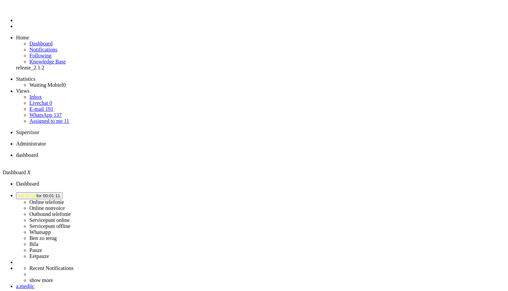
click at [60, 193] on span "Wrap up for 00:01:11" at bounding box center [39, 195] width 41 height 5
click at [64, 199] on label "Online telefonie" at bounding box center [46, 202] width 35 height 6
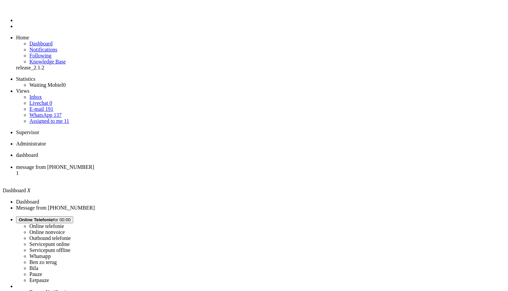
click at [166, 164] on li "message from [PHONE_NUMBER] 1" at bounding box center [260, 173] width 489 height 18
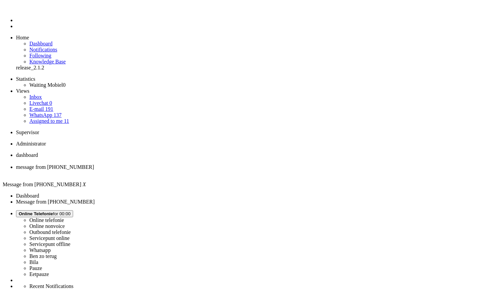
click at [38, 152] on span "dashboard" at bounding box center [27, 155] width 22 height 6
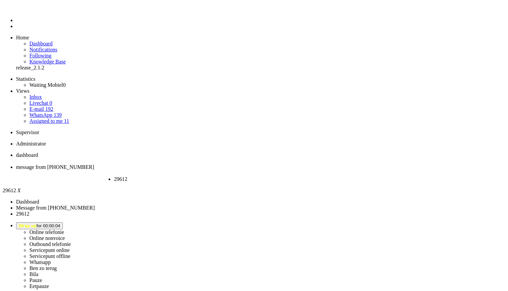
click at [169, 182] on div "Close tab" at bounding box center [141, 185] width 55 height 6
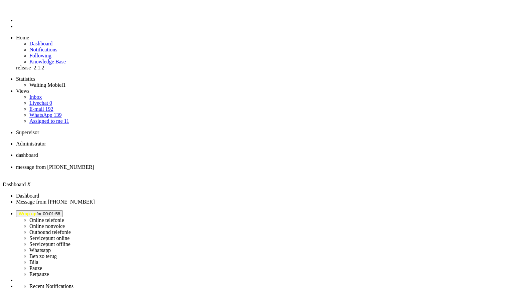
click at [435, 210] on li "Online telefonie Online nonvoice Outbound telefonie Servicepunt online Servicep…" at bounding box center [260, 243] width 489 height 67
click at [63, 210] on button "Wrap up for 00:01:58" at bounding box center [39, 213] width 47 height 7
click at [64, 217] on label "Online telefonie" at bounding box center [46, 220] width 35 height 6
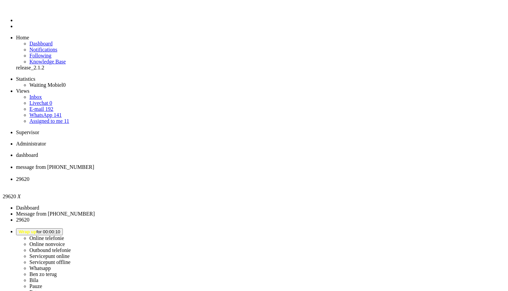
click at [250, 182] on div "Close tab" at bounding box center [260, 185] width 489 height 6
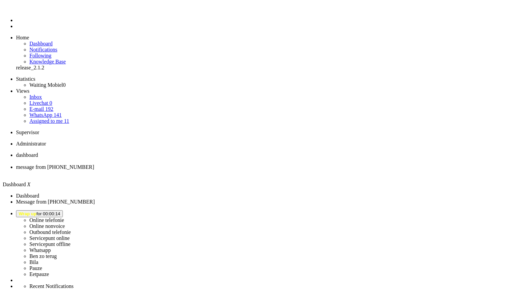
click at [63, 210] on button "Wrap up for 00:00:14" at bounding box center [39, 213] width 47 height 7
click at [64, 217] on label "Online telefonie" at bounding box center [46, 220] width 35 height 6
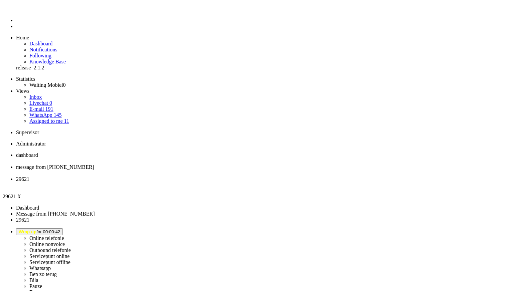
click at [248, 182] on div "Close tab" at bounding box center [260, 185] width 489 height 6
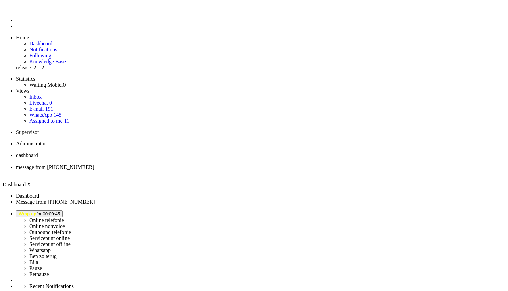
click at [63, 210] on button "Wrap up for 00:00:45" at bounding box center [39, 213] width 47 height 7
click at [64, 217] on link "Online telefonie" at bounding box center [46, 220] width 35 height 6
click at [64, 217] on label "Online telefonie" at bounding box center [46, 220] width 35 height 6
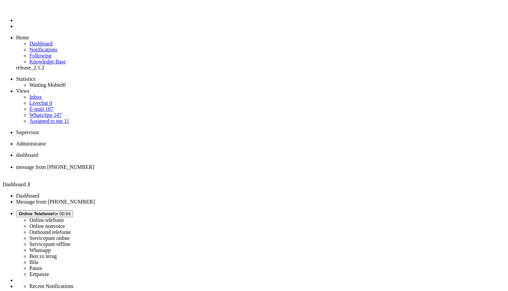
click at [169, 164] on li "message from [PHONE_NUMBER]" at bounding box center [260, 170] width 489 height 12
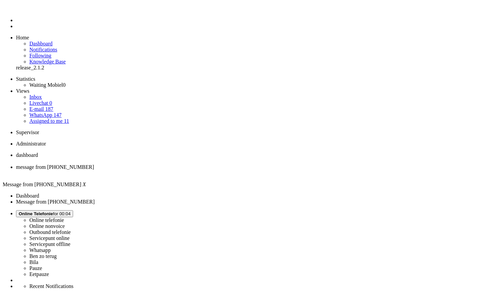
click at [38, 152] on span "dashboard" at bounding box center [27, 155] width 22 height 6
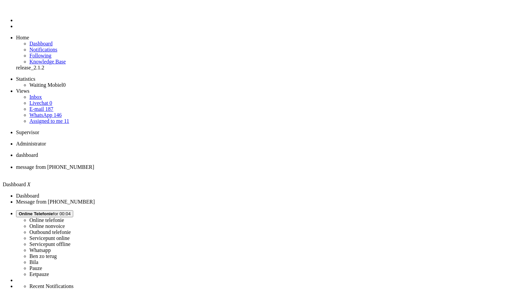
click at [16, 10] on img "Omnidesk" at bounding box center [22, 10] width 12 height 0
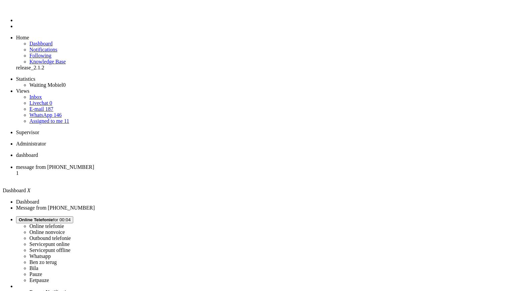
click at [70, 217] on span "Online Telefonie for 00:04" at bounding box center [45, 219] width 52 height 5
